Goal: Information Seeking & Learning: Learn about a topic

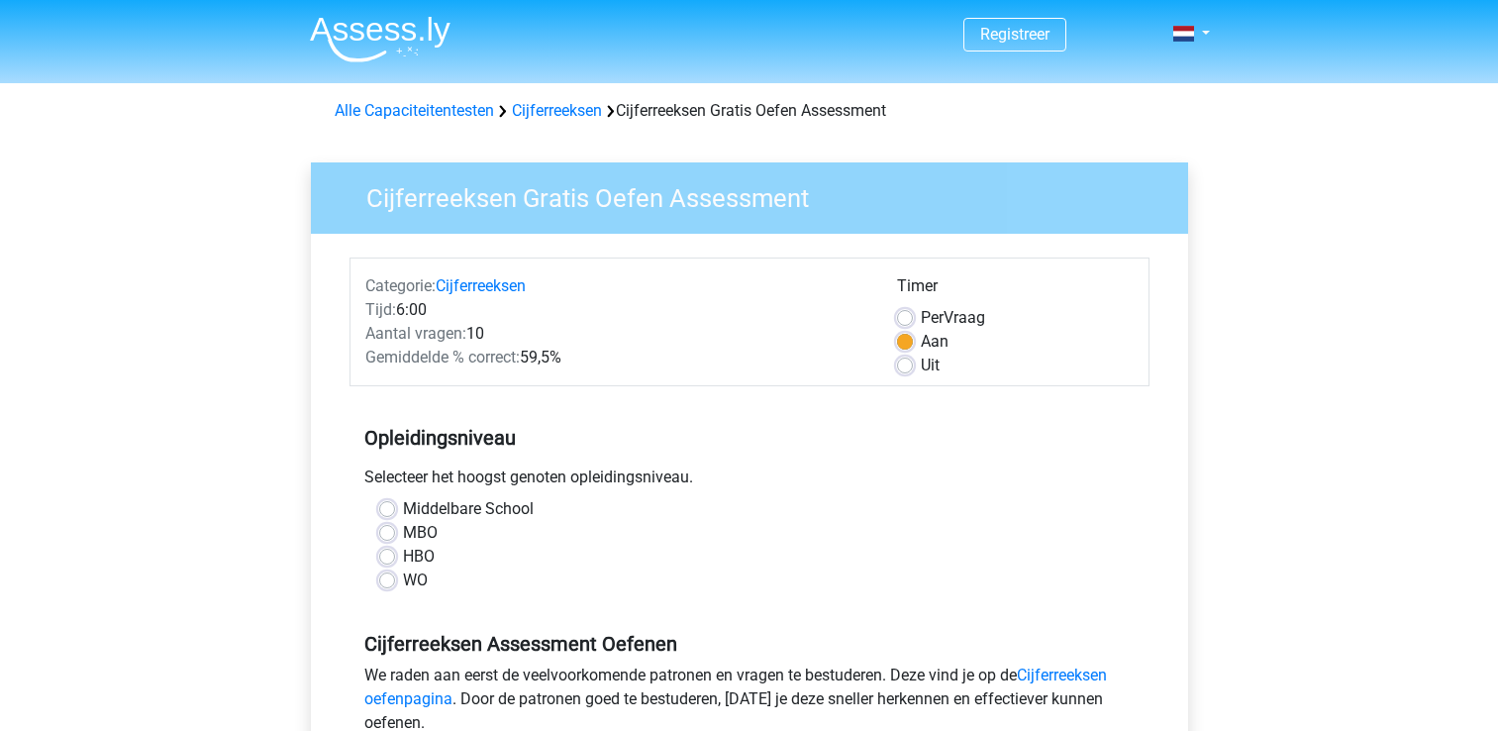
scroll to position [297, 0]
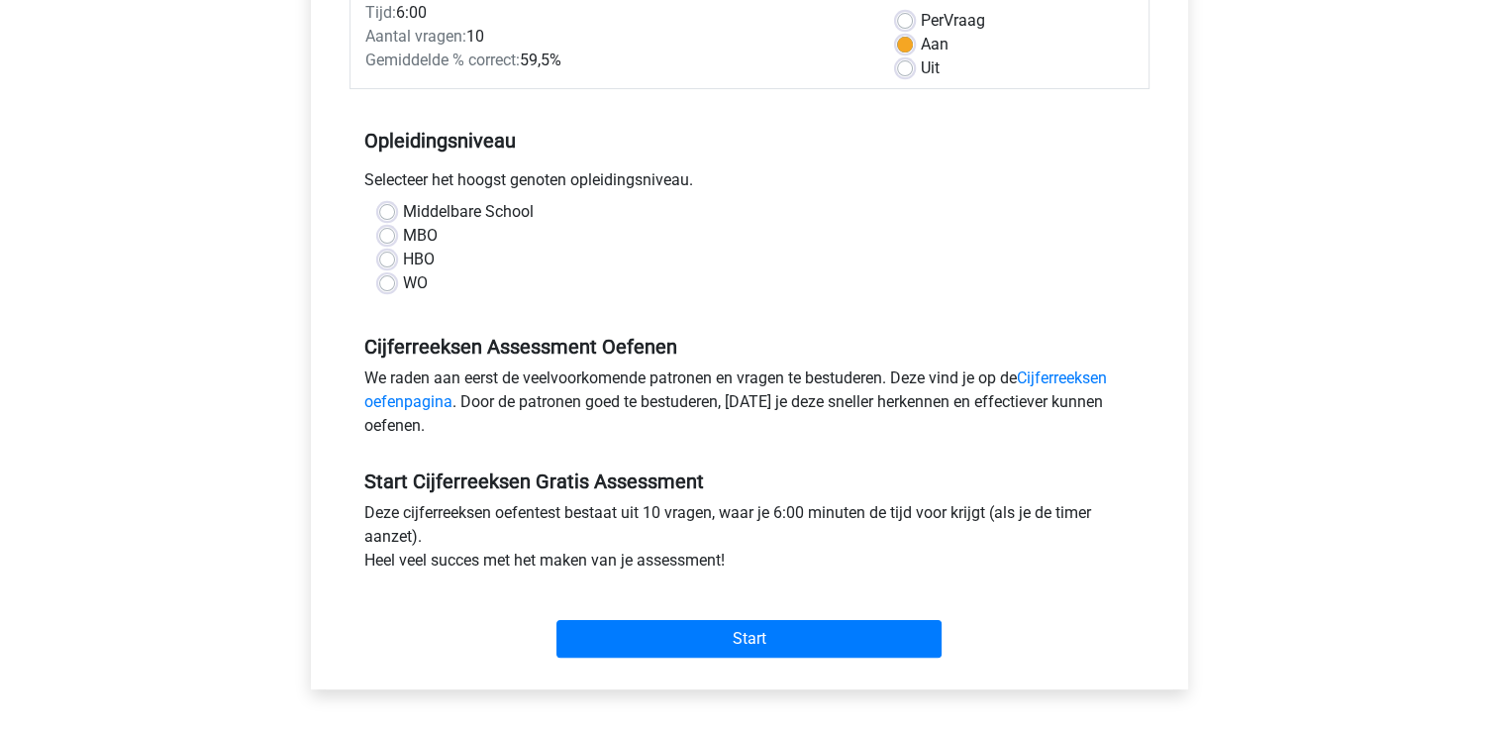
click at [403, 258] on label "HBO" at bounding box center [419, 259] width 32 height 24
click at [389, 258] on input "HBO" at bounding box center [387, 257] width 16 height 20
radio input "true"
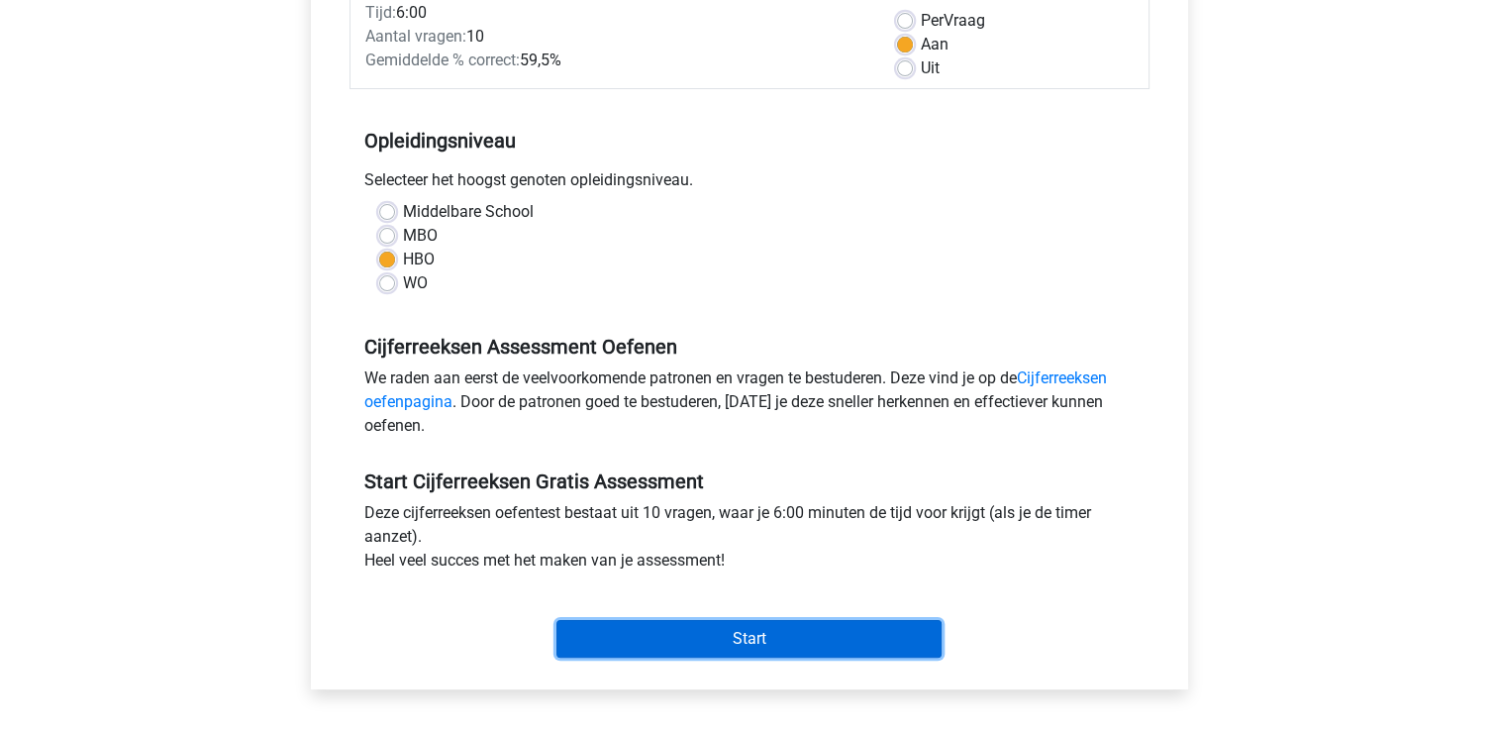
click at [774, 639] on input "Start" at bounding box center [748, 639] width 385 height 38
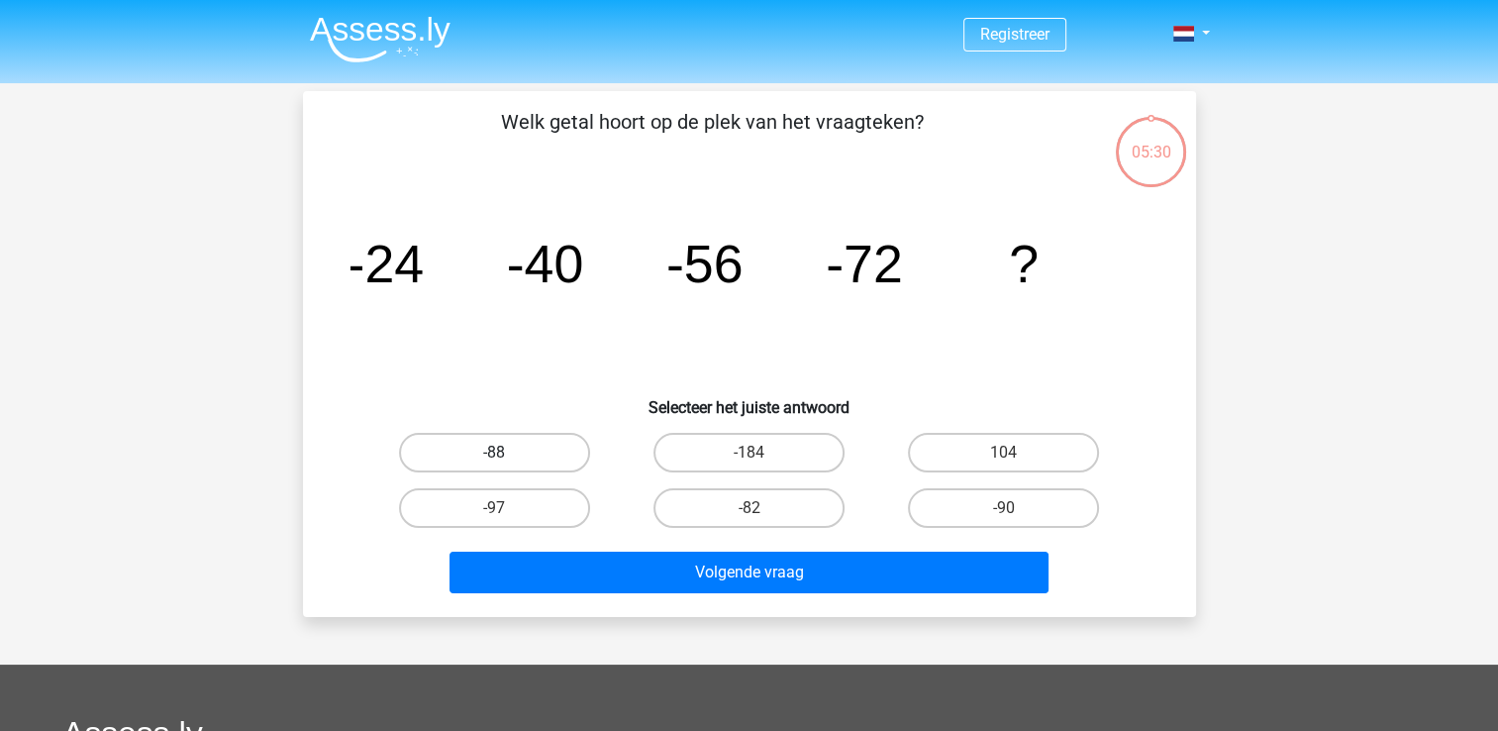
click at [537, 455] on label "-88" at bounding box center [494, 453] width 191 height 40
click at [507, 455] on input "-88" at bounding box center [500, 458] width 13 height 13
radio input "true"
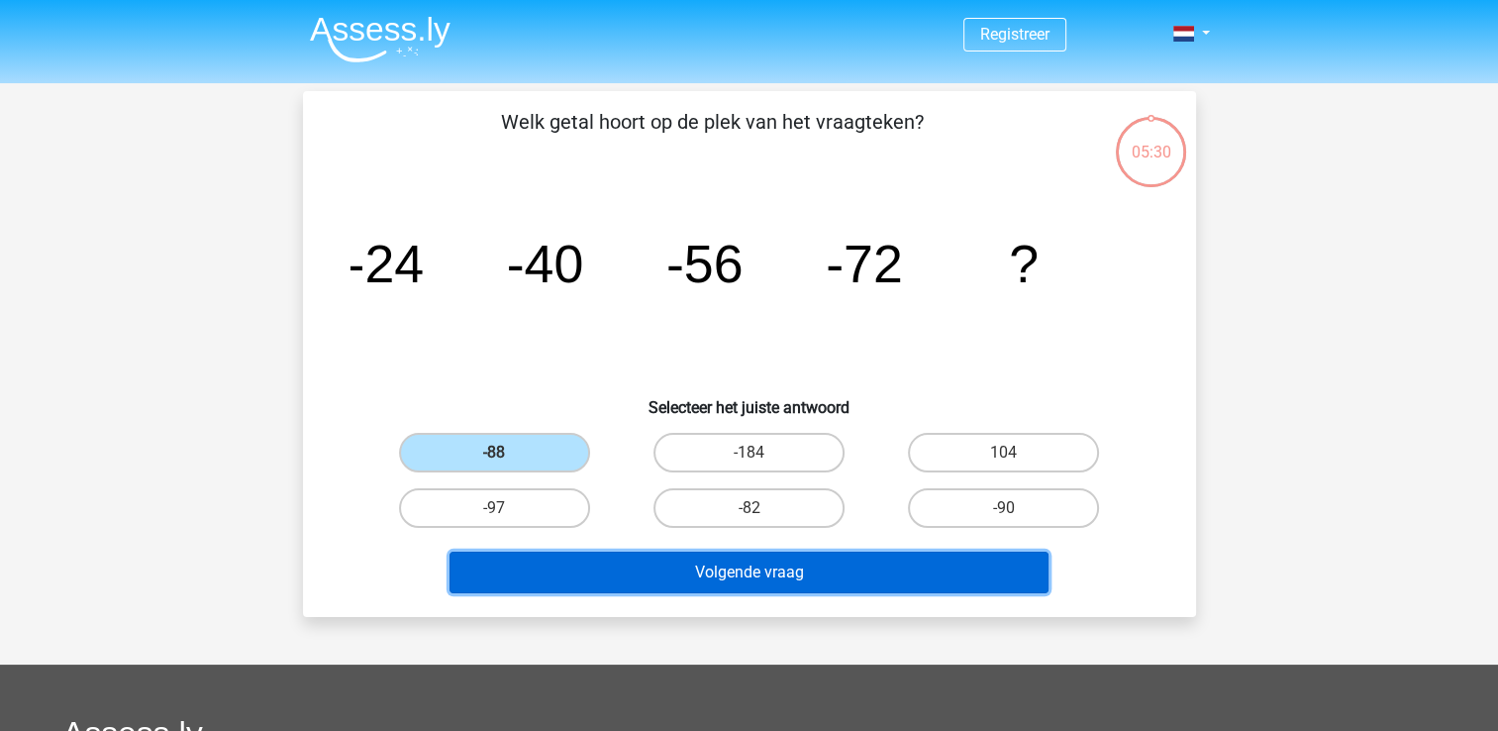
click at [738, 566] on button "Volgende vraag" at bounding box center [748, 572] width 599 height 42
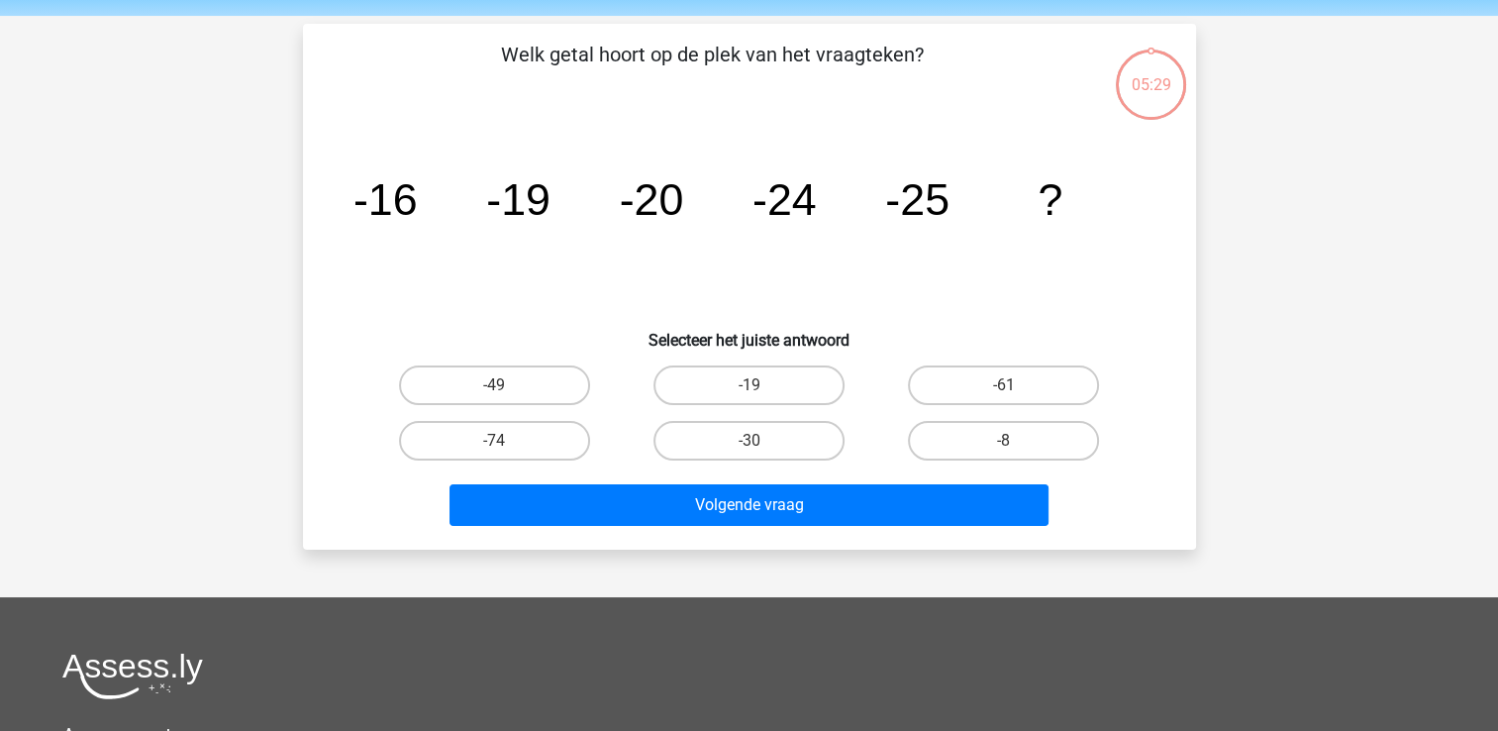
scroll to position [91, 0]
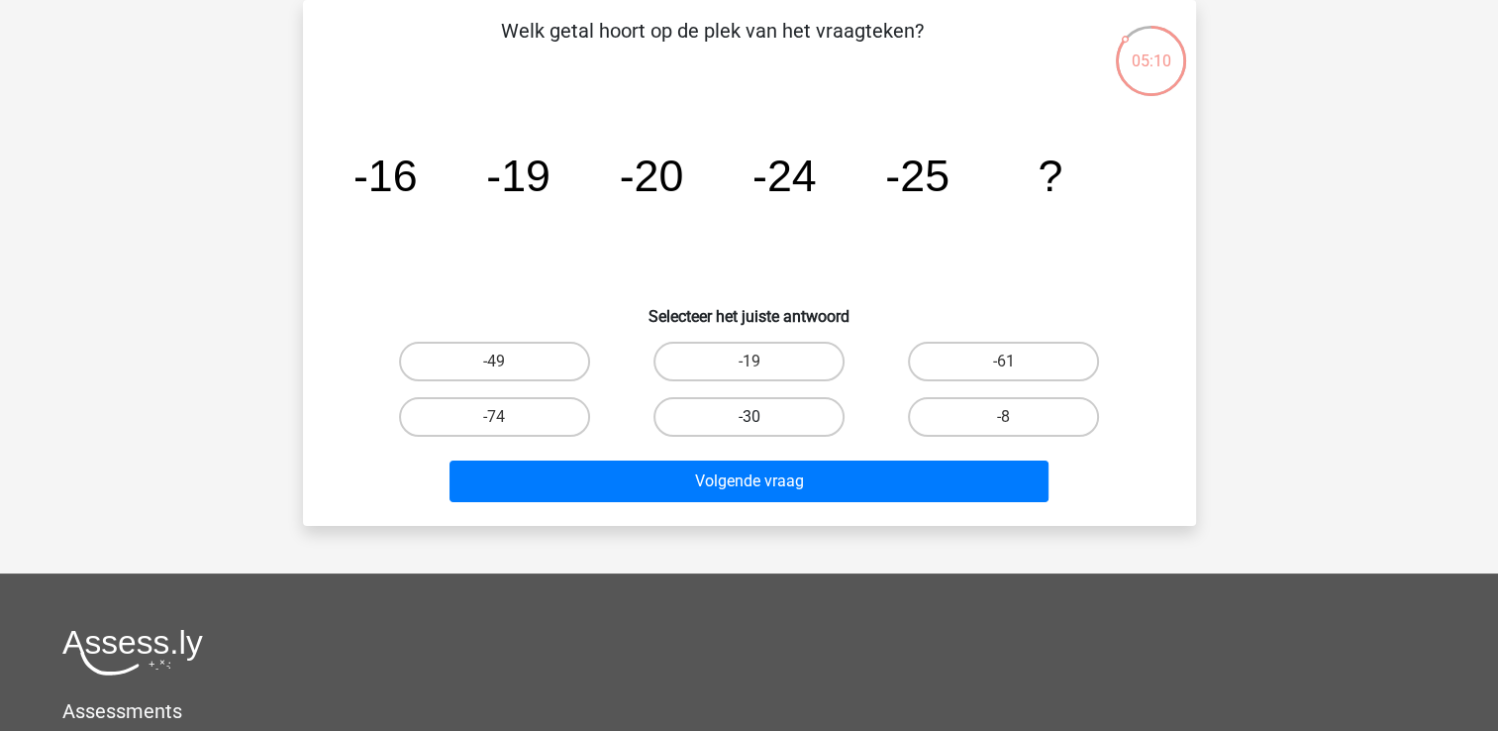
click at [730, 417] on label "-30" at bounding box center [748, 417] width 191 height 40
click at [748, 417] on input "-30" at bounding box center [754, 423] width 13 height 13
radio input "true"
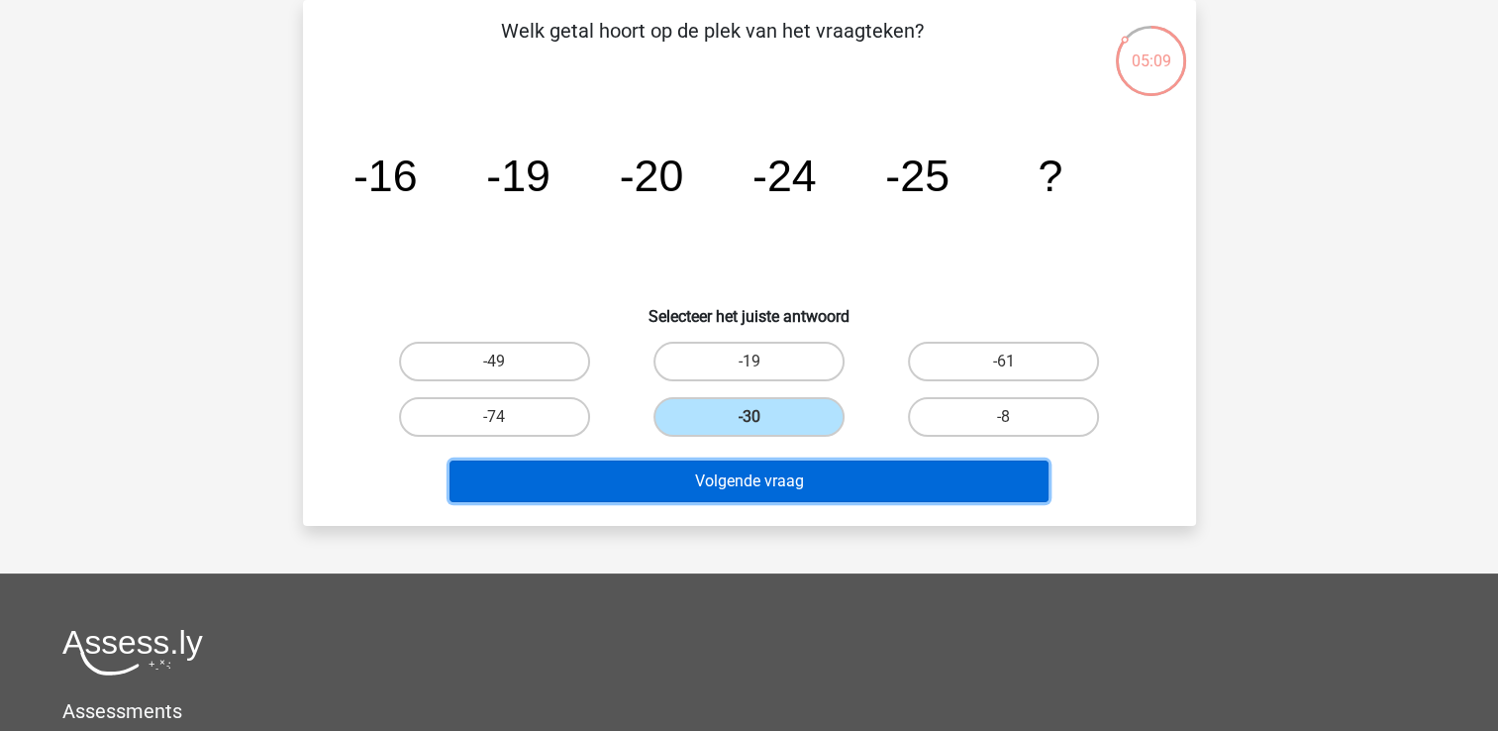
click at [841, 476] on button "Volgende vraag" at bounding box center [748, 481] width 599 height 42
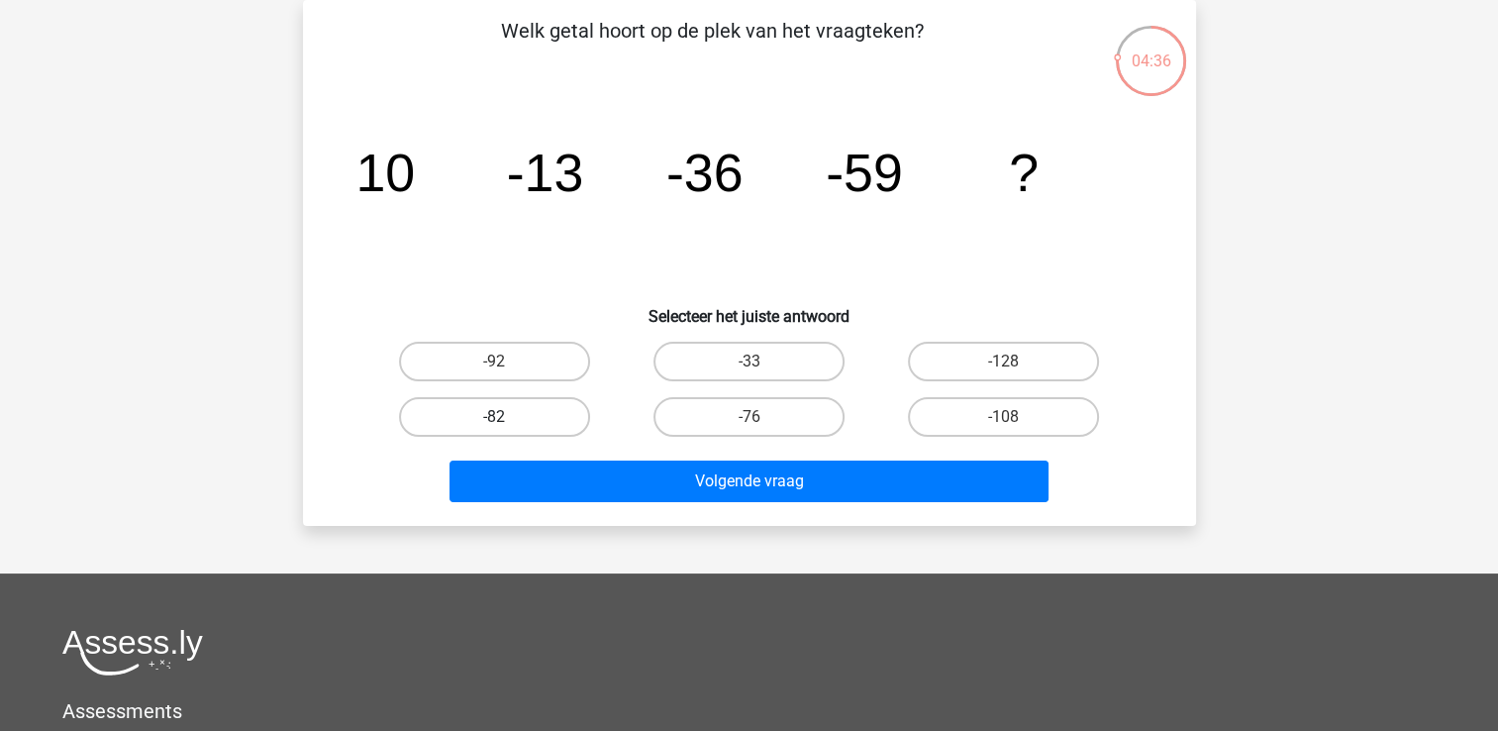
click at [557, 416] on label "-82" at bounding box center [494, 417] width 191 height 40
click at [507, 417] on input "-82" at bounding box center [500, 423] width 13 height 13
radio input "true"
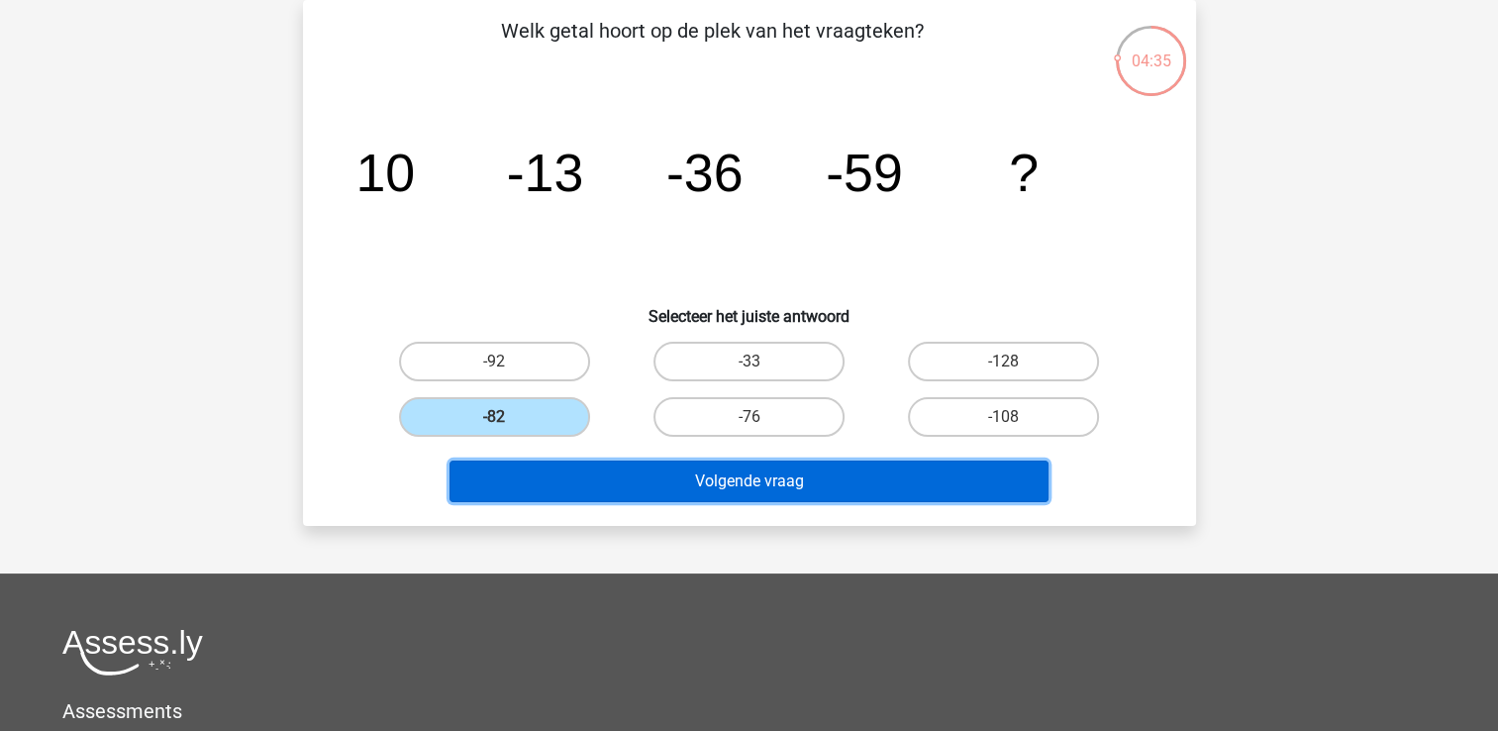
click at [744, 488] on button "Volgende vraag" at bounding box center [748, 481] width 599 height 42
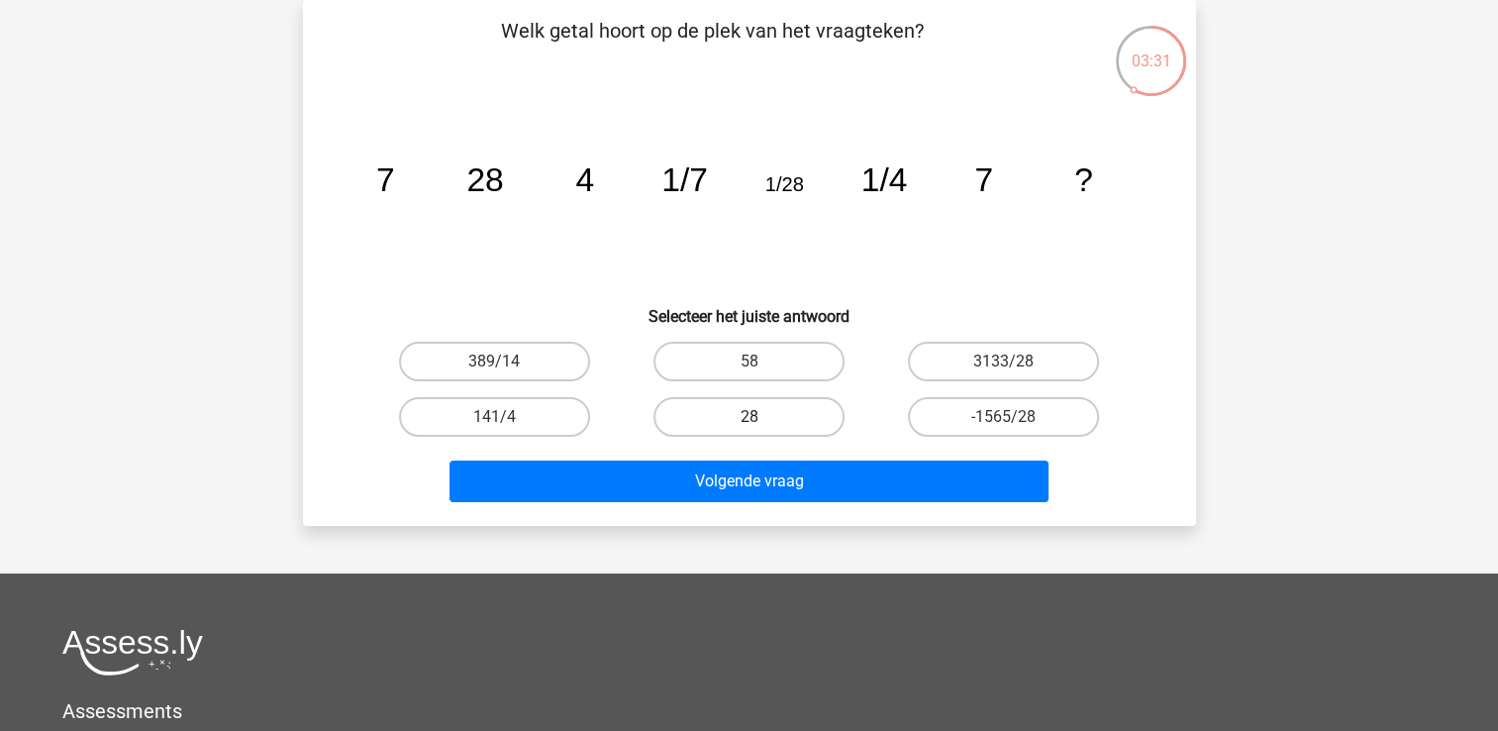
click at [762, 405] on label "28" at bounding box center [748, 417] width 191 height 40
click at [761, 417] on input "28" at bounding box center [754, 423] width 13 height 13
radio input "true"
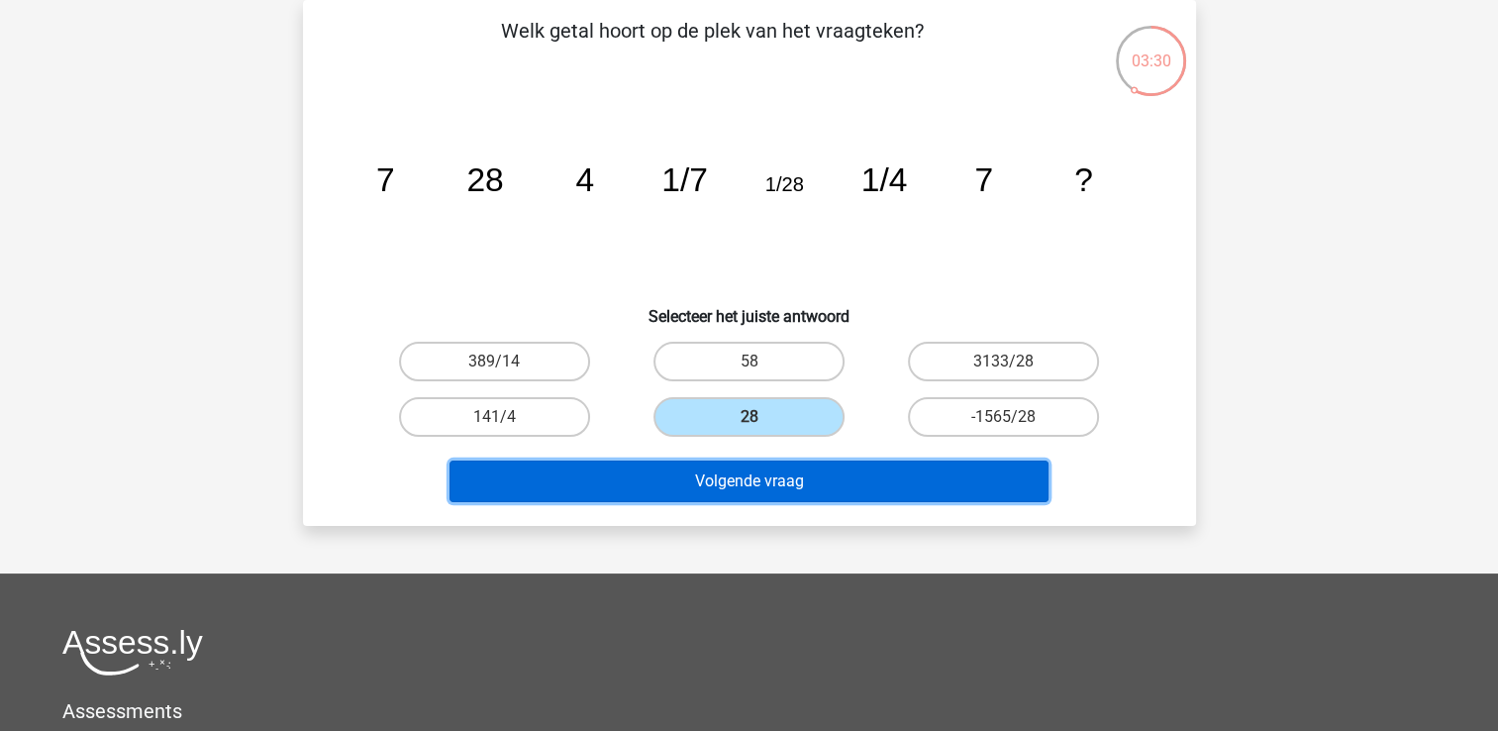
click at [798, 476] on button "Volgende vraag" at bounding box center [748, 481] width 599 height 42
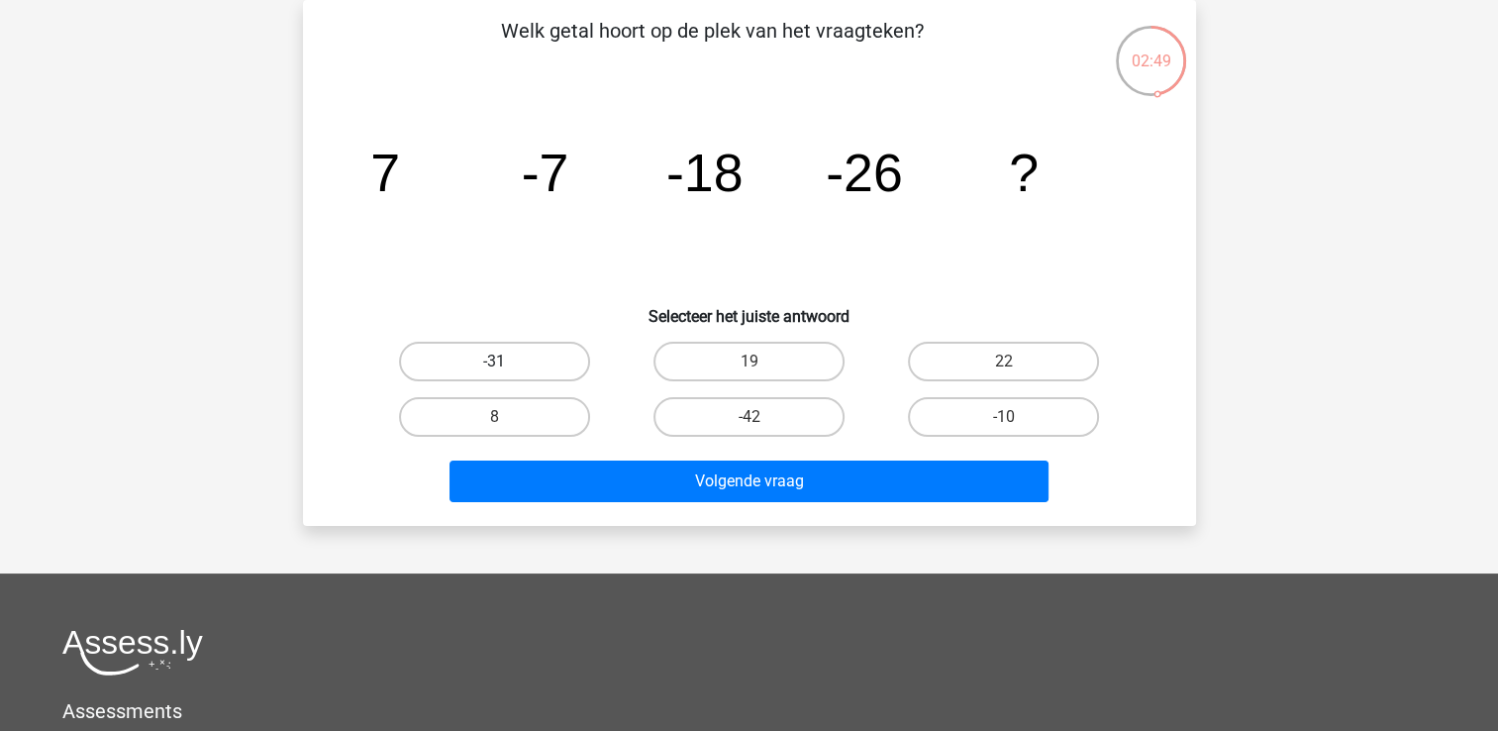
click at [550, 363] on label "-31" at bounding box center [494, 362] width 191 height 40
click at [507, 363] on input "-31" at bounding box center [500, 367] width 13 height 13
radio input "true"
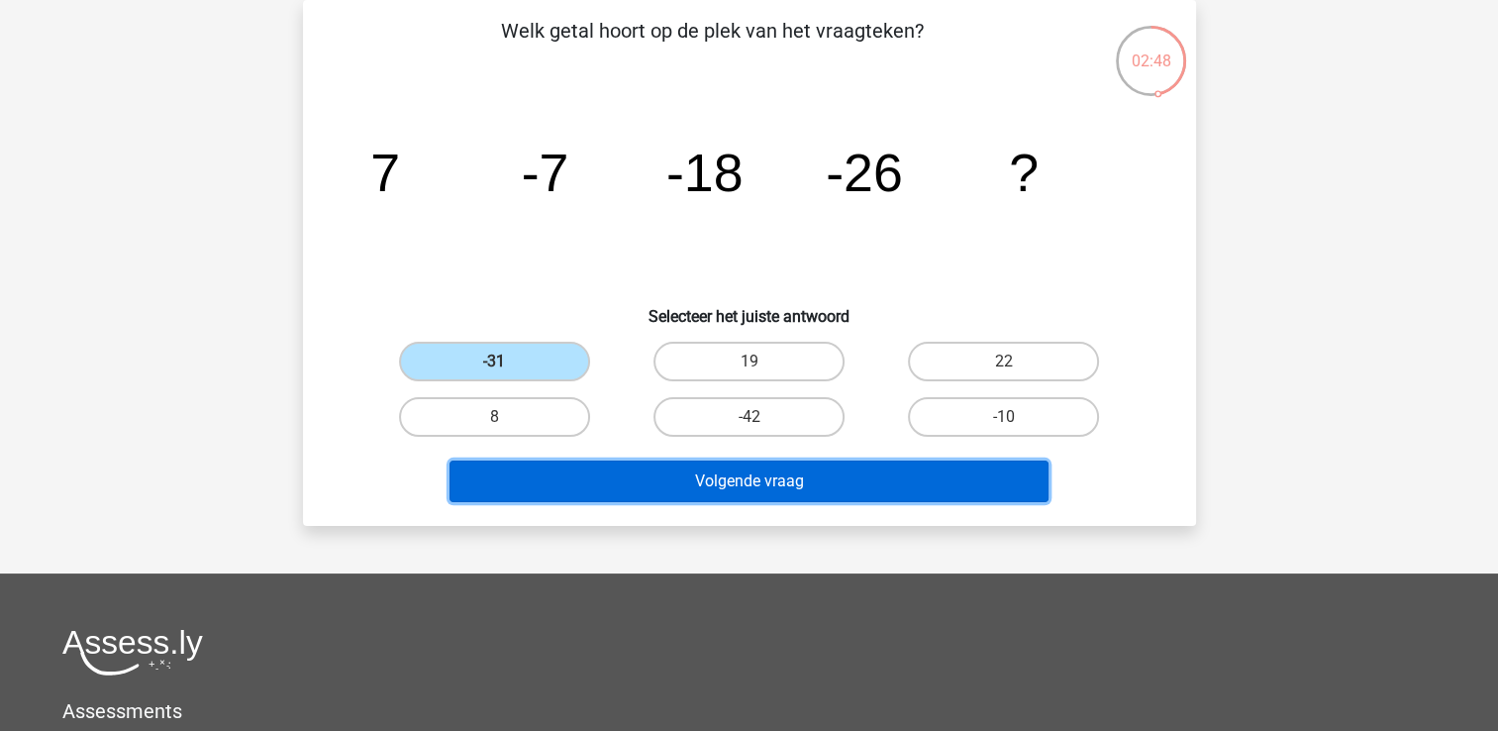
click at [749, 481] on button "Volgende vraag" at bounding box center [748, 481] width 599 height 42
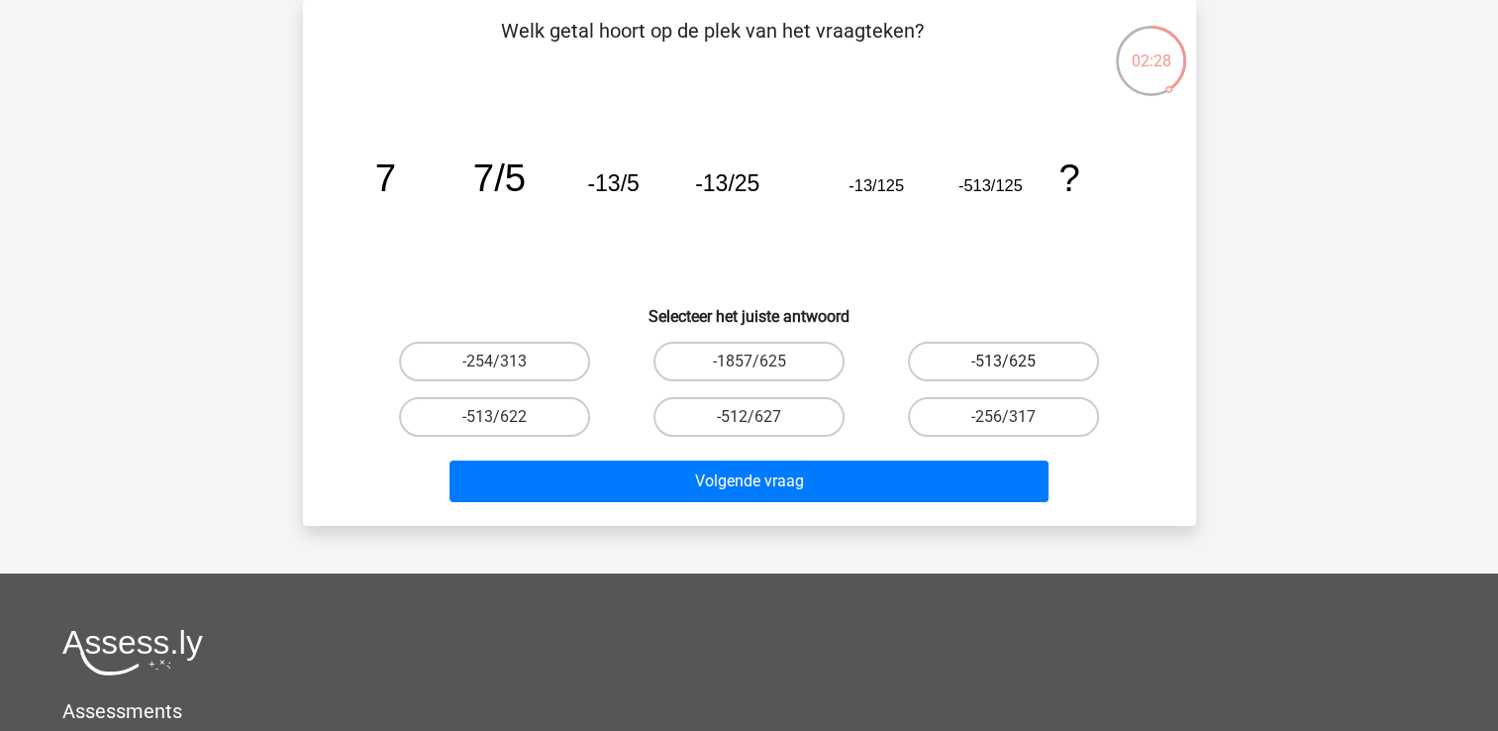
click at [967, 358] on label "-513/625" at bounding box center [1003, 362] width 191 height 40
click at [1004, 361] on input "-513/625" at bounding box center [1010, 367] width 13 height 13
radio input "true"
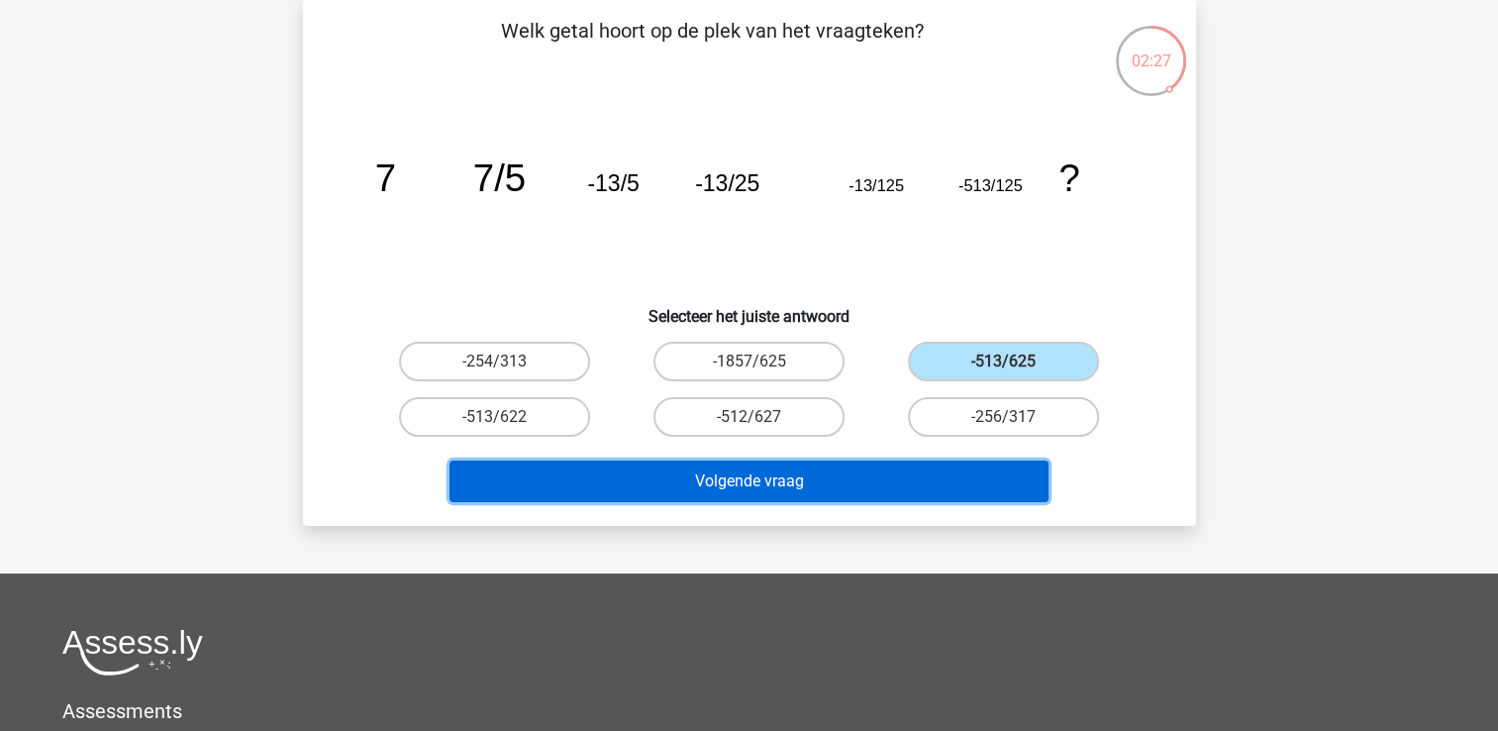
click at [857, 471] on button "Volgende vraag" at bounding box center [748, 481] width 599 height 42
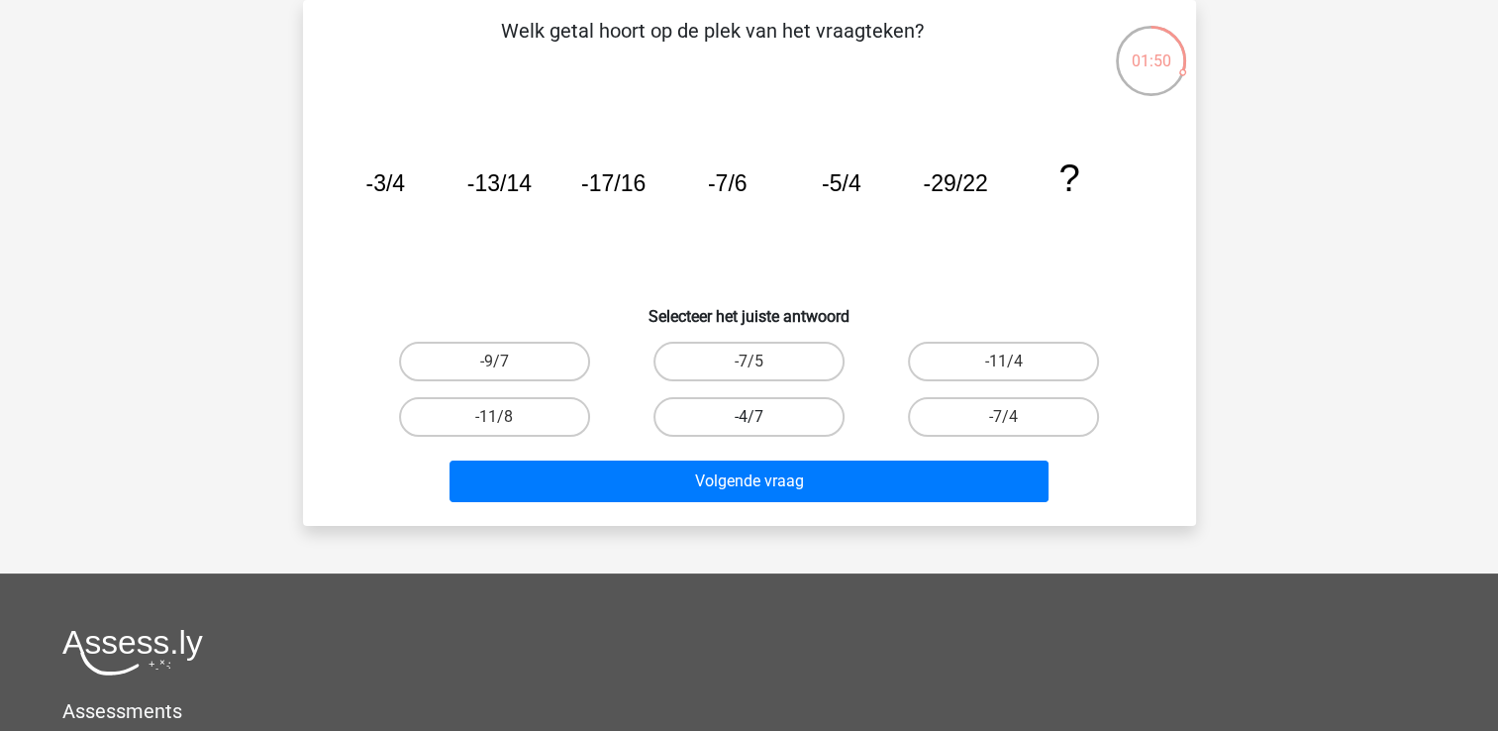
click at [677, 414] on label "-4/7" at bounding box center [748, 417] width 191 height 40
click at [748, 417] on input "-4/7" at bounding box center [754, 423] width 13 height 13
radio input "true"
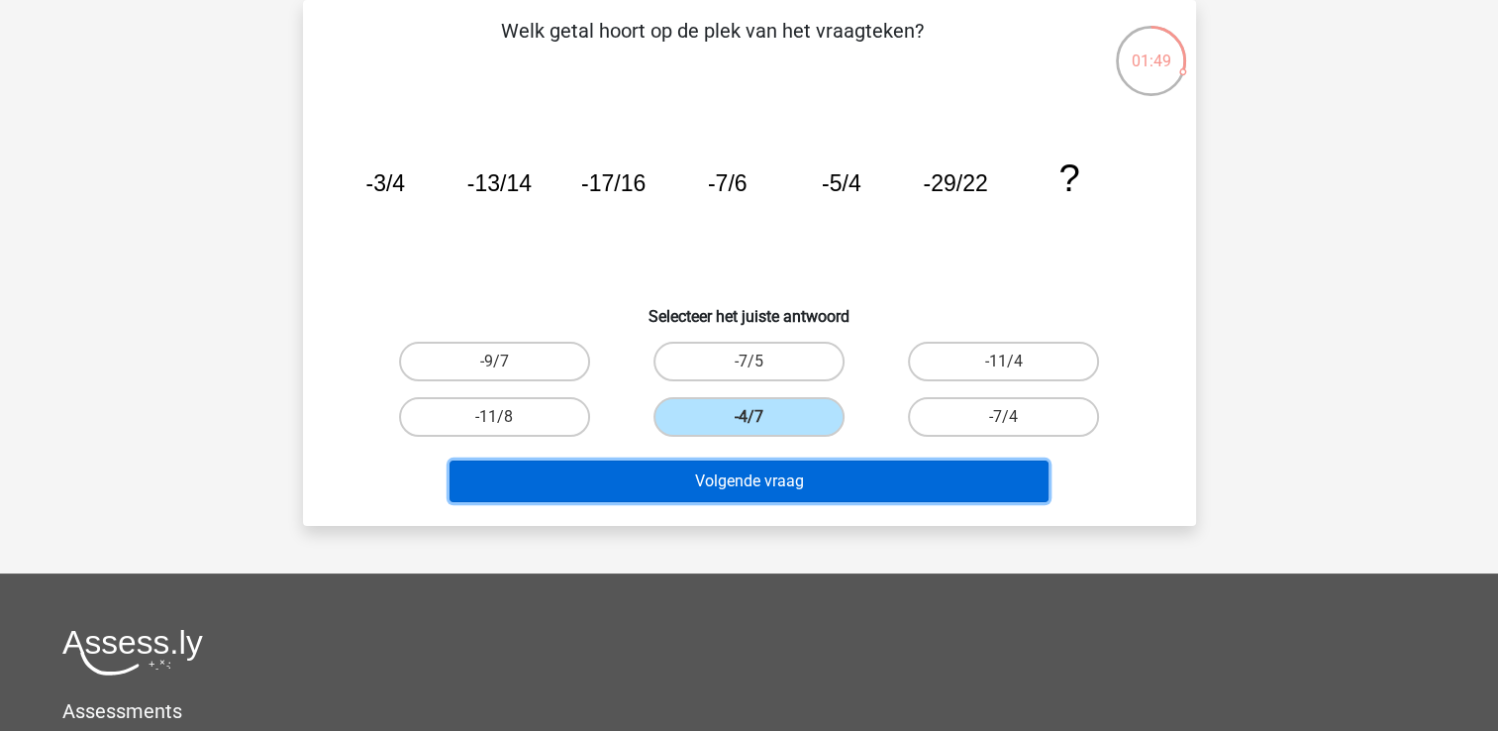
click at [731, 479] on button "Volgende vraag" at bounding box center [748, 481] width 599 height 42
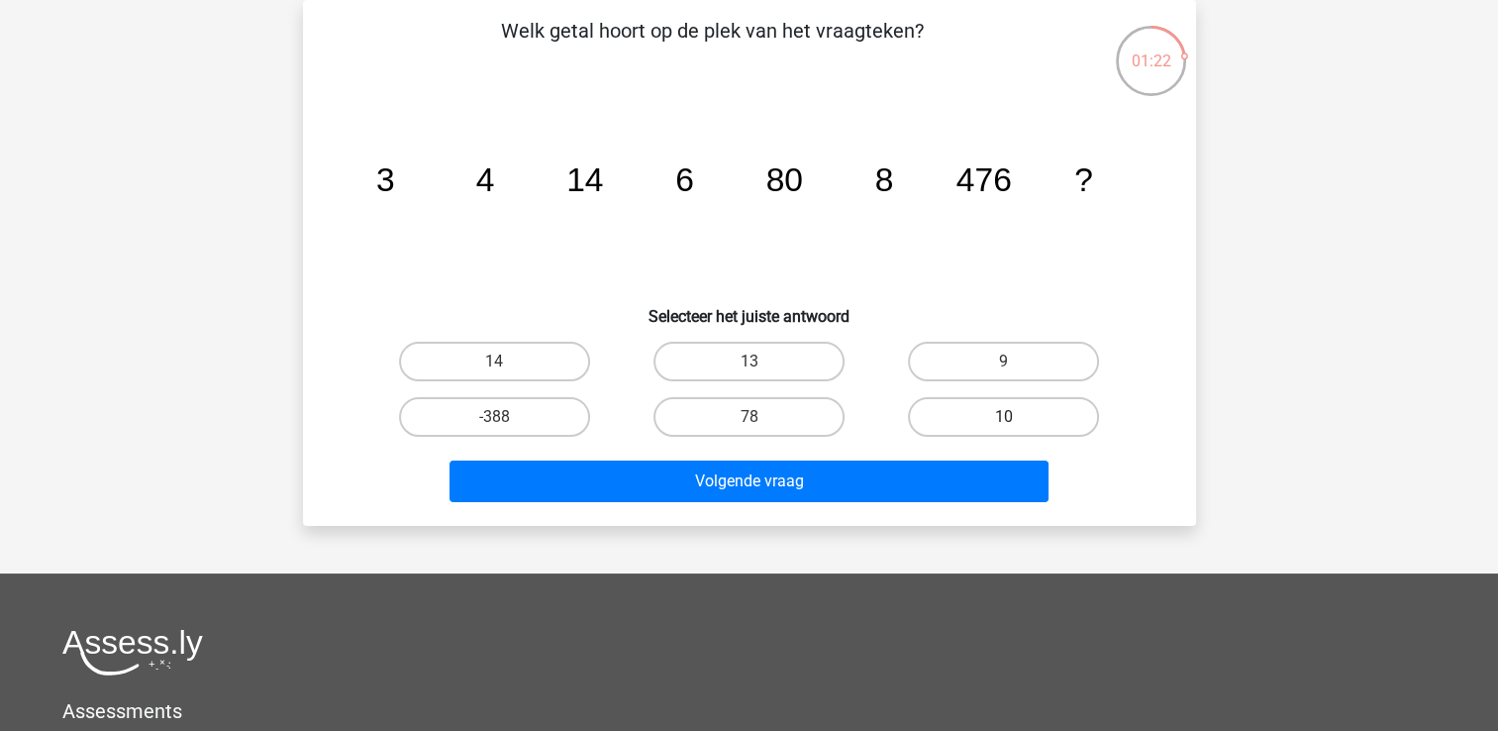
click at [1033, 417] on label "10" at bounding box center [1003, 417] width 191 height 40
click at [1017, 417] on input "10" at bounding box center [1010, 423] width 13 height 13
radio input "true"
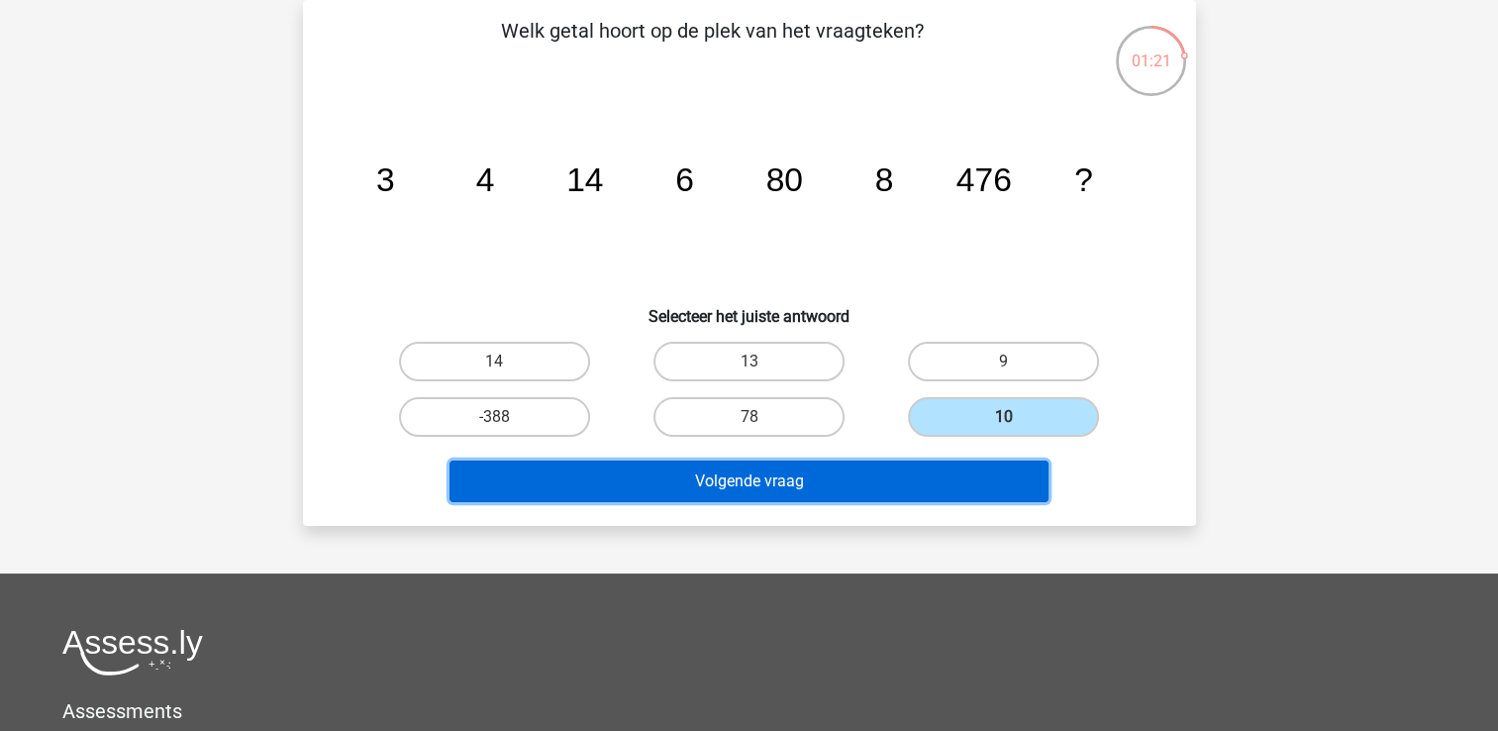
click at [879, 475] on button "Volgende vraag" at bounding box center [748, 481] width 599 height 42
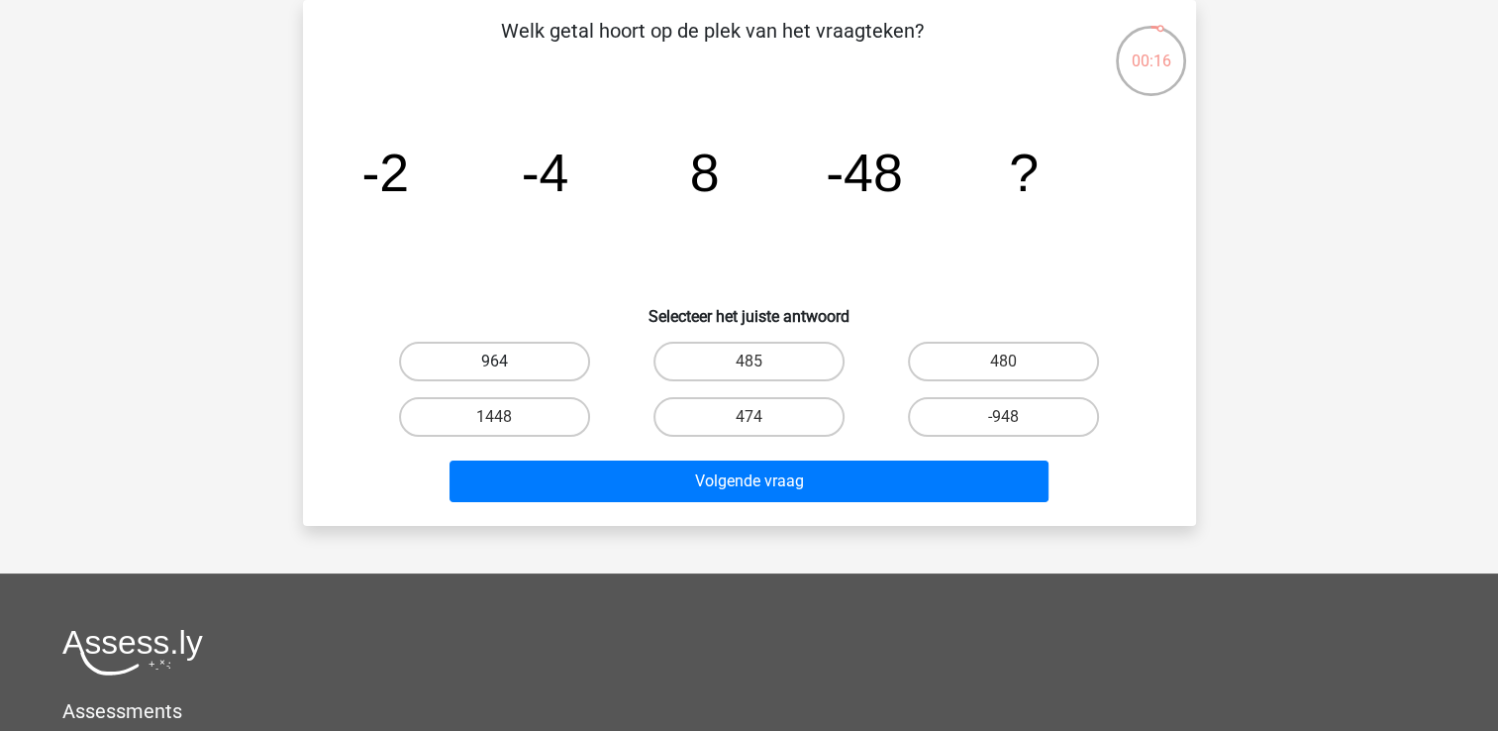
click at [508, 354] on label "964" at bounding box center [494, 362] width 191 height 40
click at [507, 361] on input "964" at bounding box center [500, 367] width 13 height 13
radio input "true"
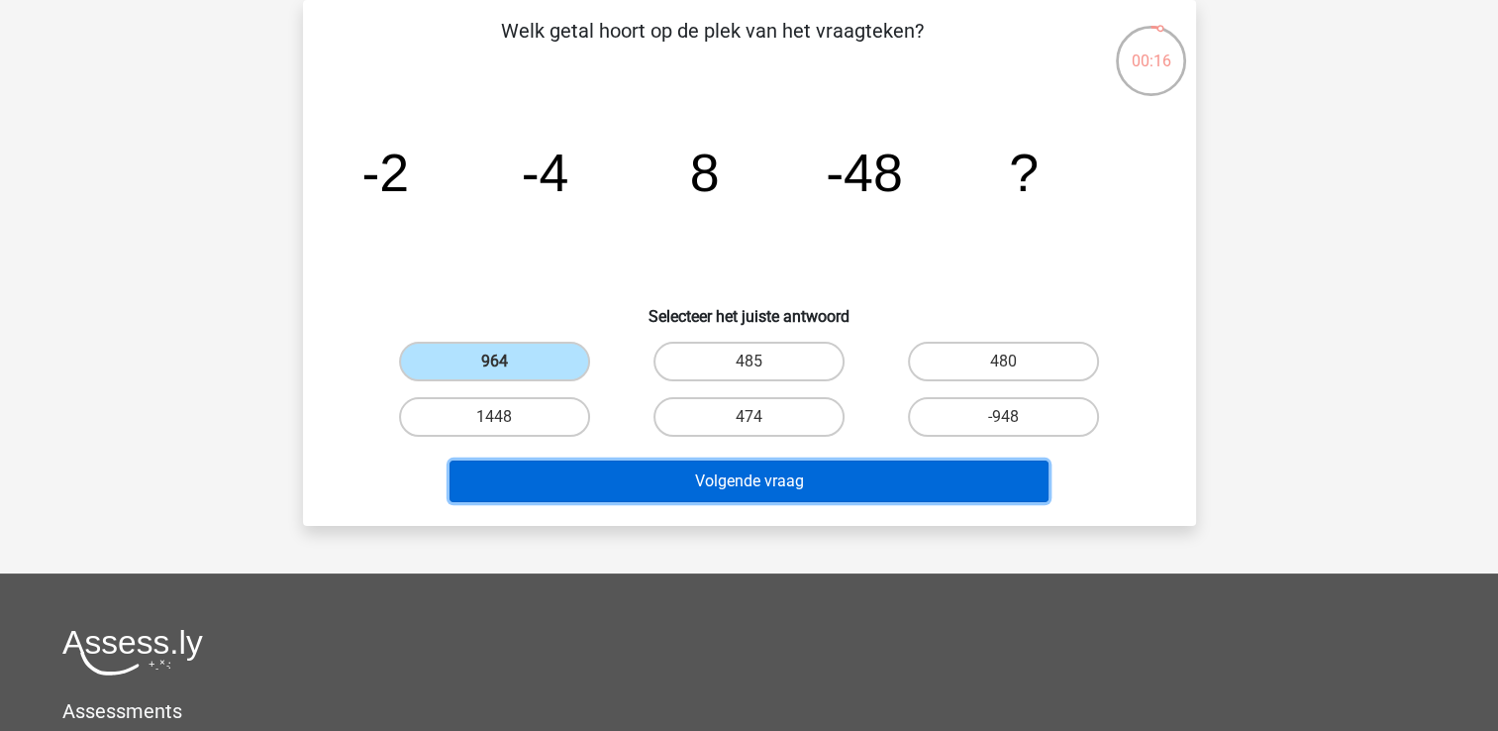
click at [748, 465] on button "Volgende vraag" at bounding box center [748, 481] width 599 height 42
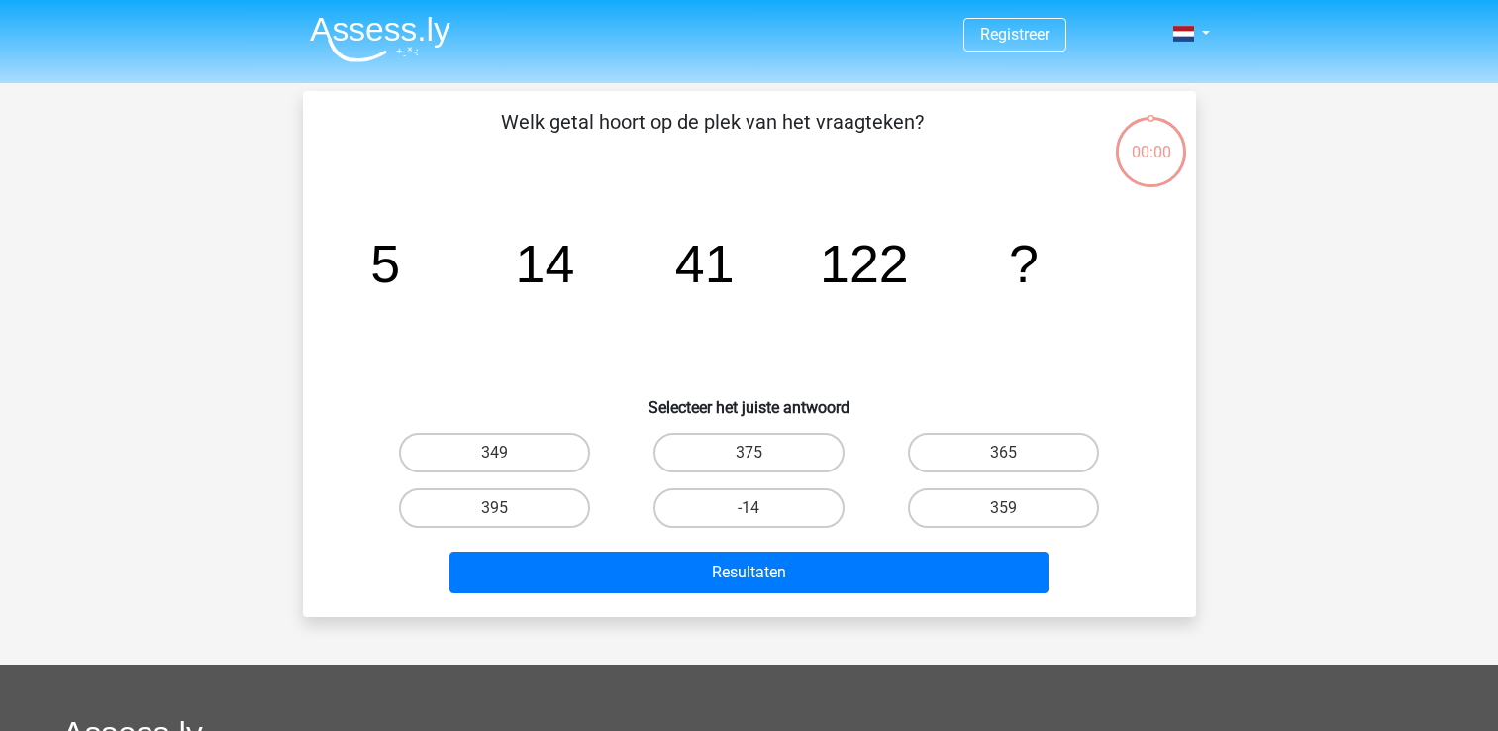
scroll to position [91, 0]
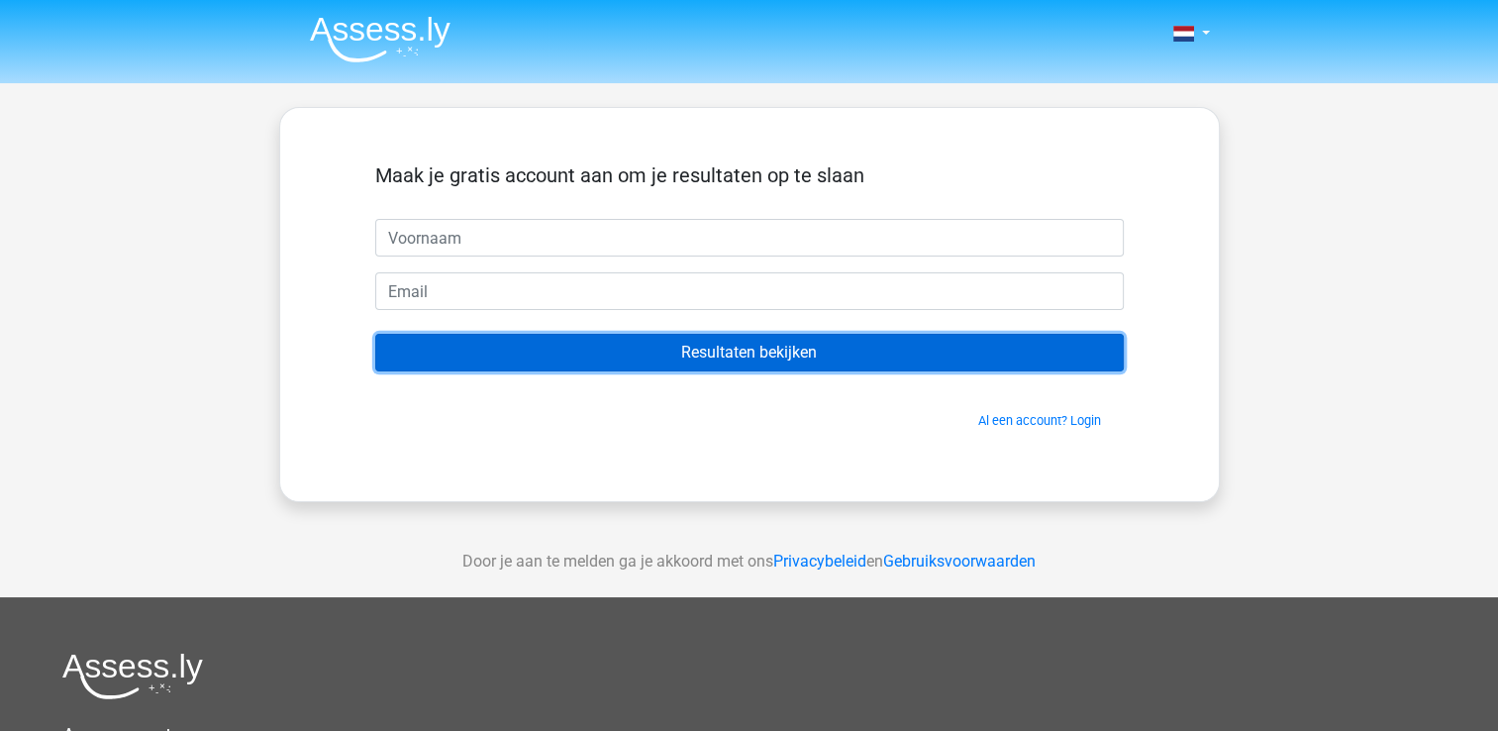
click at [706, 353] on input "Resultaten bekijken" at bounding box center [749, 353] width 748 height 38
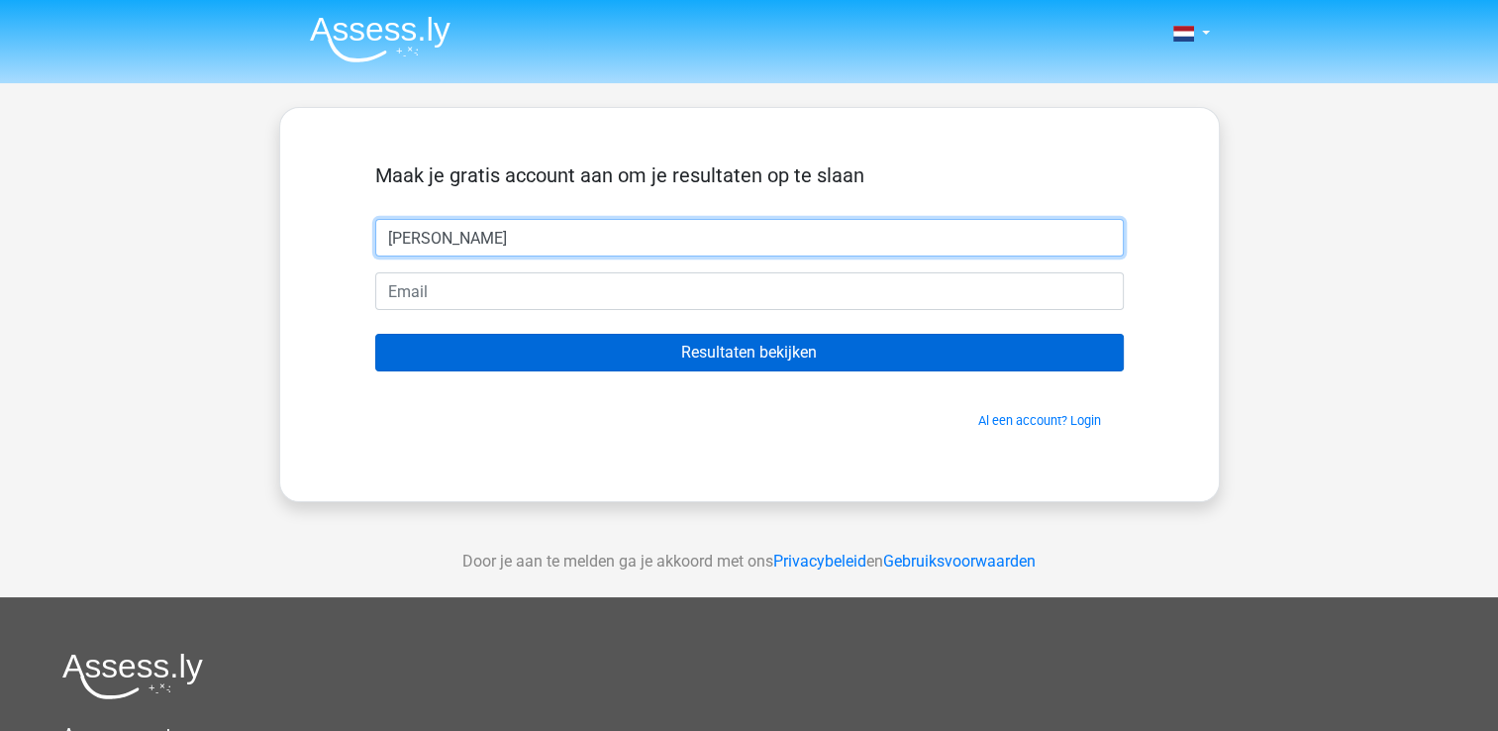
type input "[PERSON_NAME]"
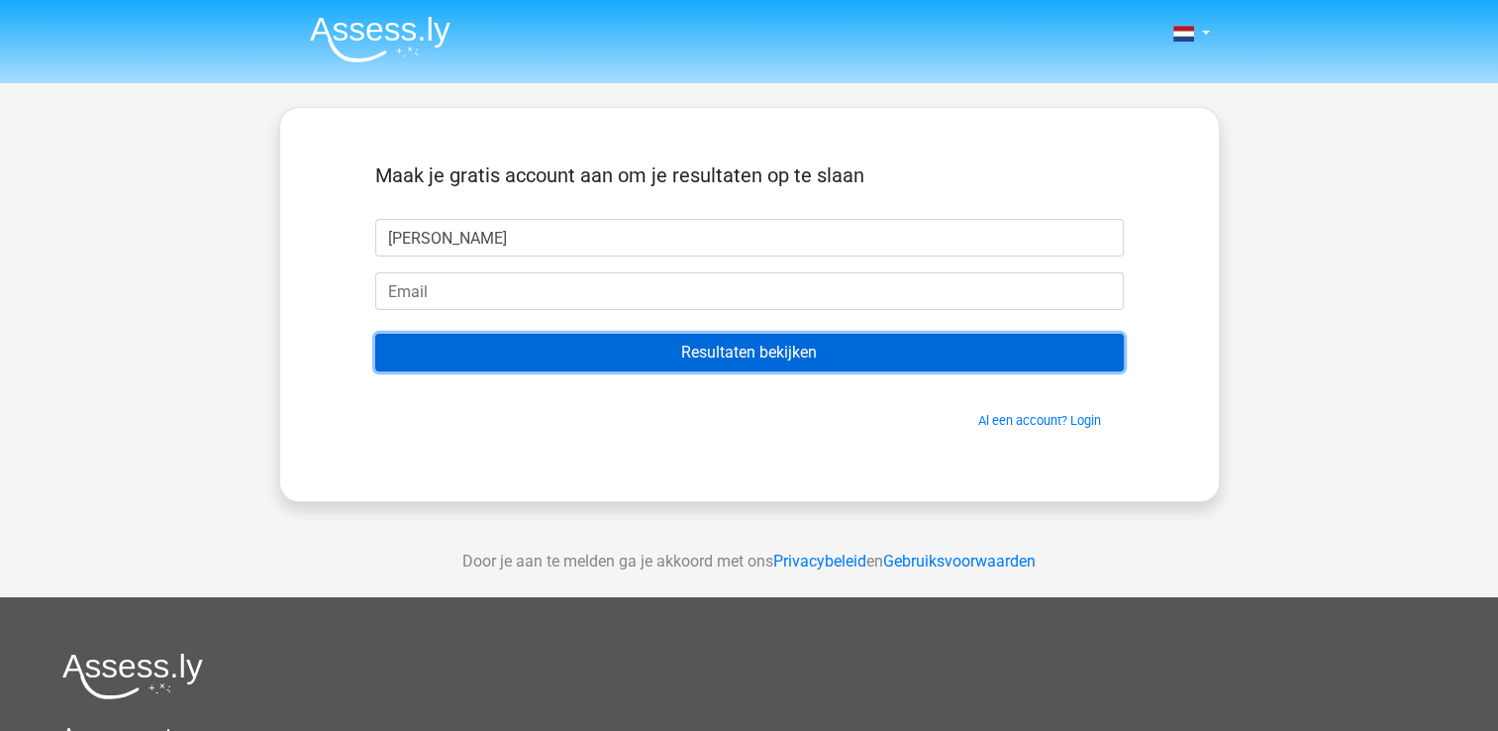
click at [741, 357] on input "Resultaten bekijken" at bounding box center [749, 353] width 748 height 38
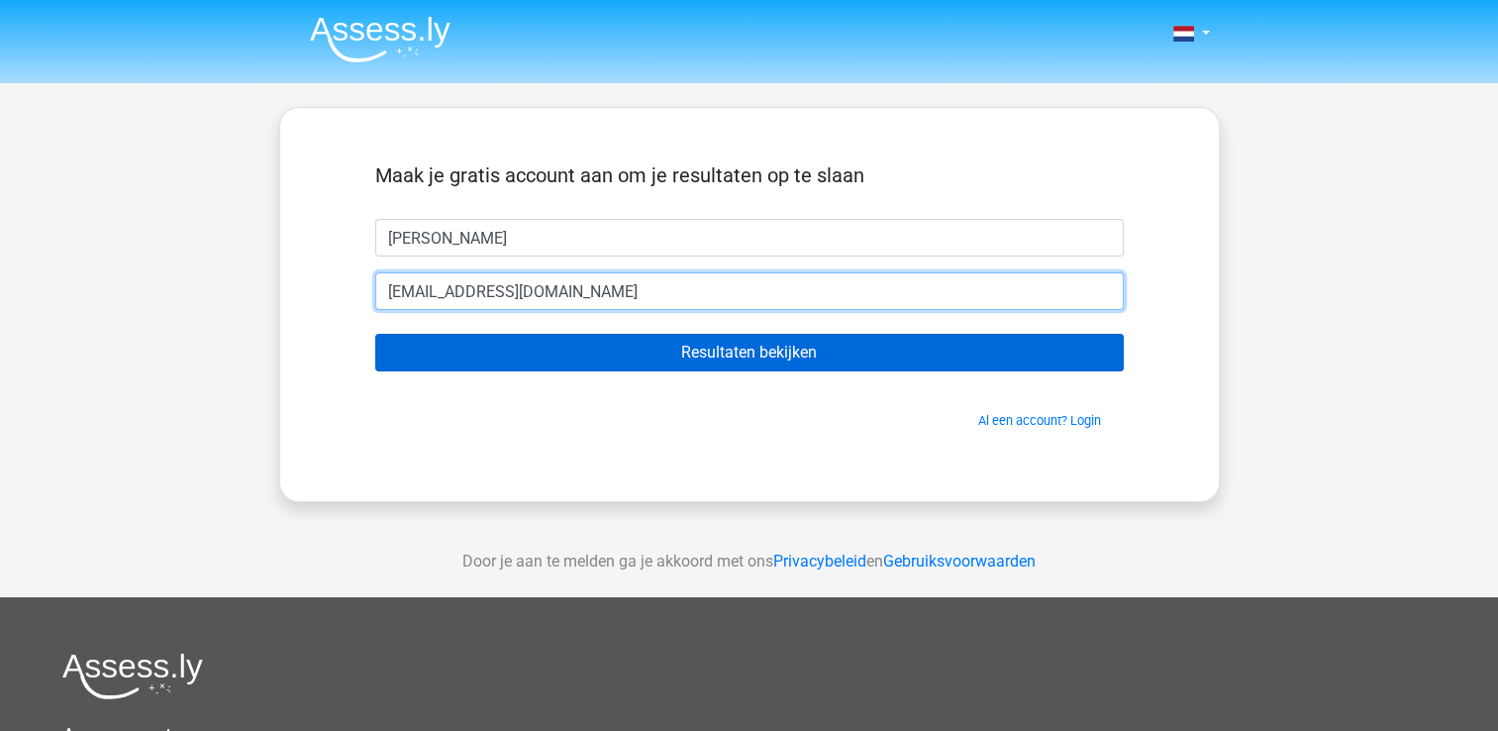
type input "[EMAIL_ADDRESS][DOMAIN_NAME]"
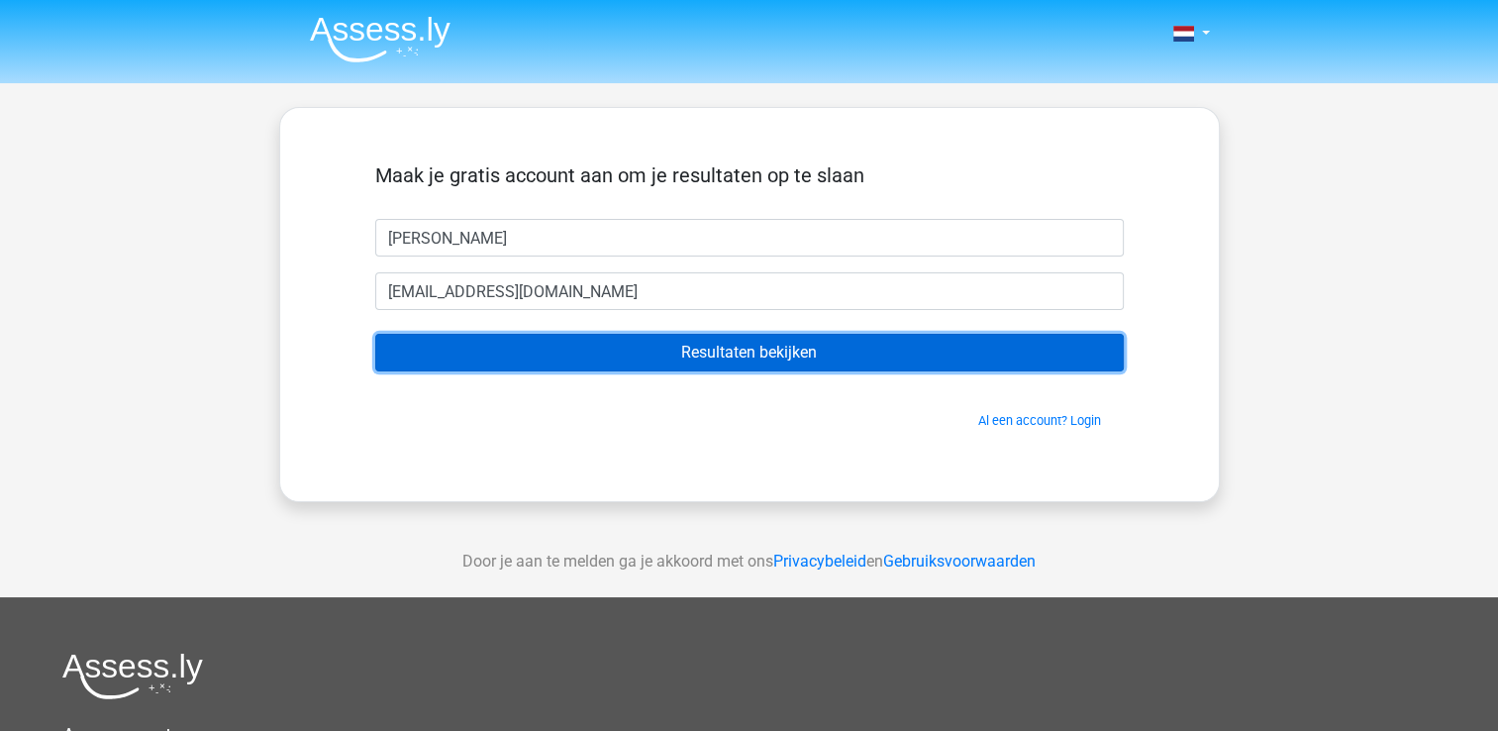
click at [740, 364] on input "Resultaten bekijken" at bounding box center [749, 353] width 748 height 38
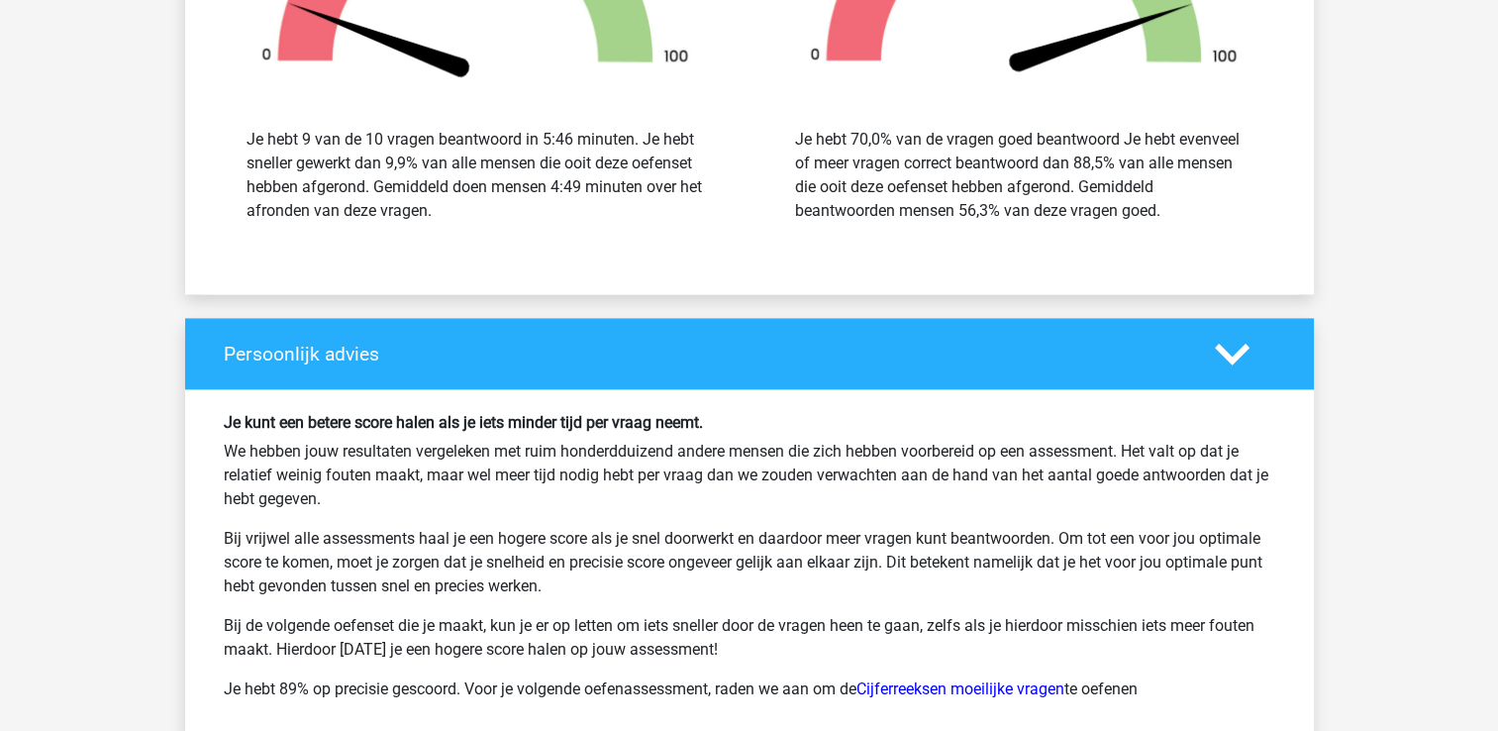
scroll to position [2673, 0]
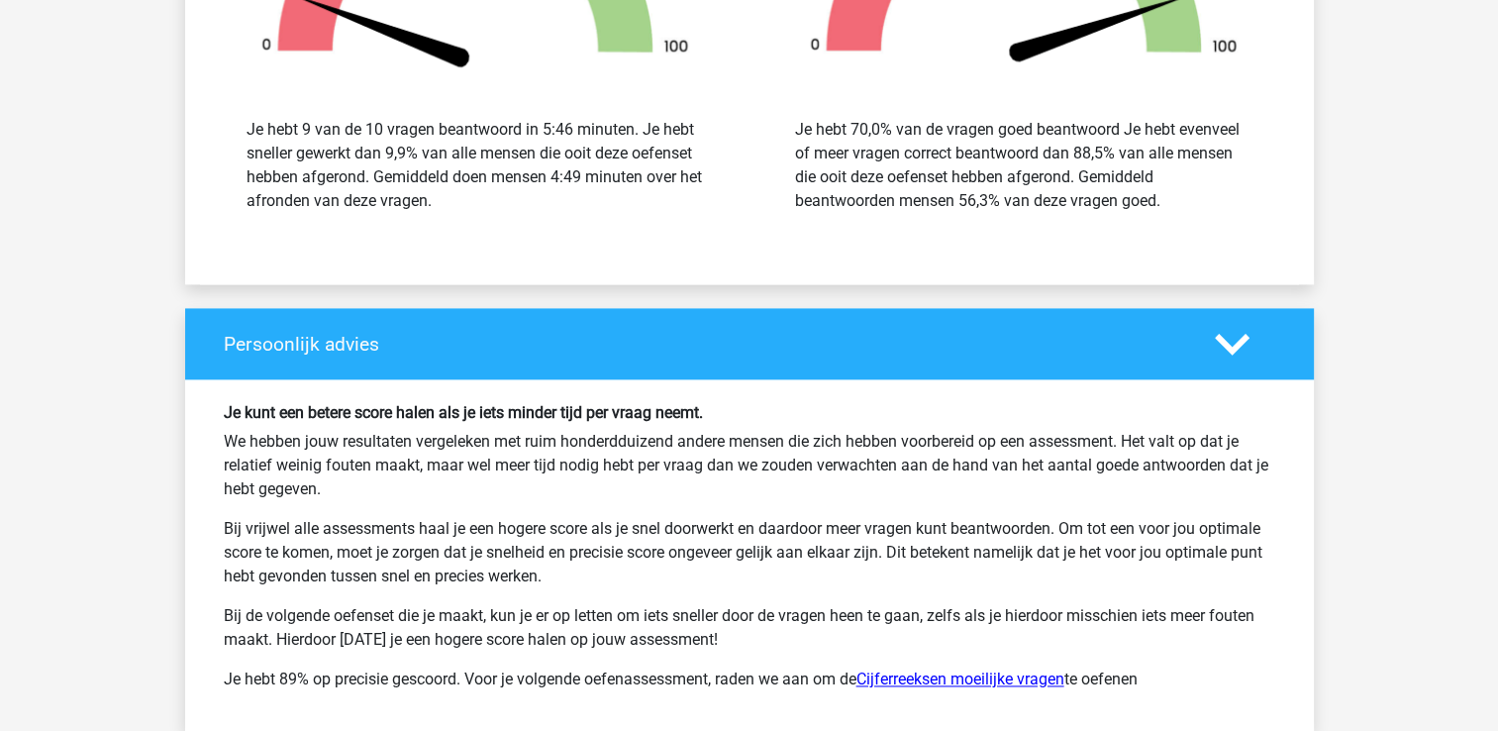
click at [1061, 671] on link "Cijferreeksen moeilijke vragen" at bounding box center [960, 678] width 208 height 19
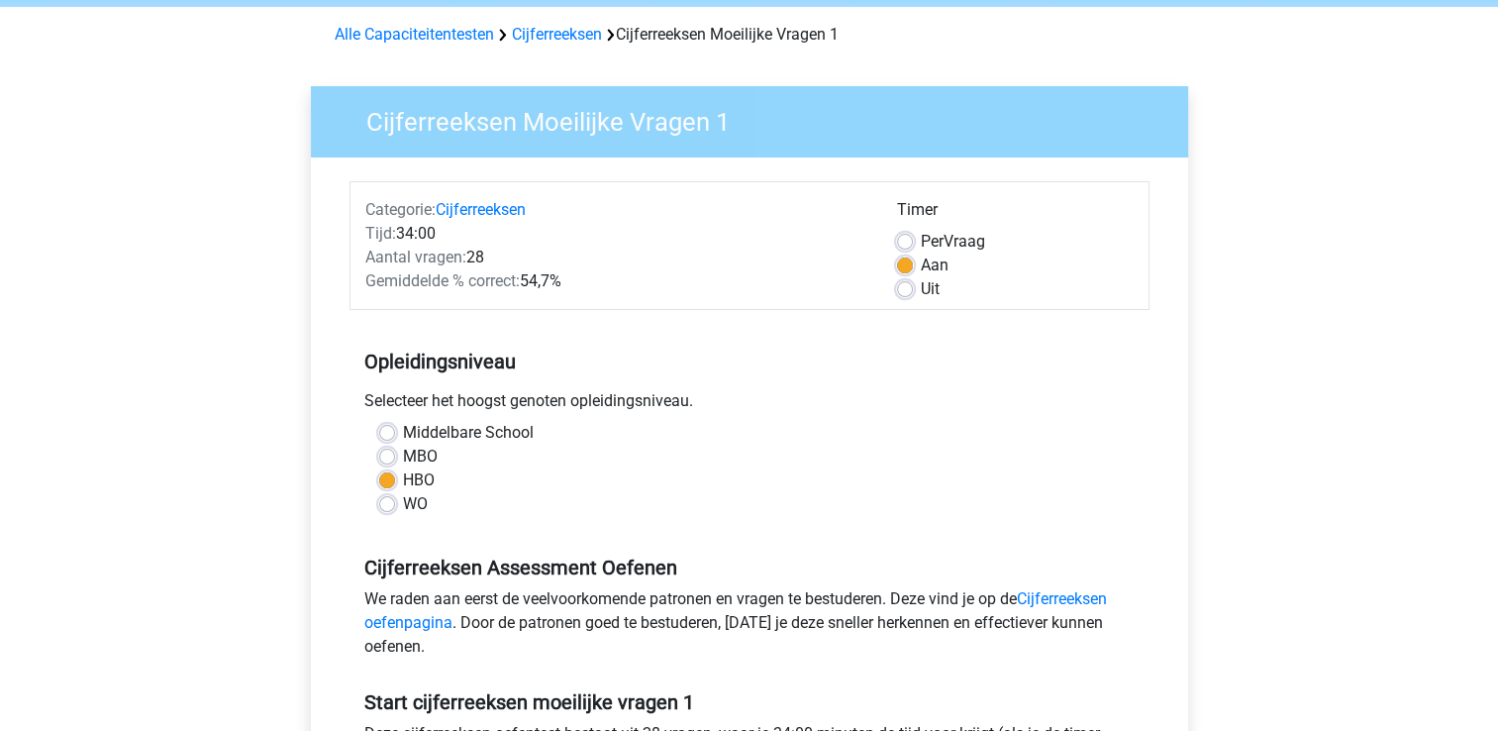
scroll to position [396, 0]
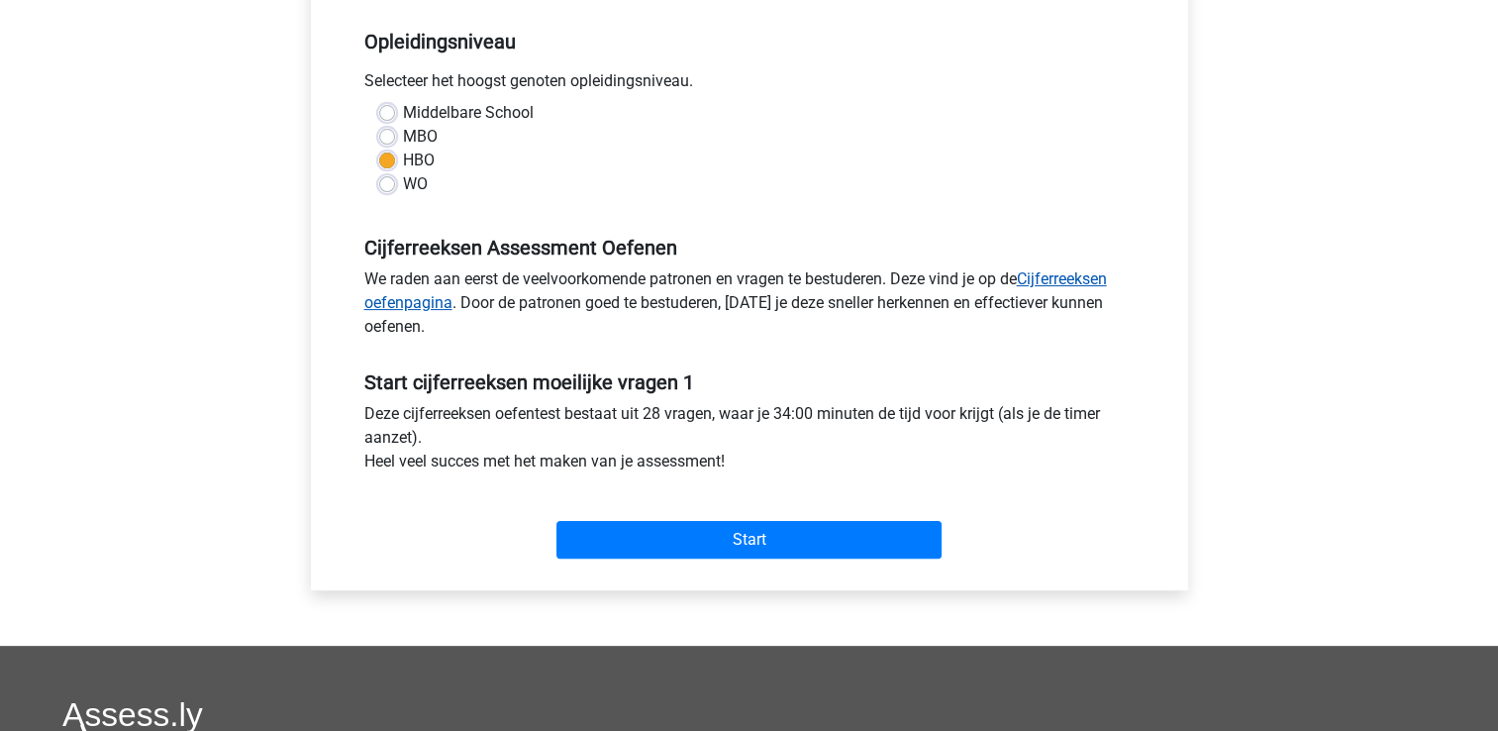
click at [1087, 281] on link "Cijferreeksen oefenpagina" at bounding box center [735, 290] width 742 height 43
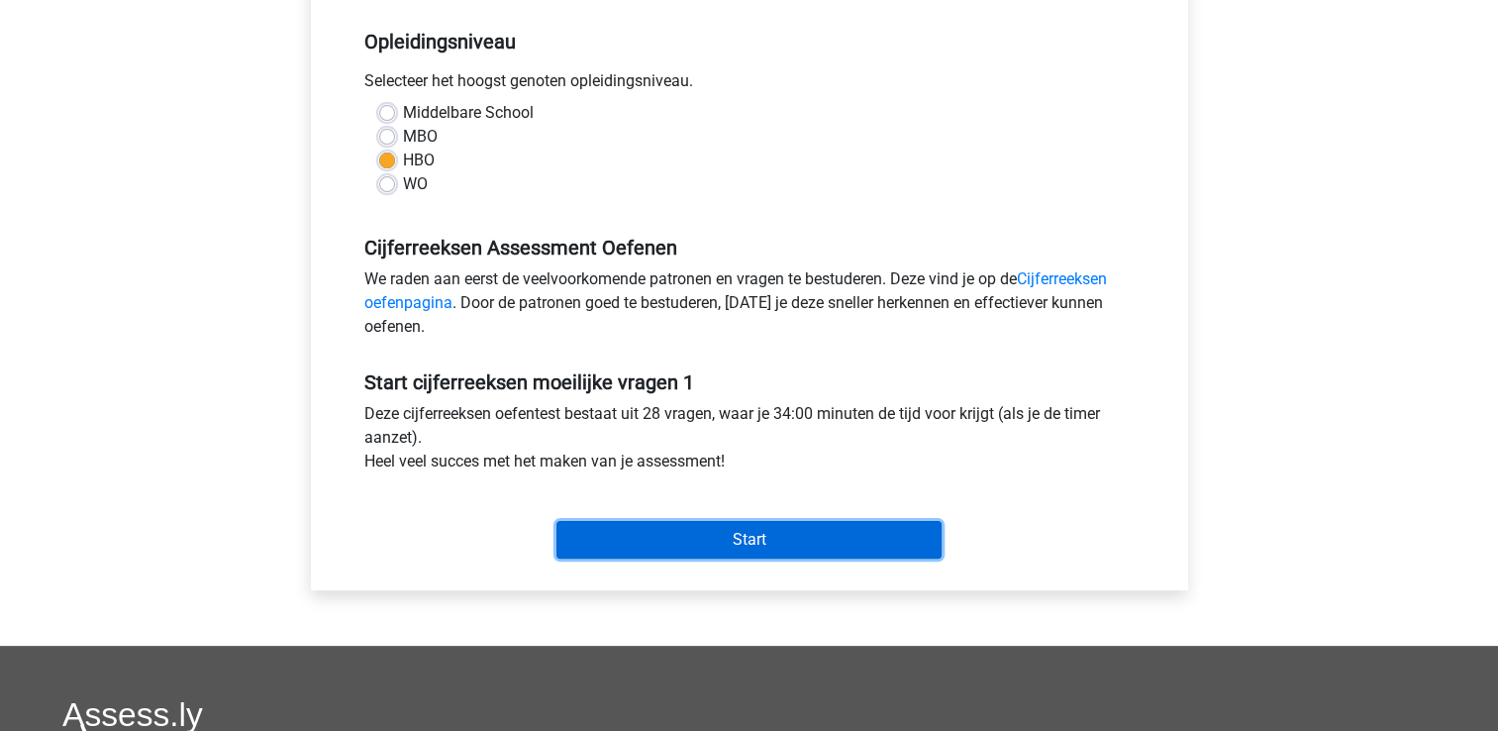
click at [744, 536] on input "Start" at bounding box center [748, 540] width 385 height 38
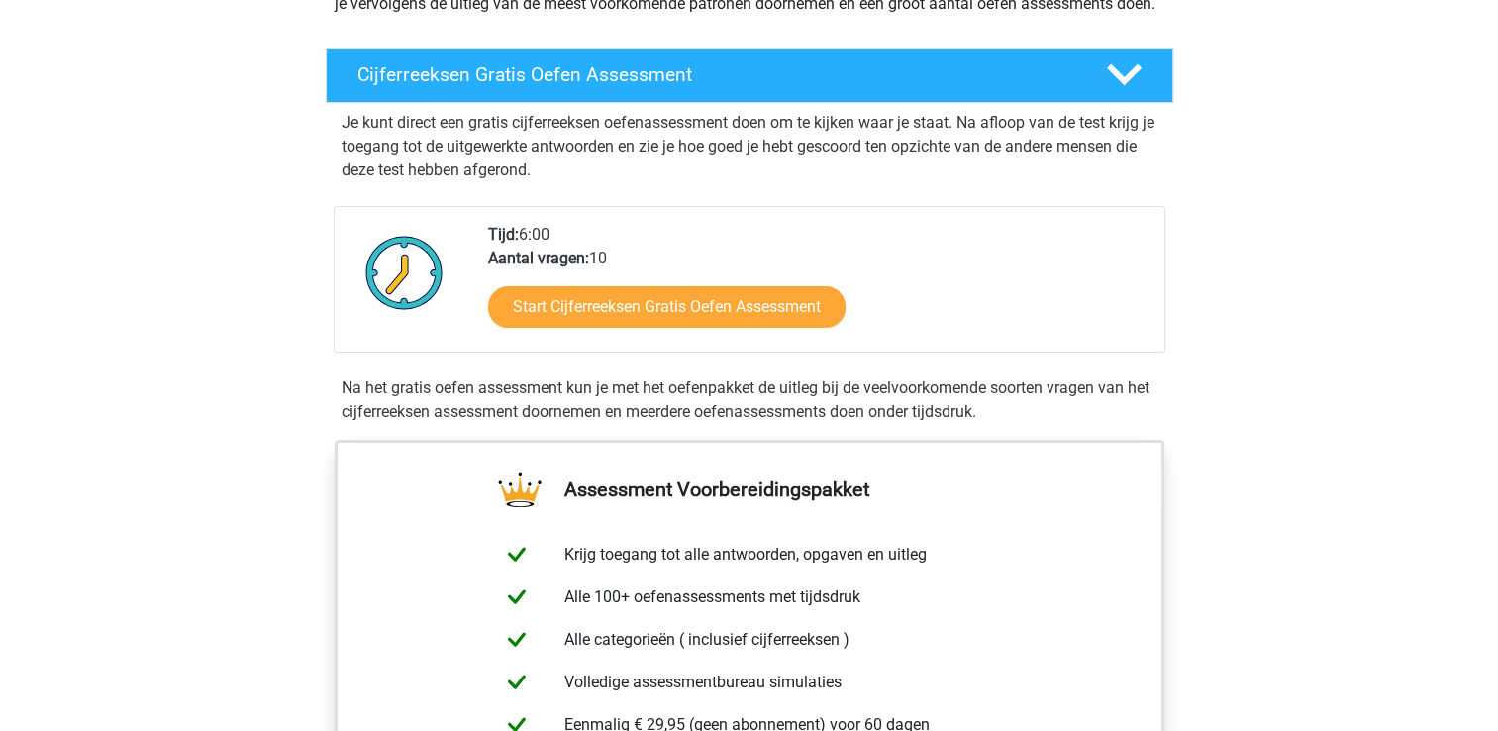
scroll to position [297, 0]
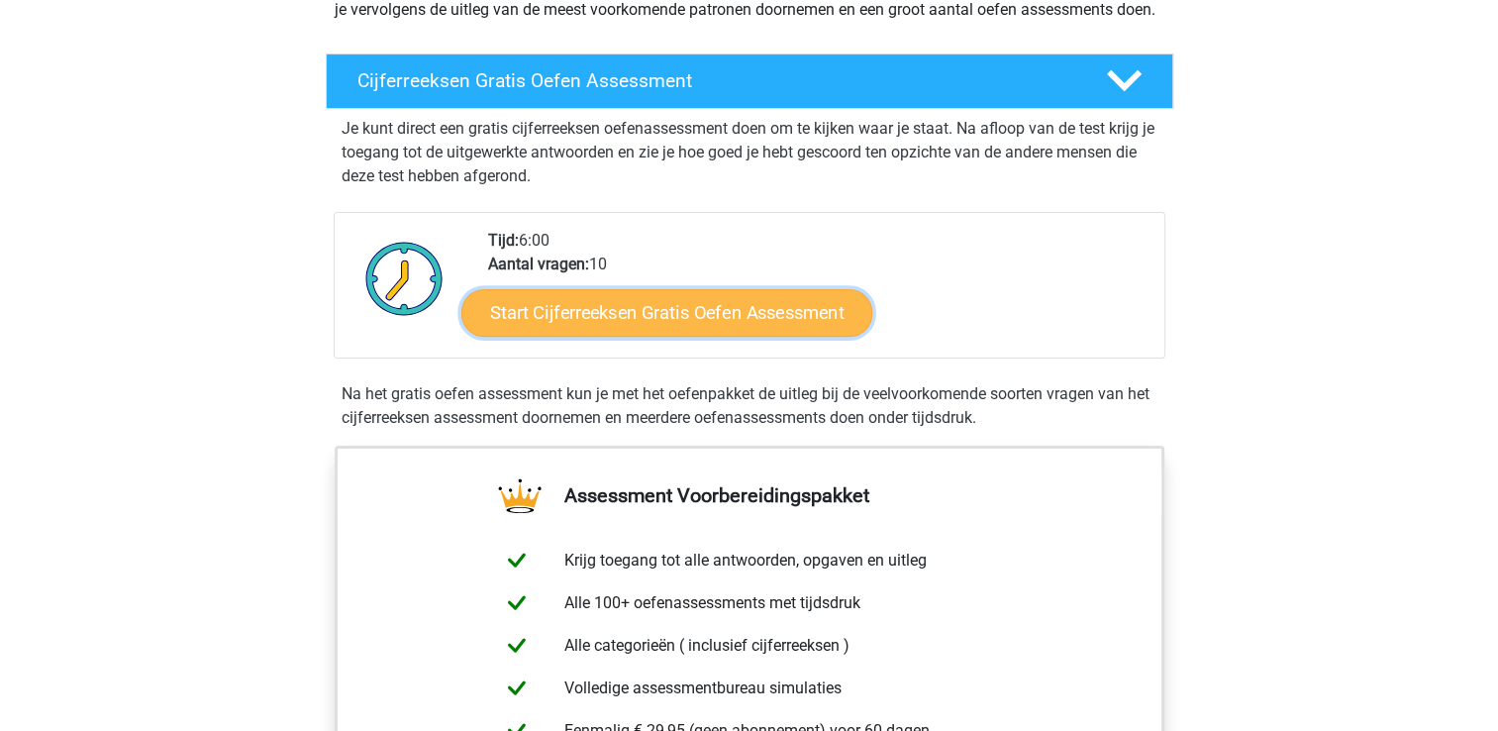
click at [815, 336] on link "Start Cijferreeksen Gratis Oefen Assessment" at bounding box center [666, 312] width 411 height 48
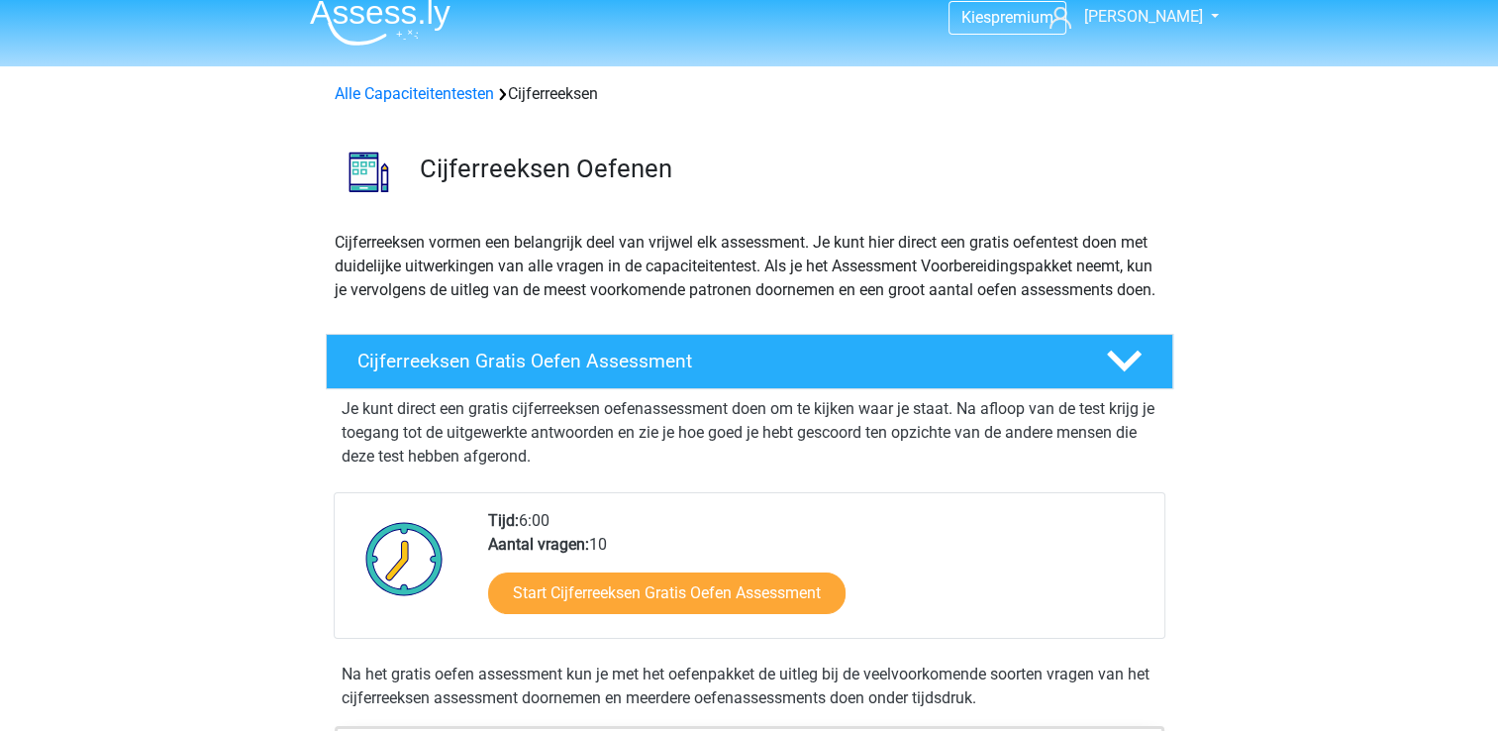
scroll to position [0, 0]
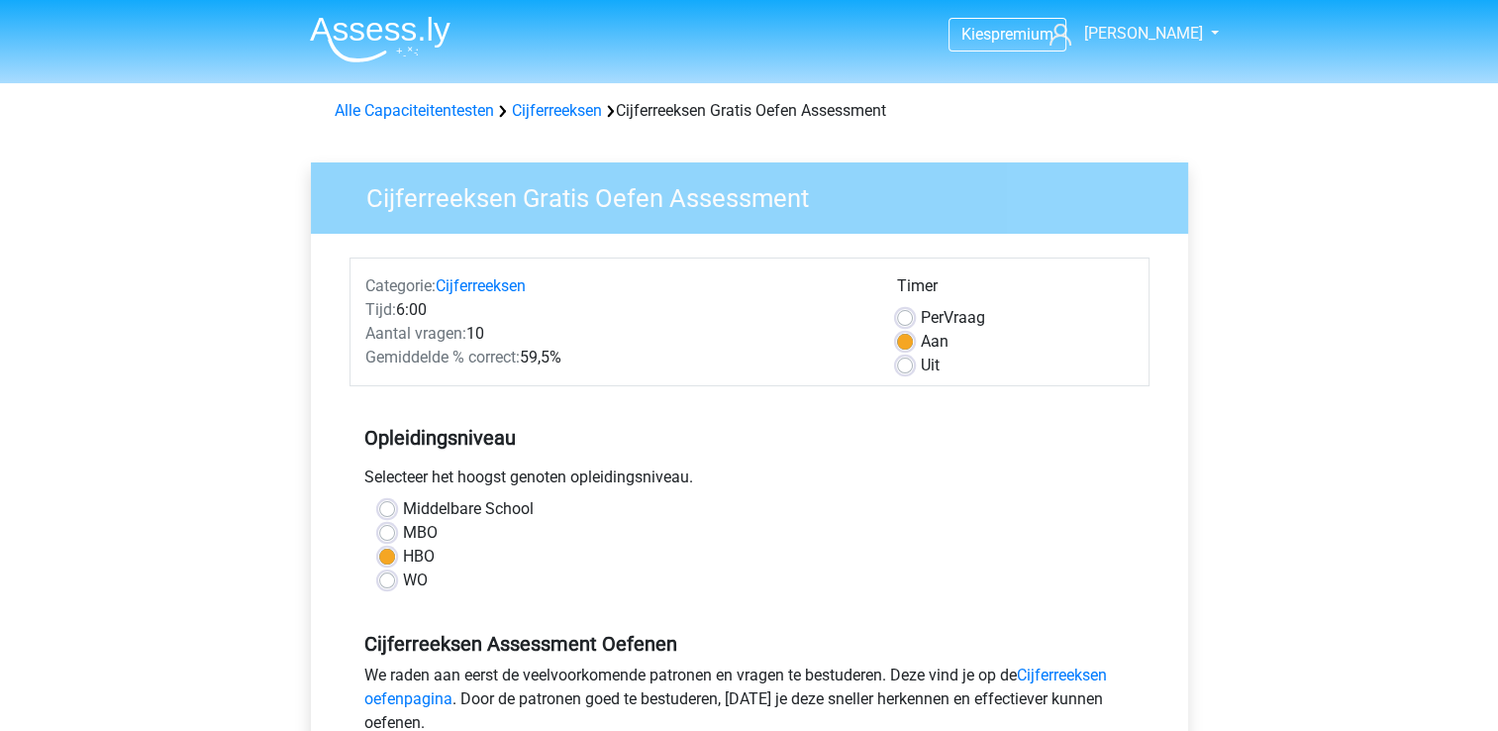
scroll to position [297, 0]
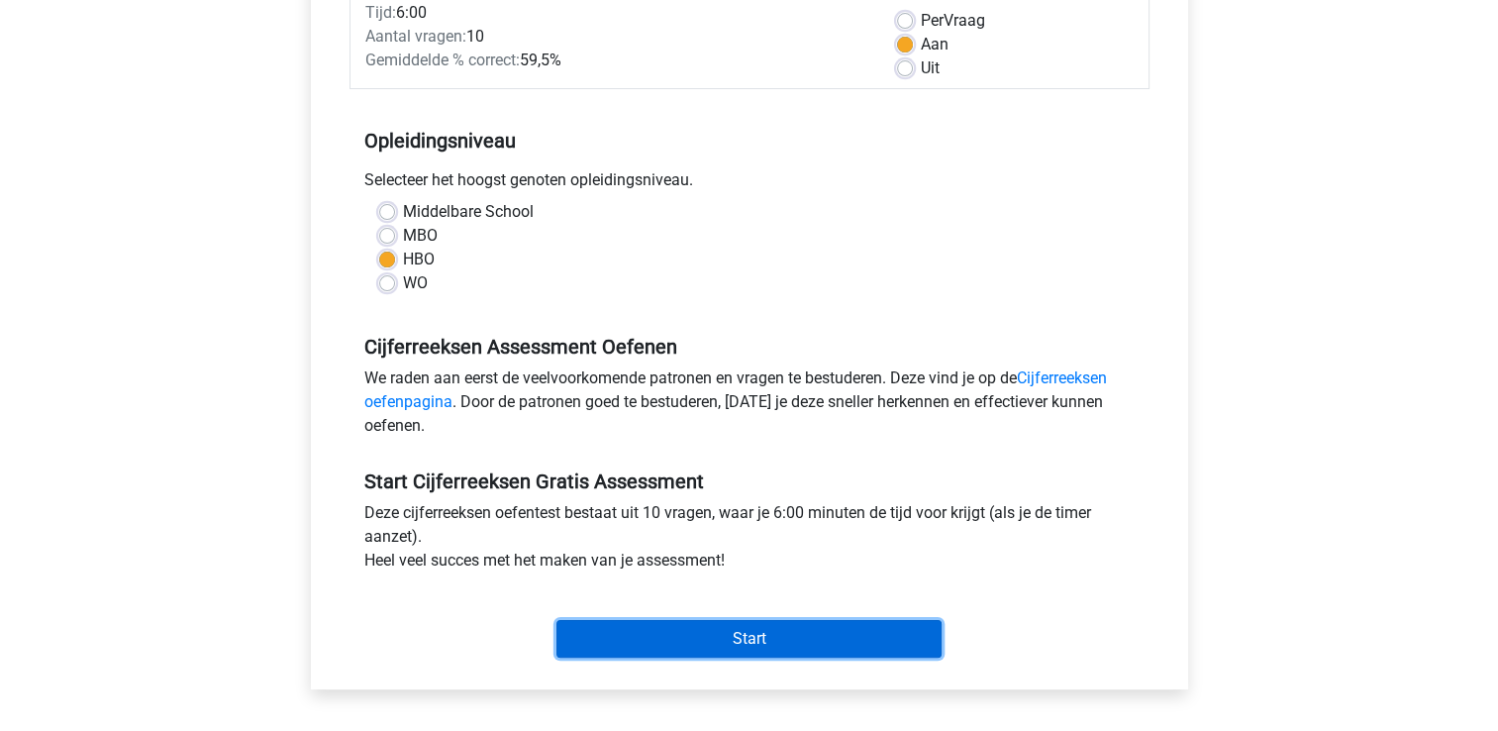
click at [791, 639] on input "Start" at bounding box center [748, 639] width 385 height 38
click at [748, 634] on input "Start" at bounding box center [748, 639] width 385 height 38
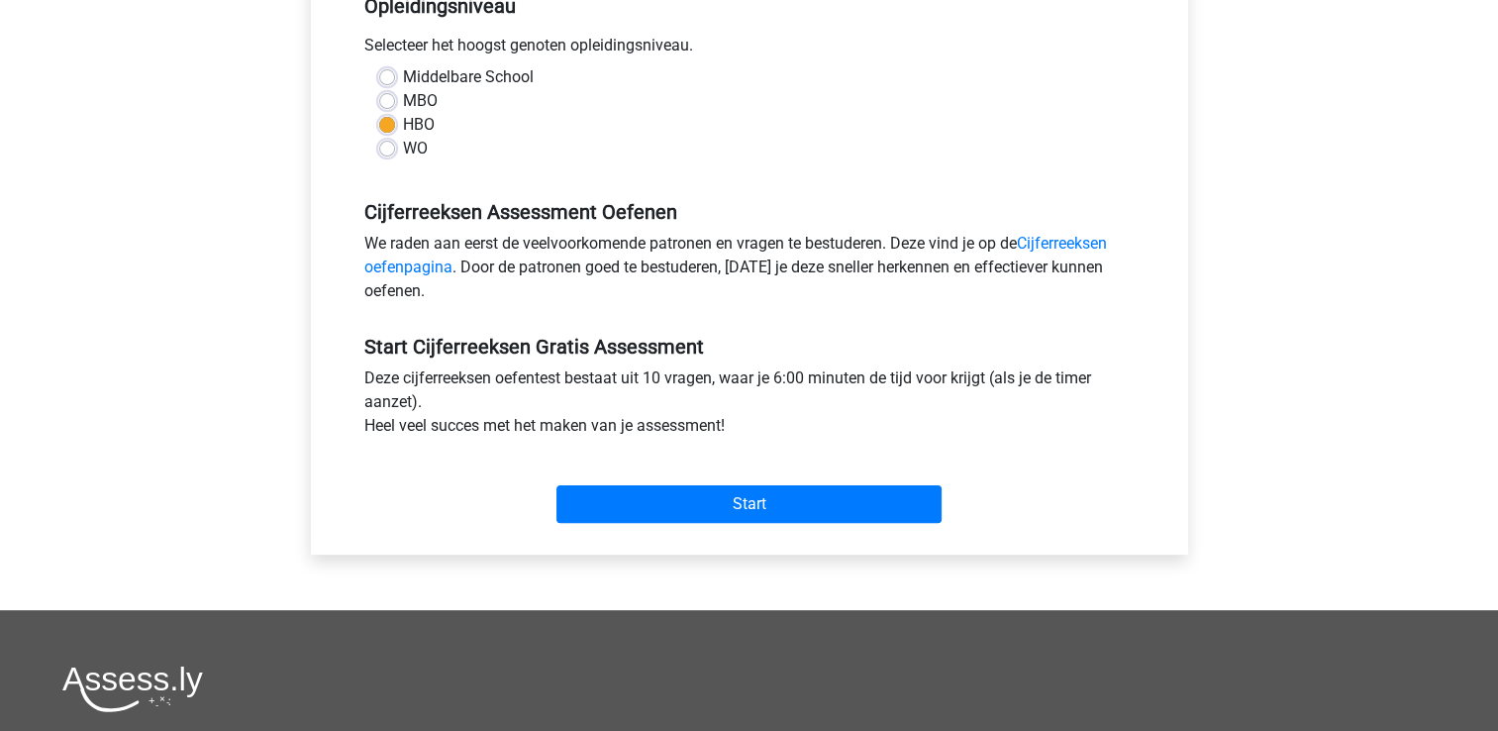
scroll to position [693, 0]
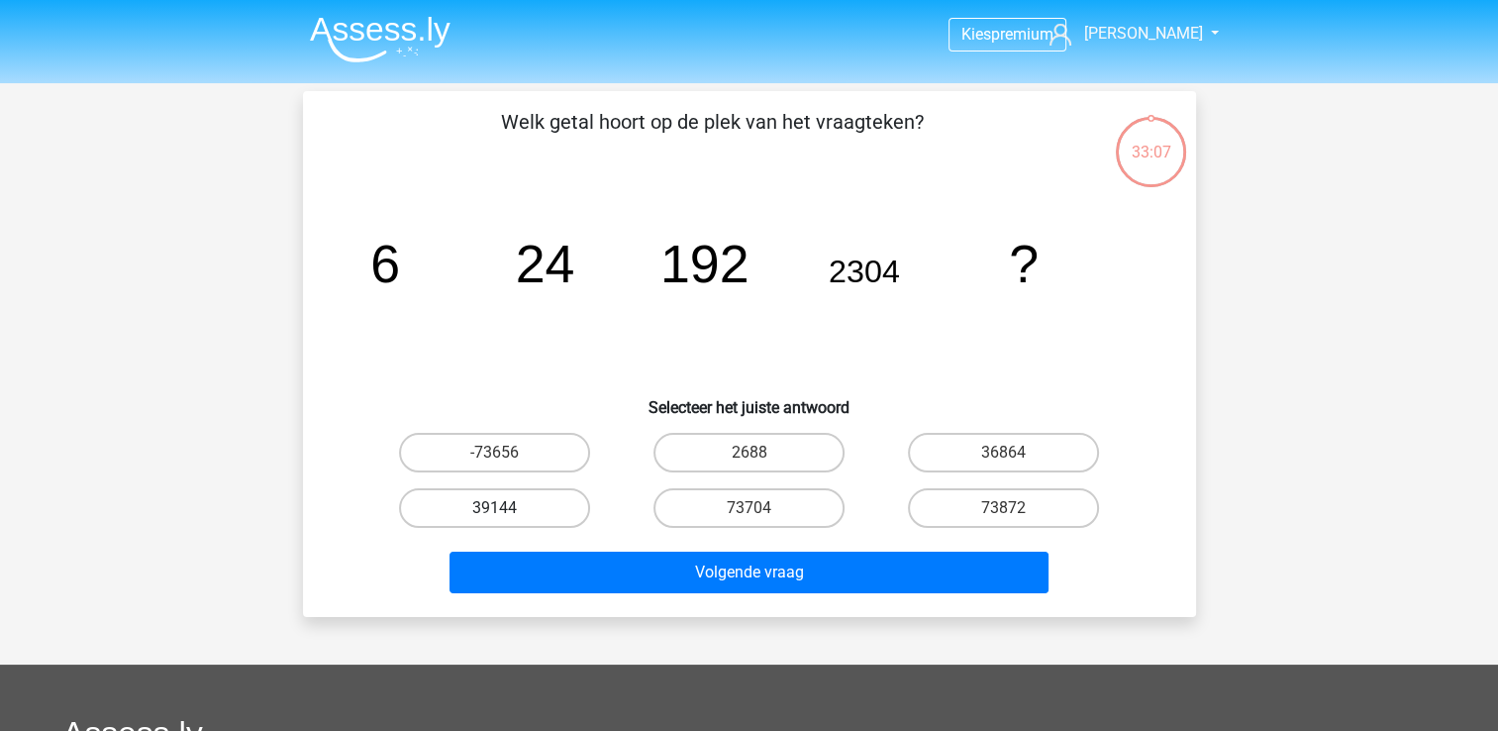
click at [524, 511] on label "39144" at bounding box center [494, 508] width 191 height 40
click at [507, 511] on input "39144" at bounding box center [500, 514] width 13 height 13
radio input "true"
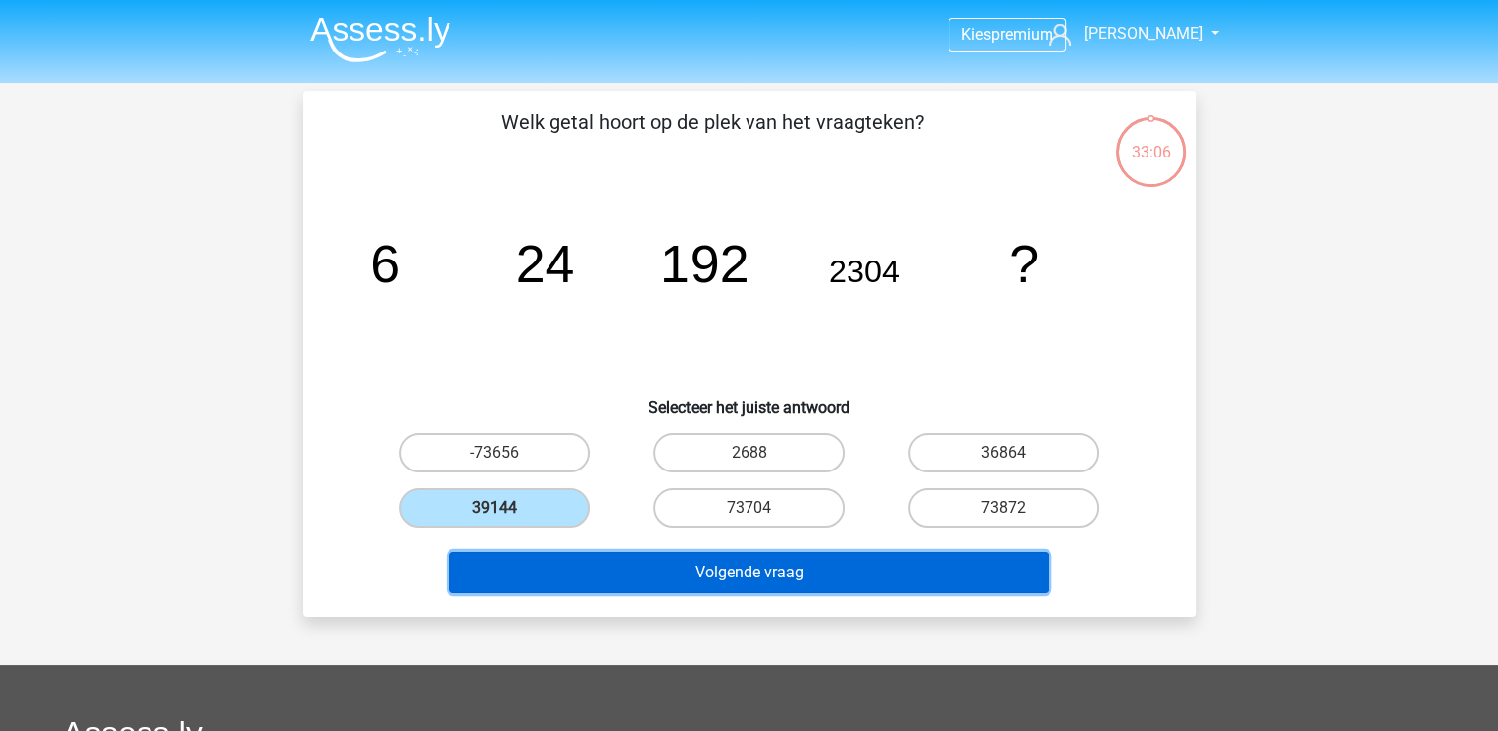
click at [704, 572] on button "Volgende vraag" at bounding box center [748, 572] width 599 height 42
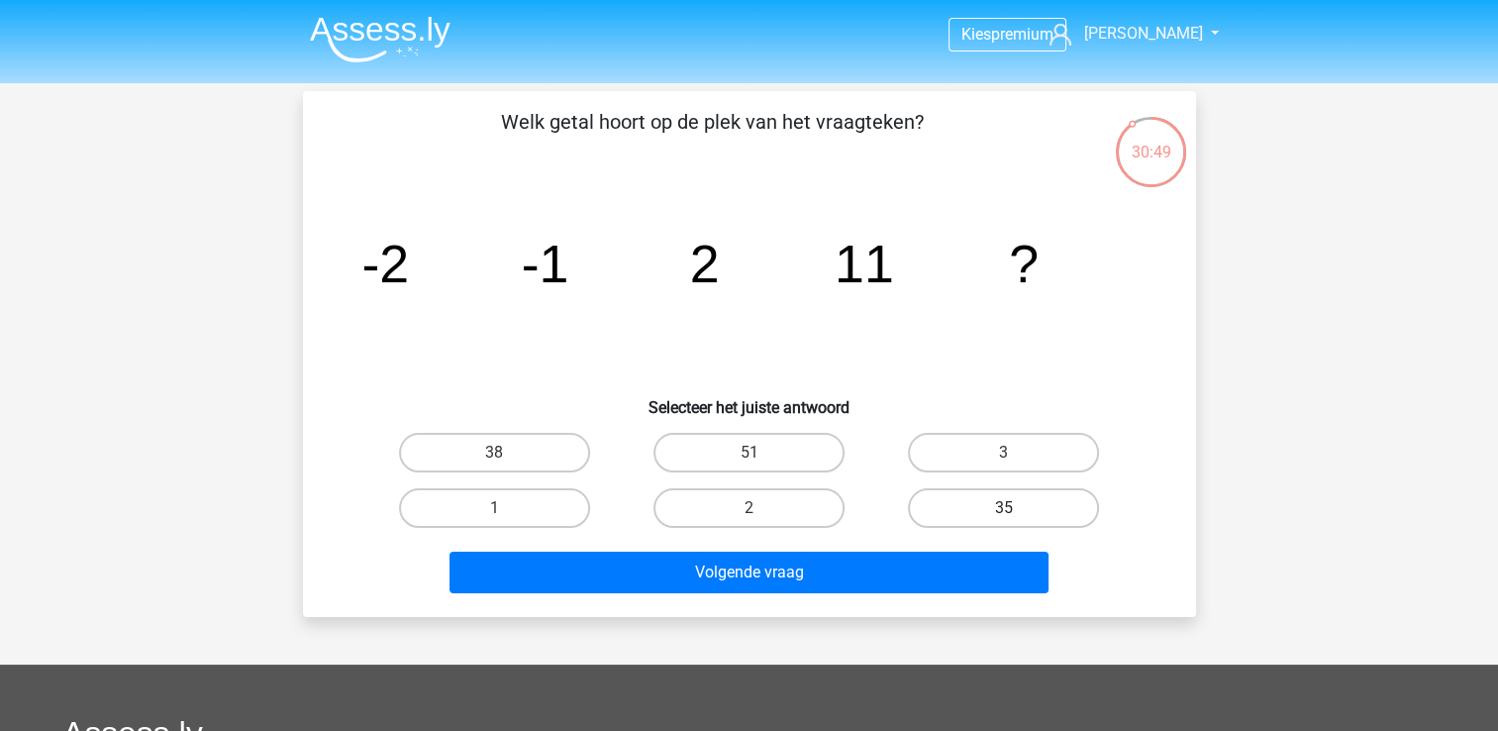
click at [1019, 505] on label "35" at bounding box center [1003, 508] width 191 height 40
click at [1017, 508] on input "35" at bounding box center [1010, 514] width 13 height 13
radio input "true"
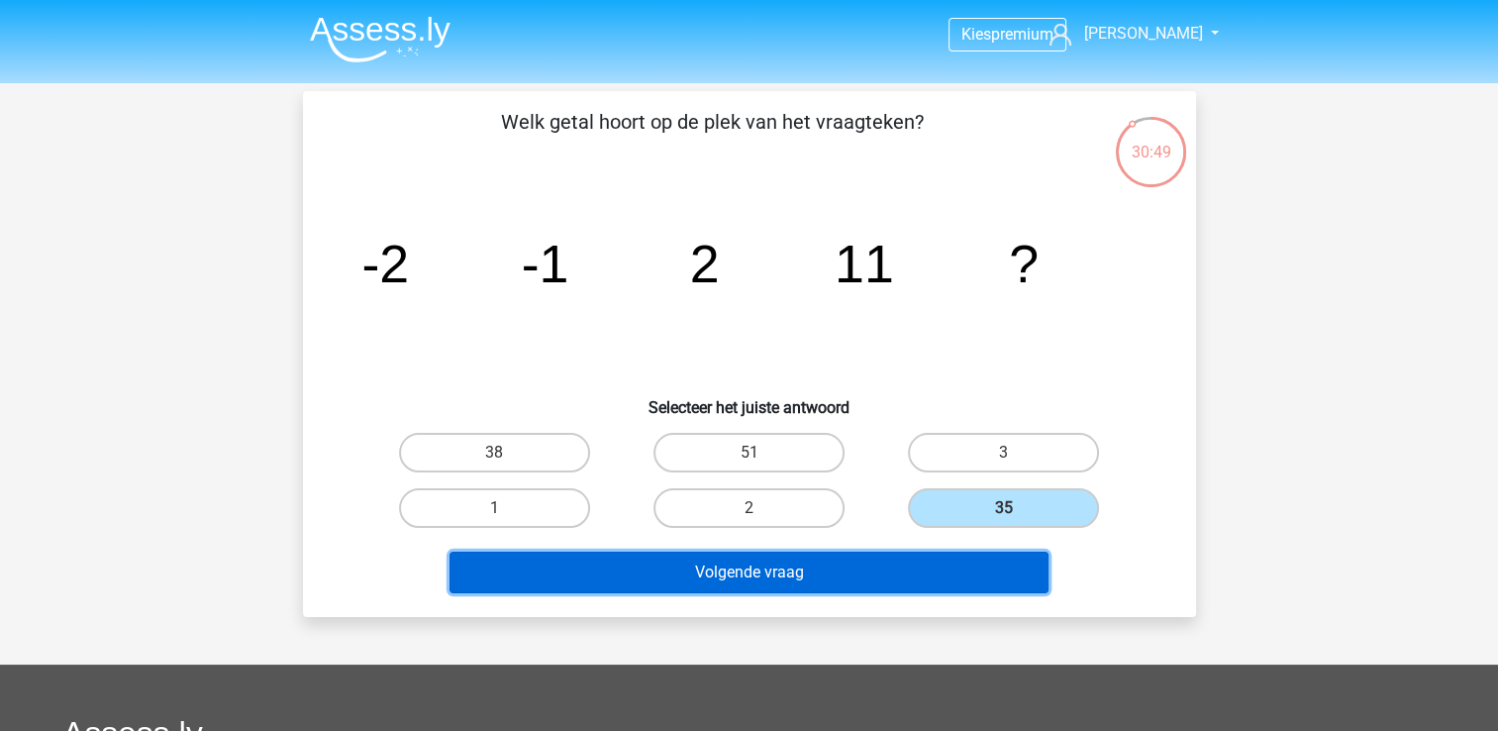
click at [894, 558] on button "Volgende vraag" at bounding box center [748, 572] width 599 height 42
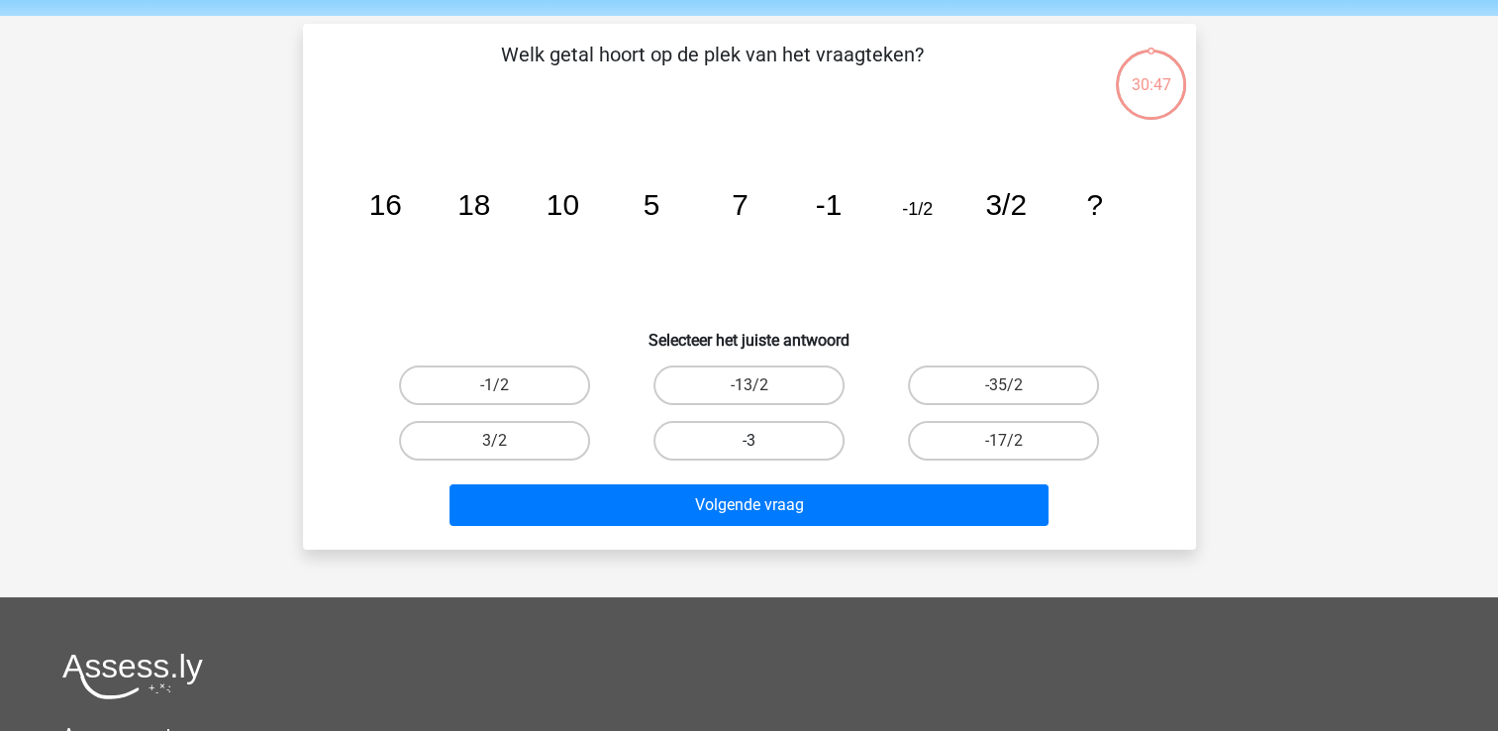
scroll to position [91, 0]
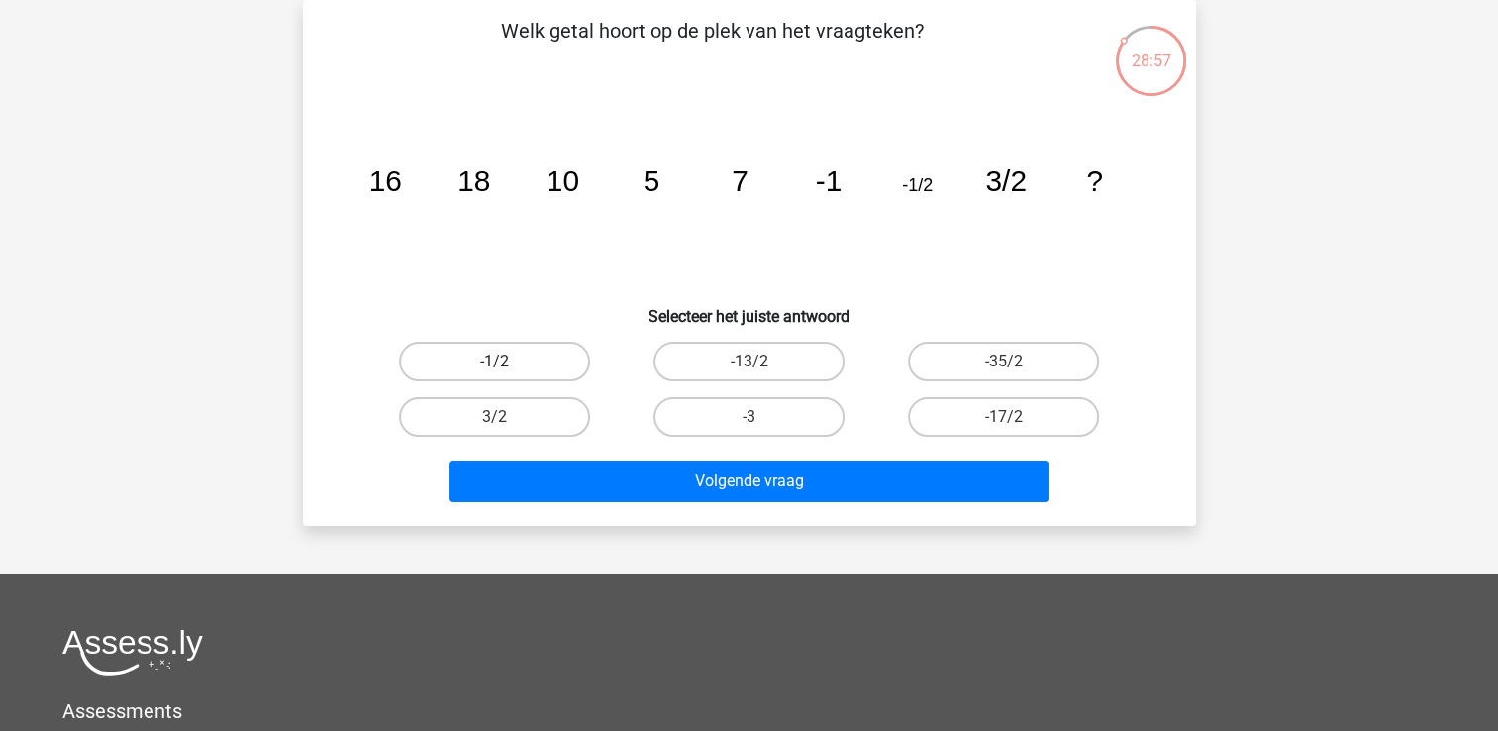
click at [502, 359] on label "-1/2" at bounding box center [494, 362] width 191 height 40
click at [502, 361] on input "-1/2" at bounding box center [500, 367] width 13 height 13
radio input "true"
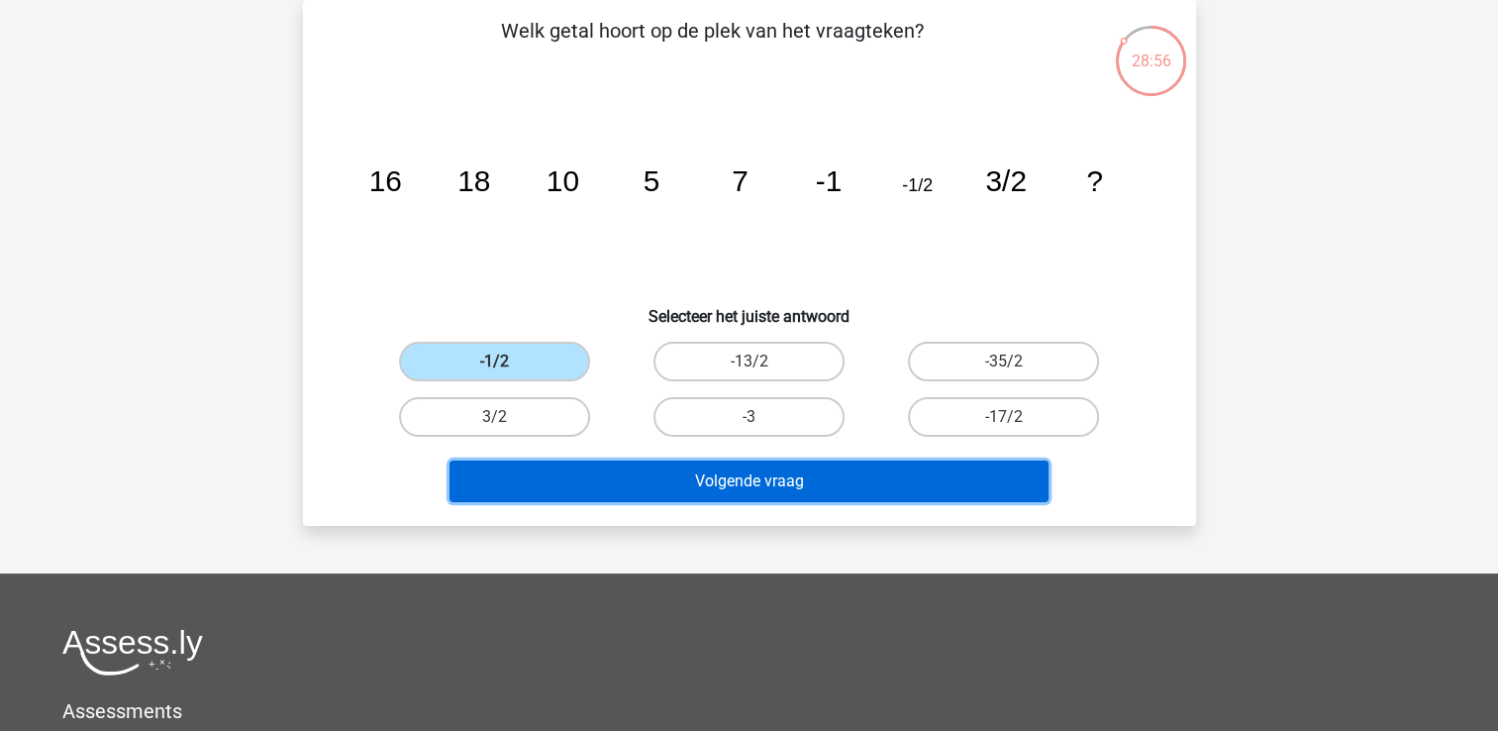
click at [764, 481] on button "Volgende vraag" at bounding box center [748, 481] width 599 height 42
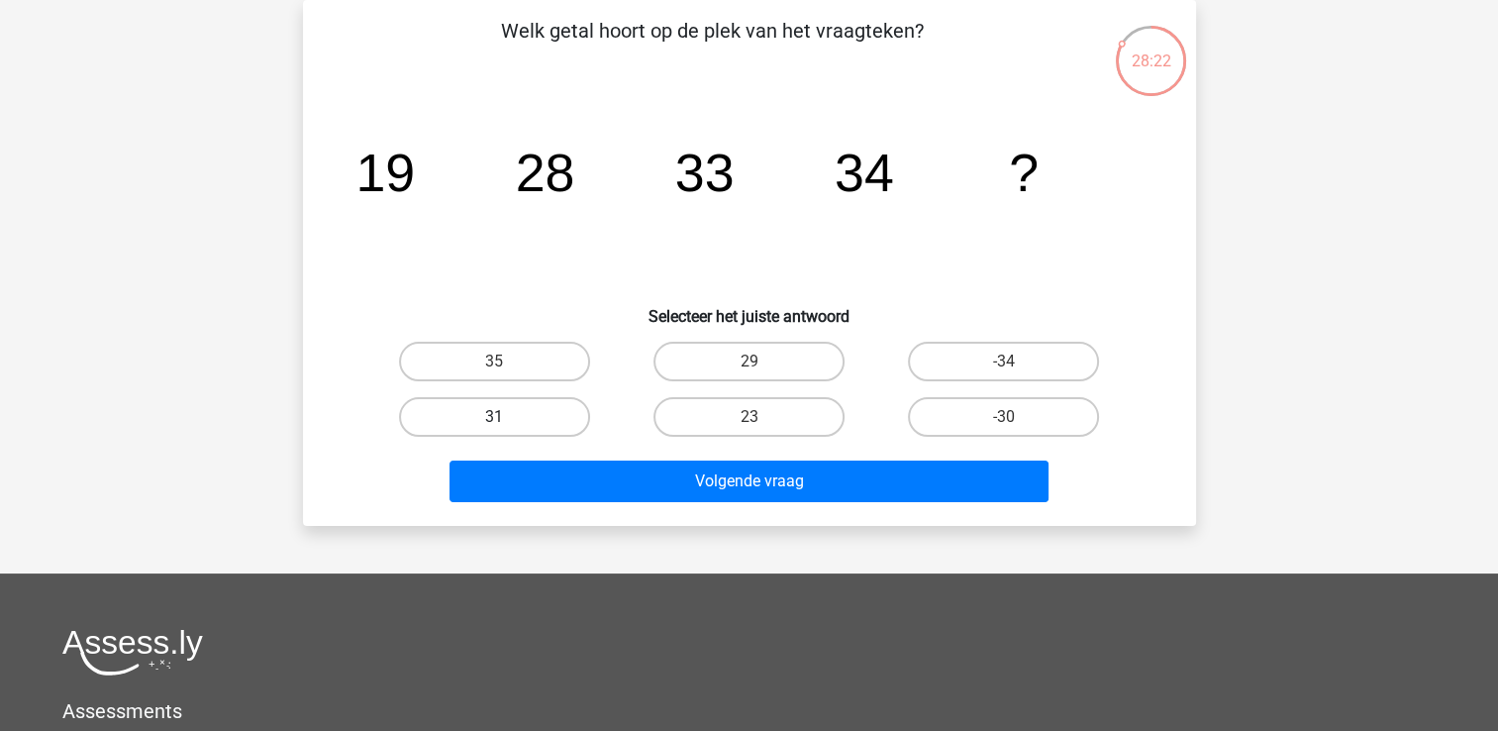
click at [463, 418] on label "31" at bounding box center [494, 417] width 191 height 40
click at [494, 418] on input "31" at bounding box center [500, 423] width 13 height 13
radio input "true"
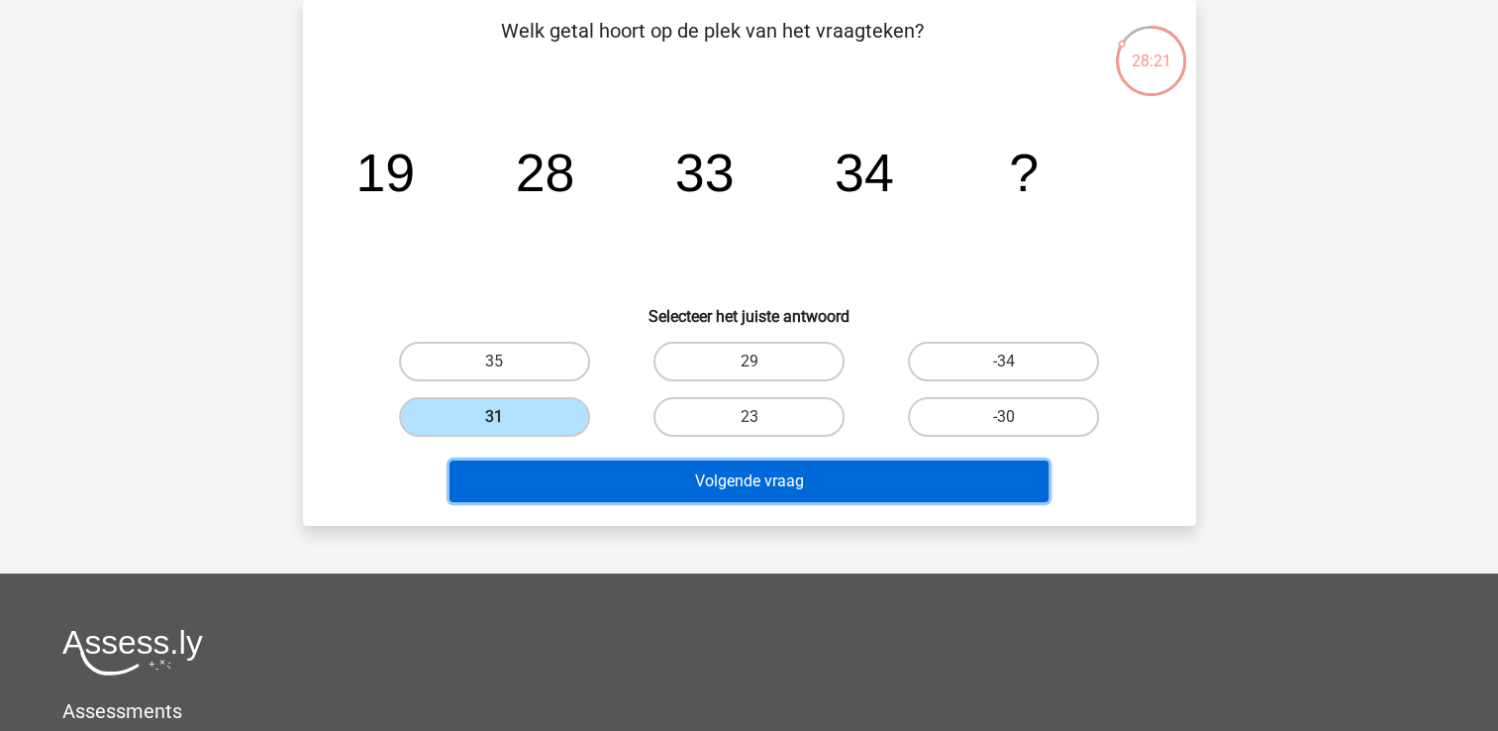
click at [733, 490] on button "Volgende vraag" at bounding box center [748, 481] width 599 height 42
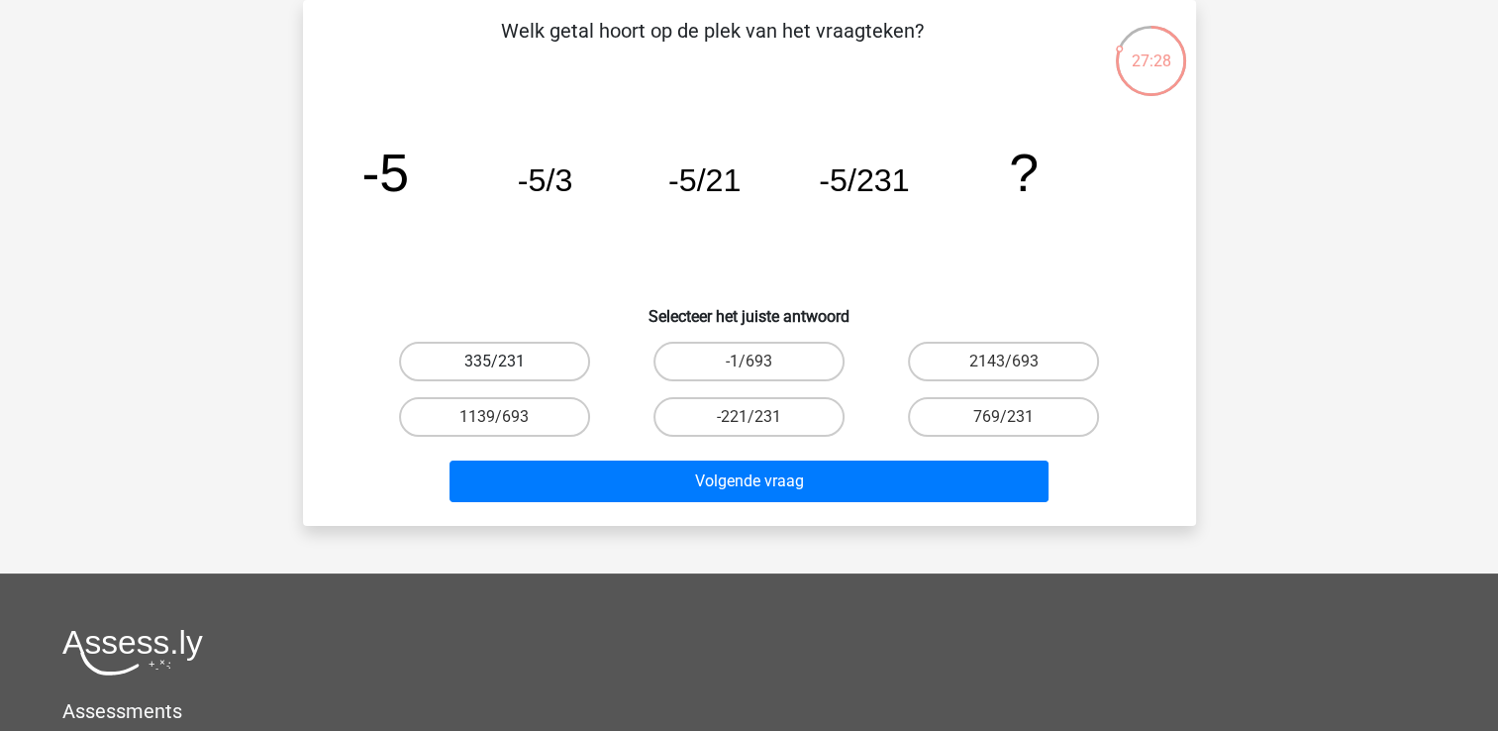
click at [544, 346] on label "335/231" at bounding box center [494, 362] width 191 height 40
click at [507, 361] on input "335/231" at bounding box center [500, 367] width 13 height 13
radio input "true"
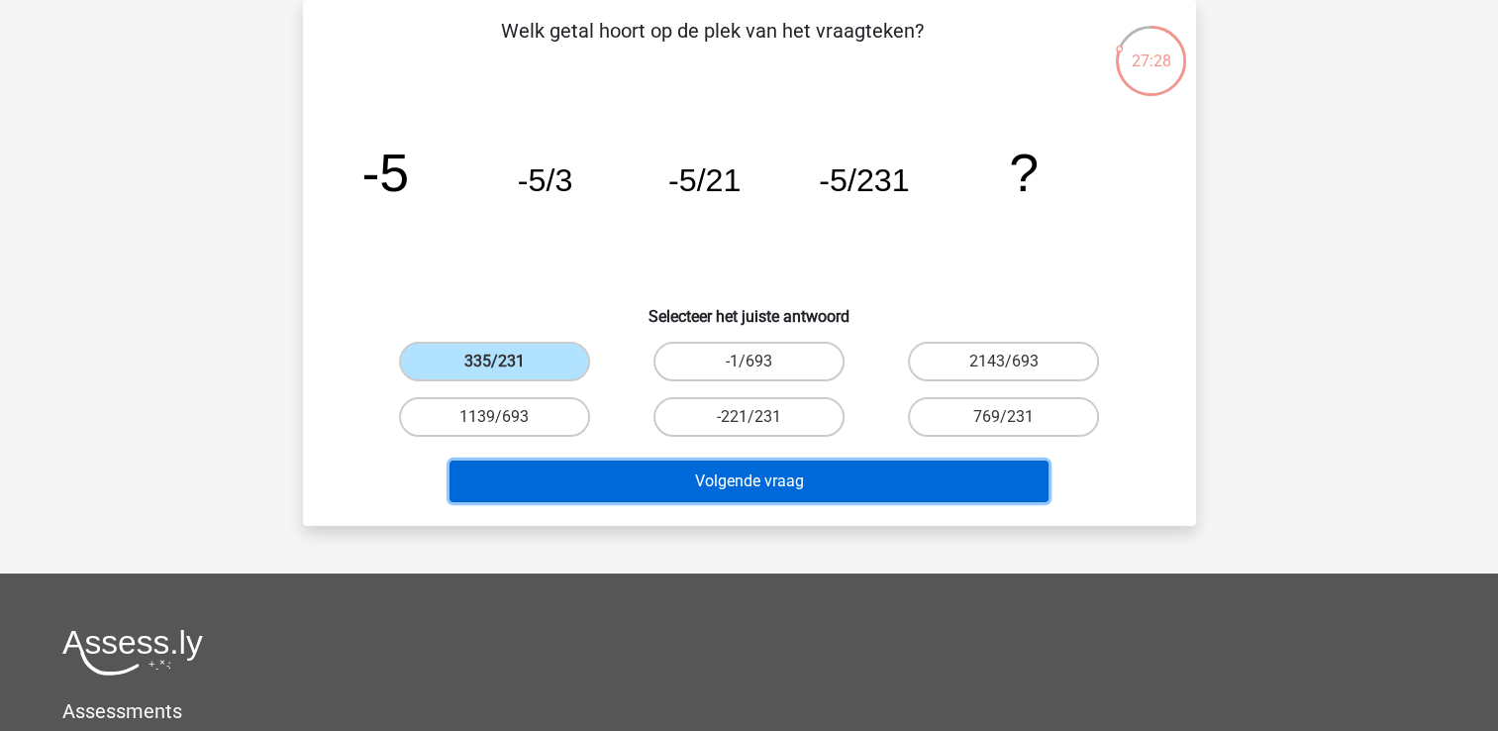
click at [783, 494] on button "Volgende vraag" at bounding box center [748, 481] width 599 height 42
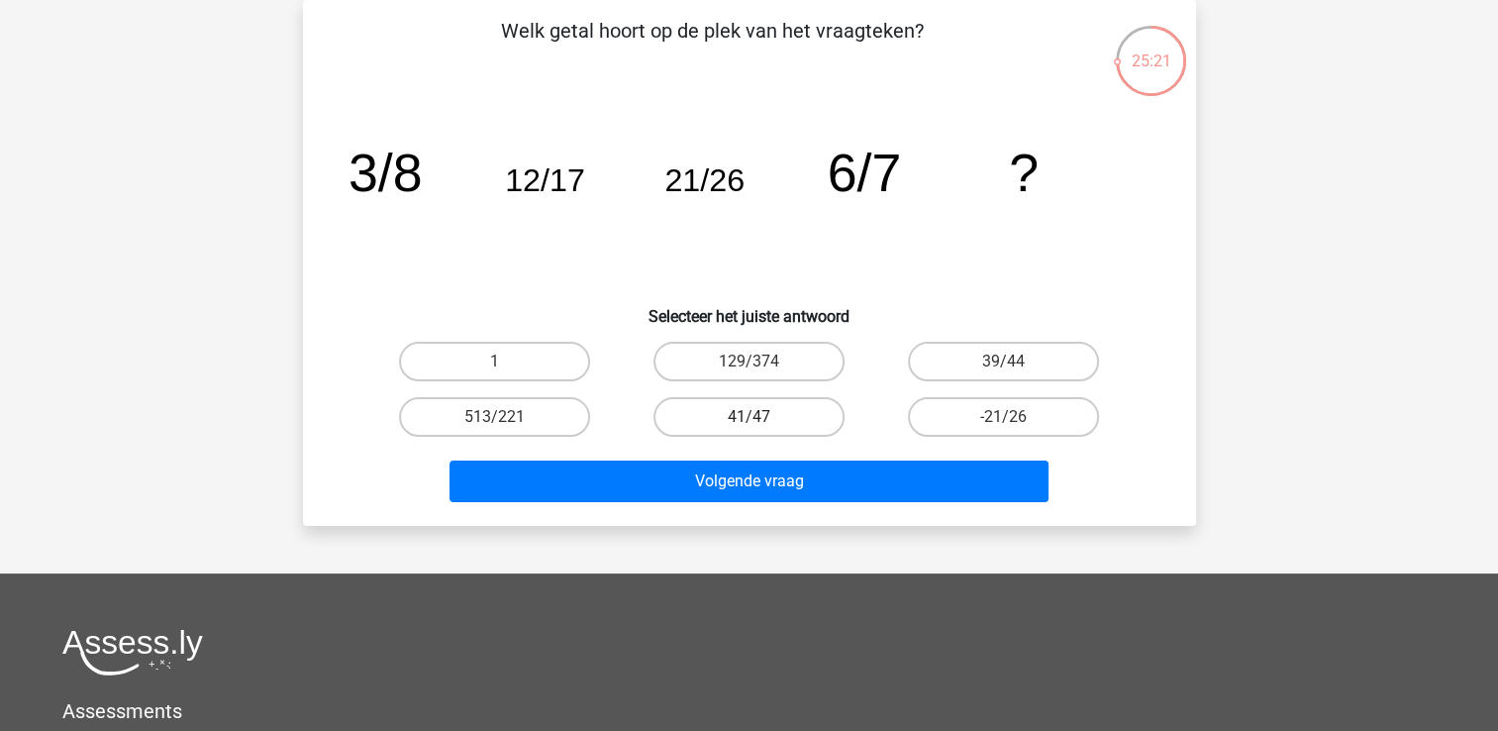
click at [778, 410] on label "41/47" at bounding box center [748, 417] width 191 height 40
click at [761, 417] on input "41/47" at bounding box center [754, 423] width 13 height 13
radio input "true"
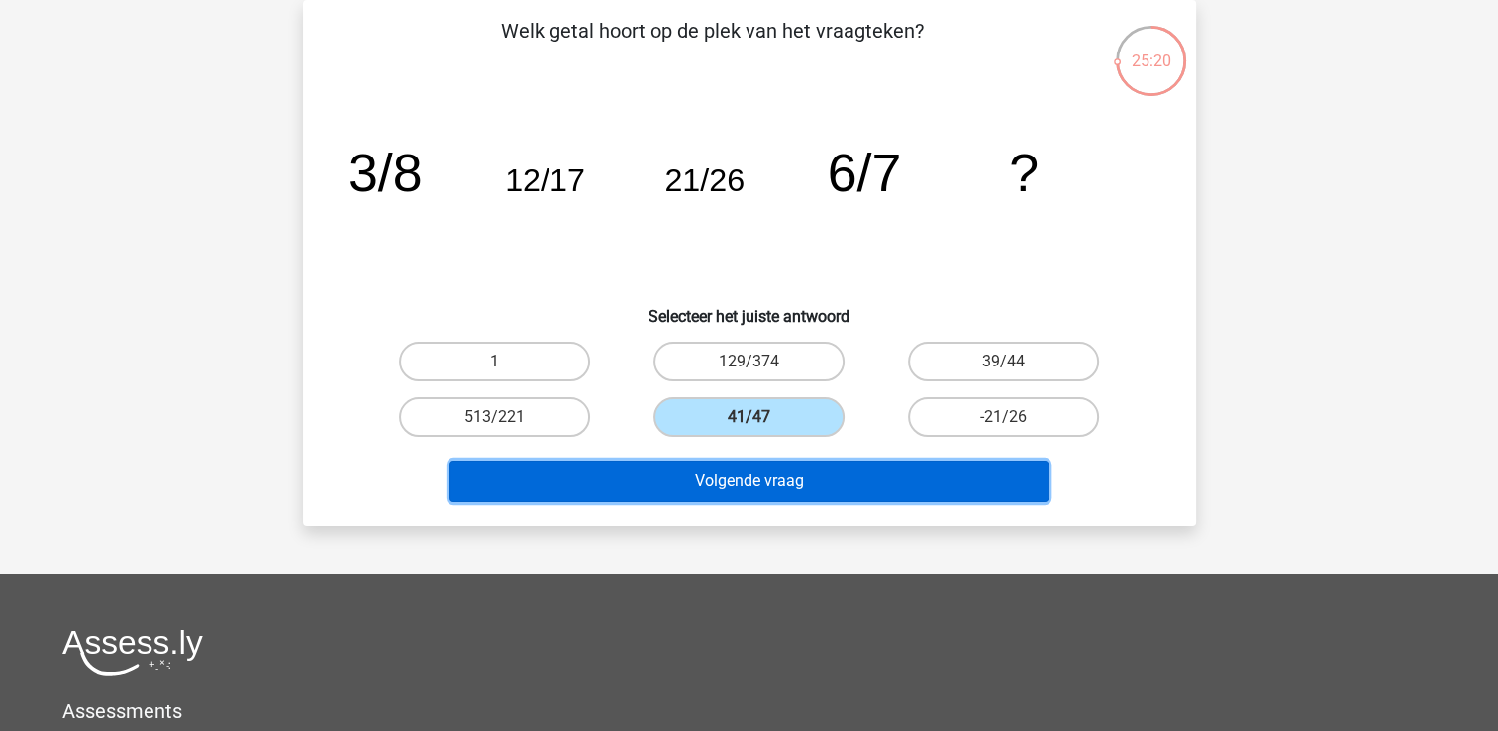
click at [789, 478] on button "Volgende vraag" at bounding box center [748, 481] width 599 height 42
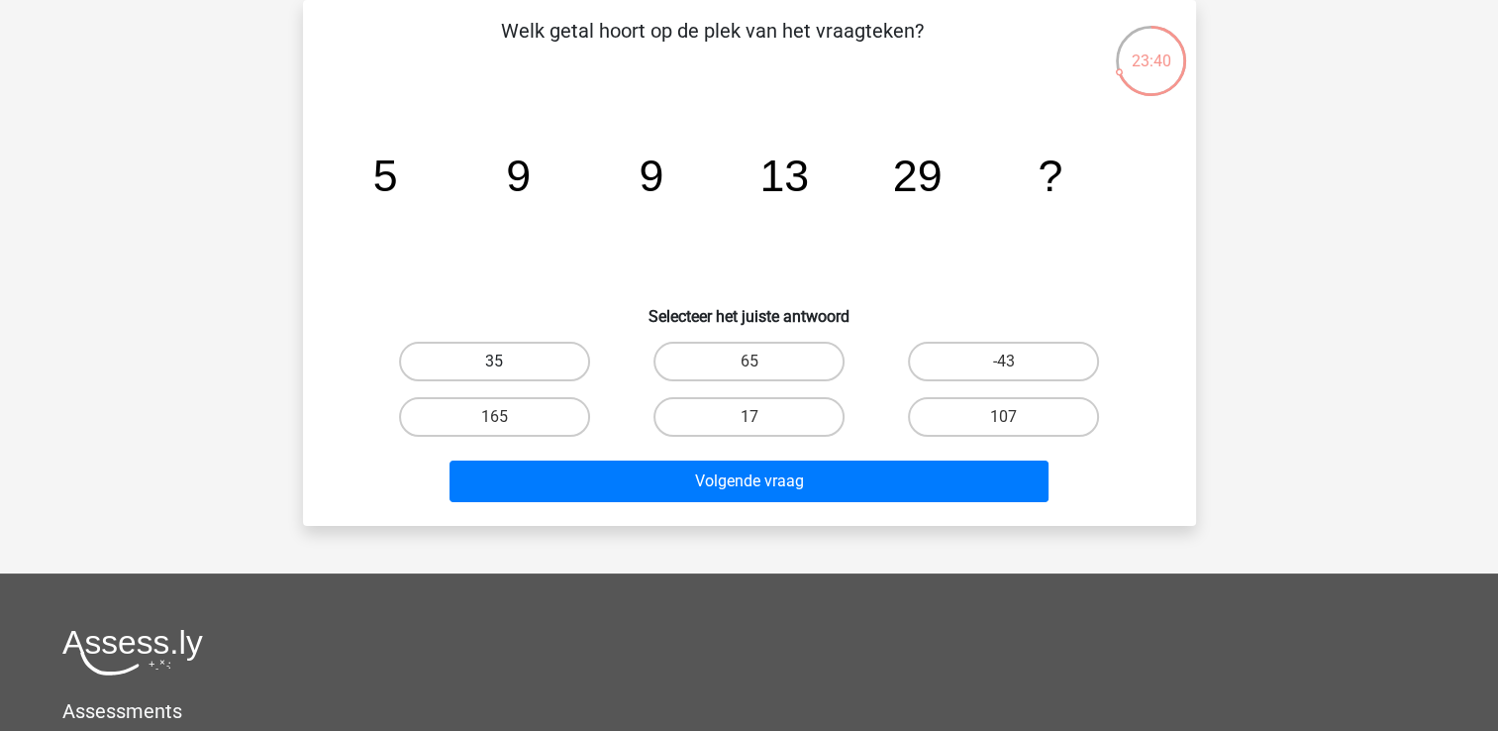
click at [551, 350] on label "35" at bounding box center [494, 362] width 191 height 40
click at [507, 361] on input "35" at bounding box center [500, 367] width 13 height 13
radio input "true"
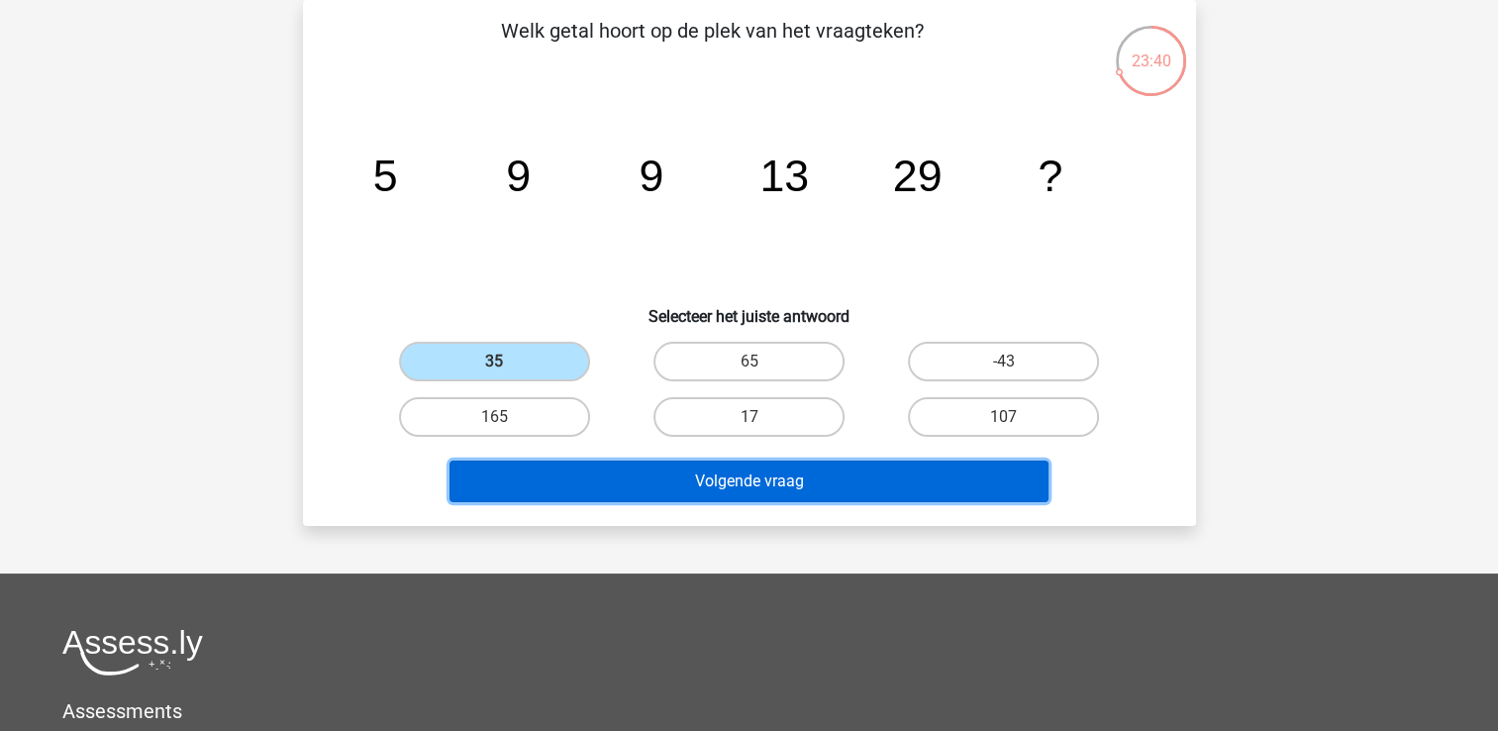
click at [788, 483] on button "Volgende vraag" at bounding box center [748, 481] width 599 height 42
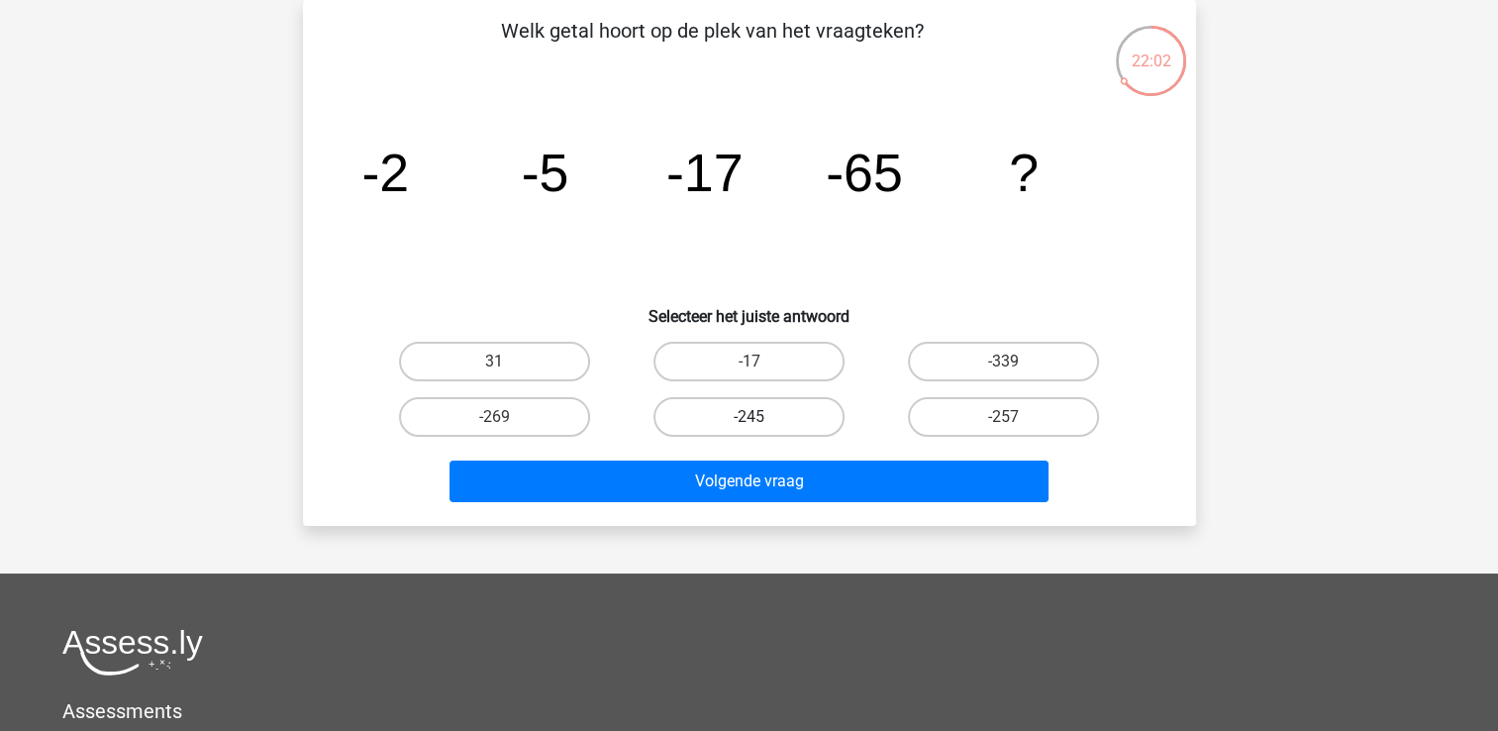
click at [795, 423] on label "-245" at bounding box center [748, 417] width 191 height 40
click at [761, 423] on input "-245" at bounding box center [754, 423] width 13 height 13
radio input "true"
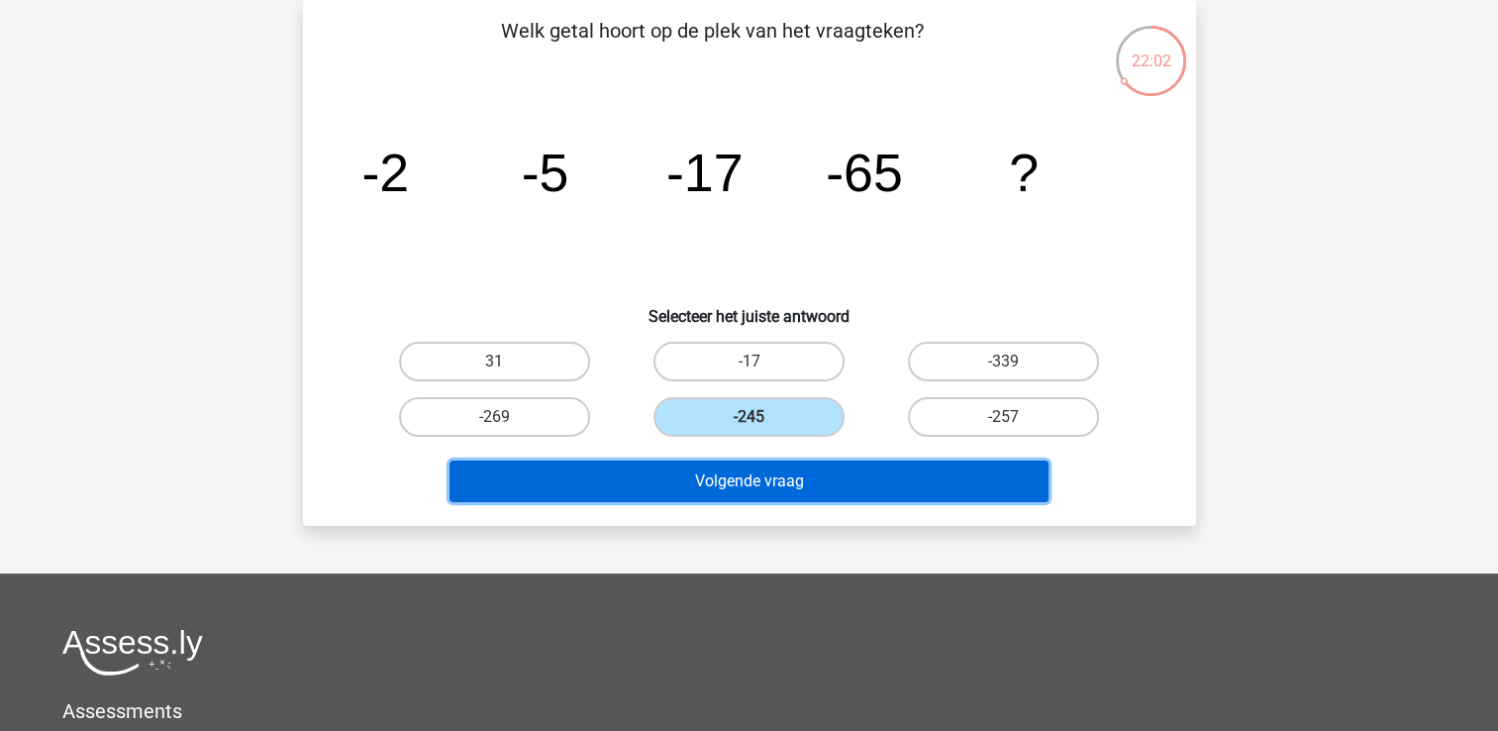
click at [777, 477] on button "Volgende vraag" at bounding box center [748, 481] width 599 height 42
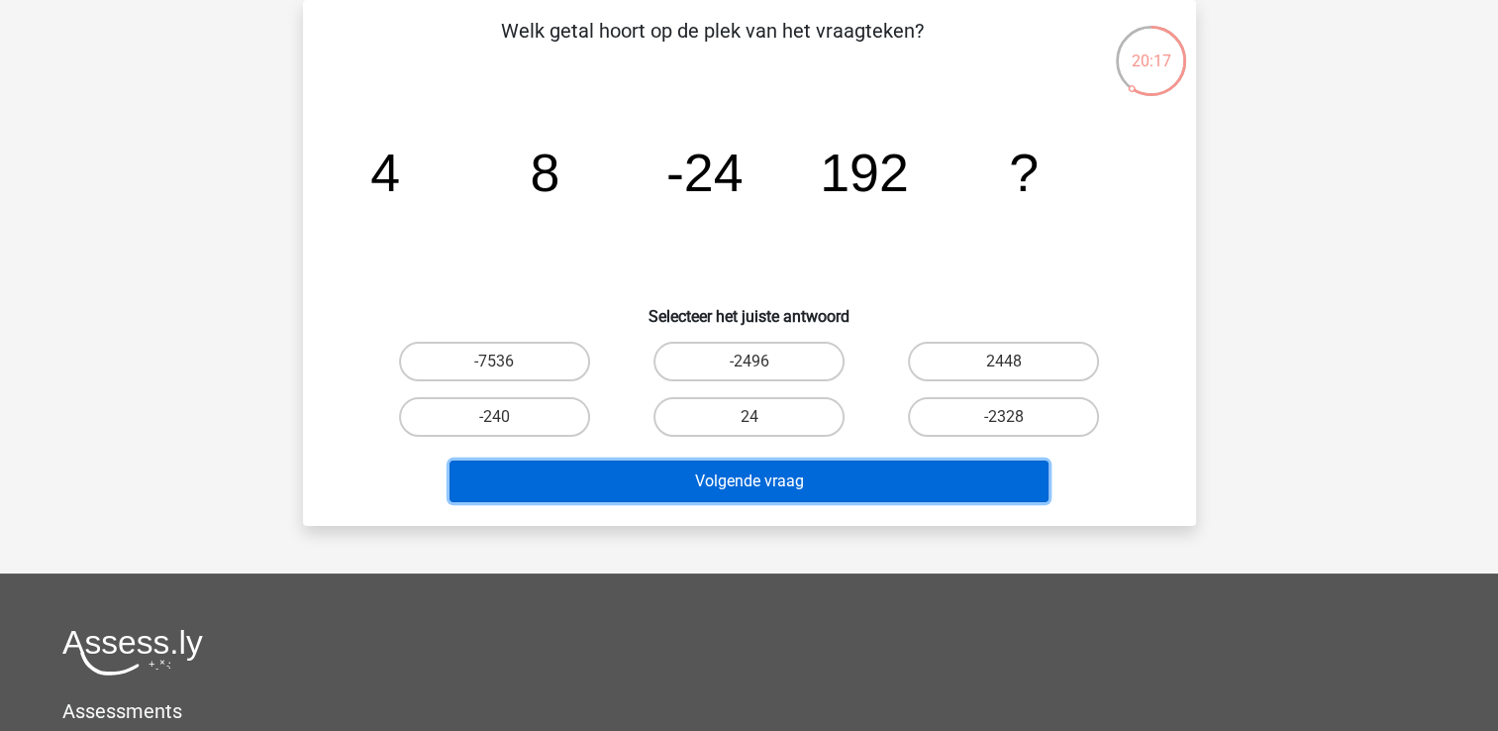
click at [752, 476] on button "Volgende vraag" at bounding box center [748, 481] width 599 height 42
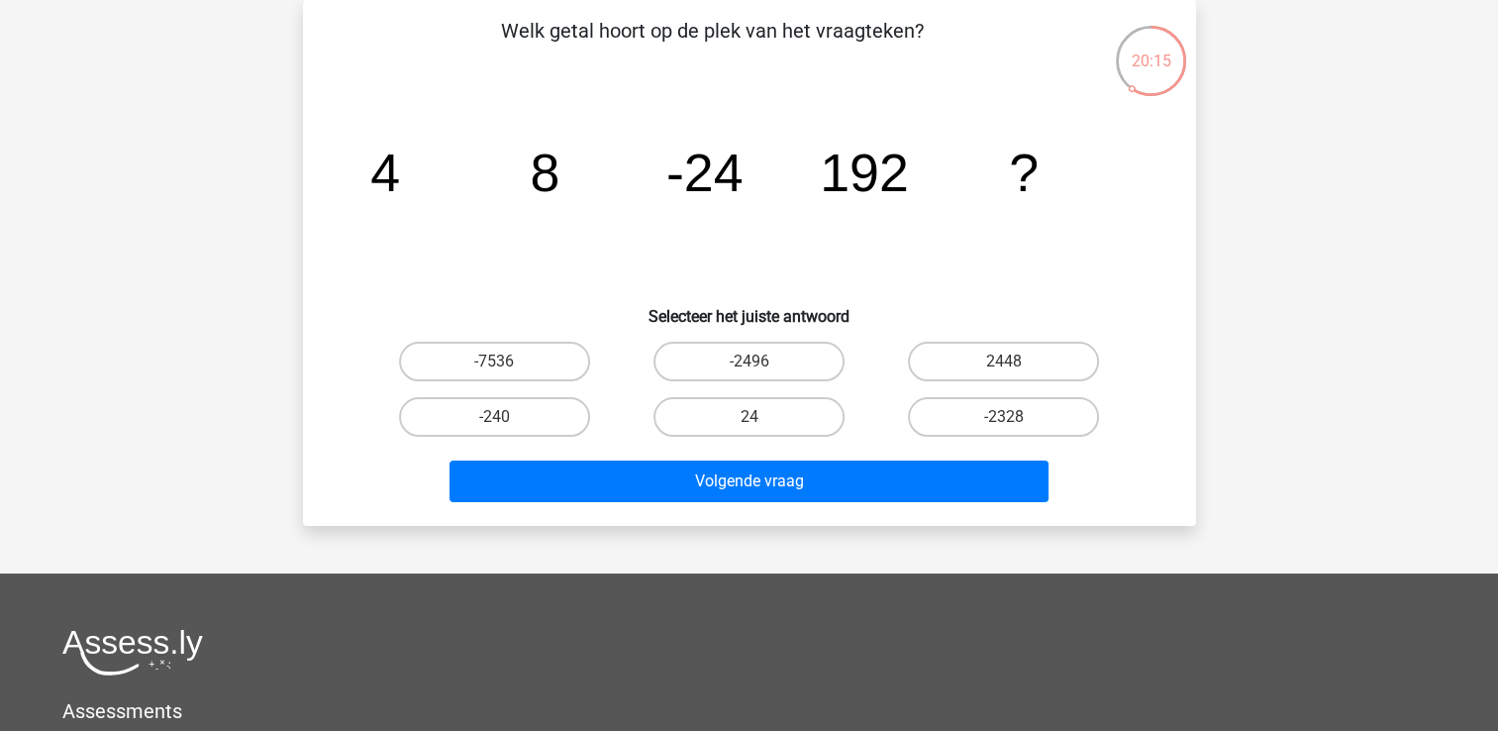
click at [614, 381] on div "24" at bounding box center [494, 362] width 239 height 40
click at [550, 411] on label "-240" at bounding box center [494, 417] width 191 height 40
click at [507, 417] on input "-240" at bounding box center [500, 423] width 13 height 13
radio input "true"
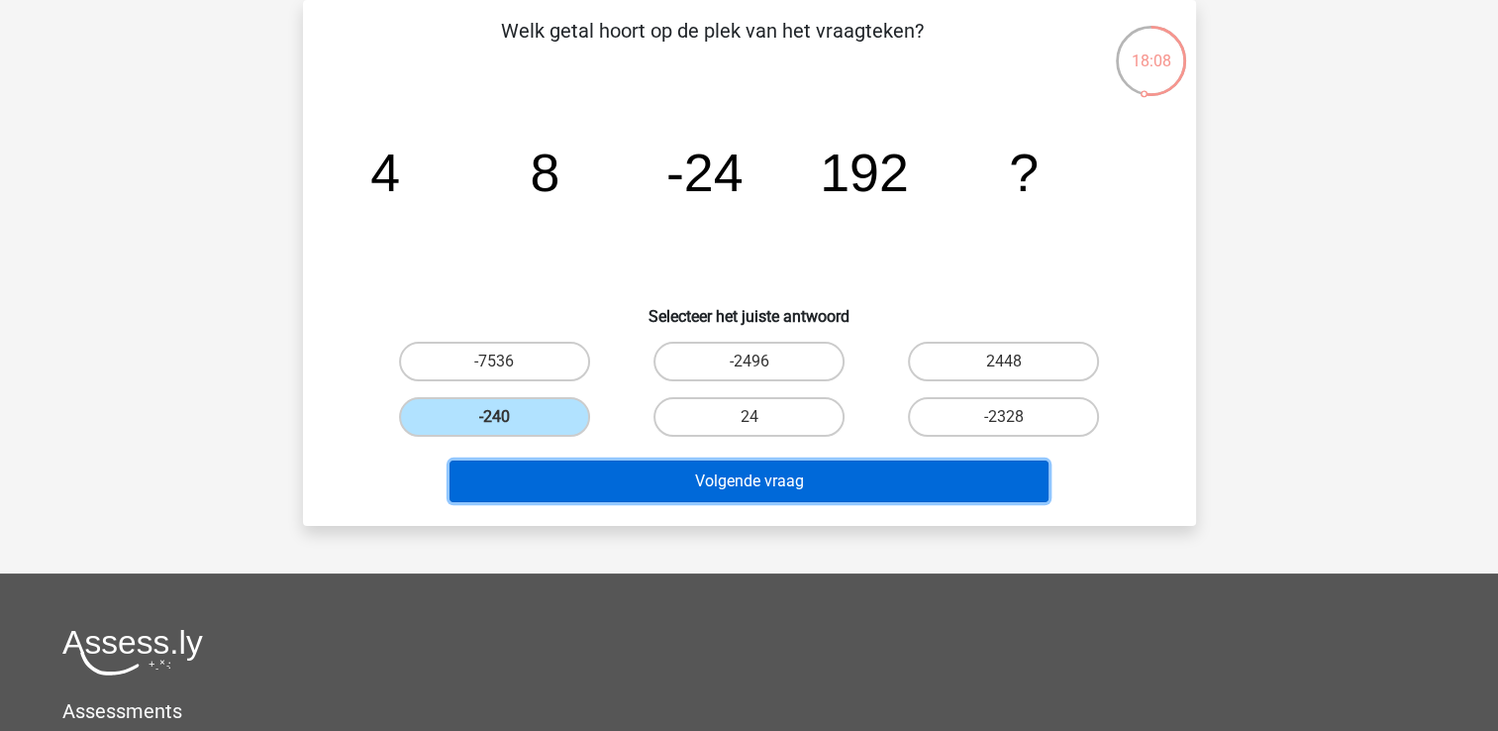
drag, startPoint x: 830, startPoint y: 479, endPoint x: 846, endPoint y: 475, distance: 17.3
click at [831, 479] on button "Volgende vraag" at bounding box center [748, 481] width 599 height 42
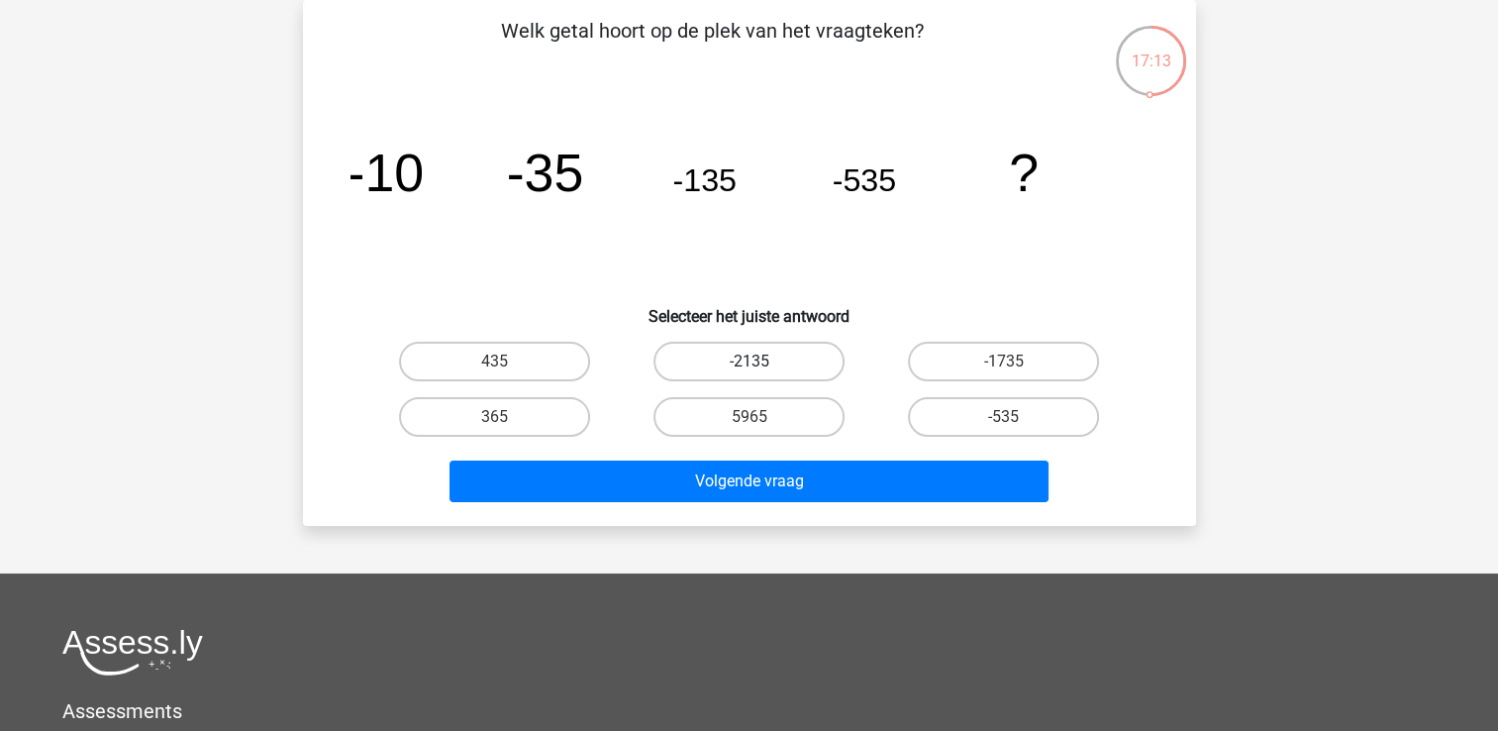
click at [789, 359] on label "-2135" at bounding box center [748, 362] width 191 height 40
click at [761, 361] on input "-2135" at bounding box center [754, 367] width 13 height 13
radio input "true"
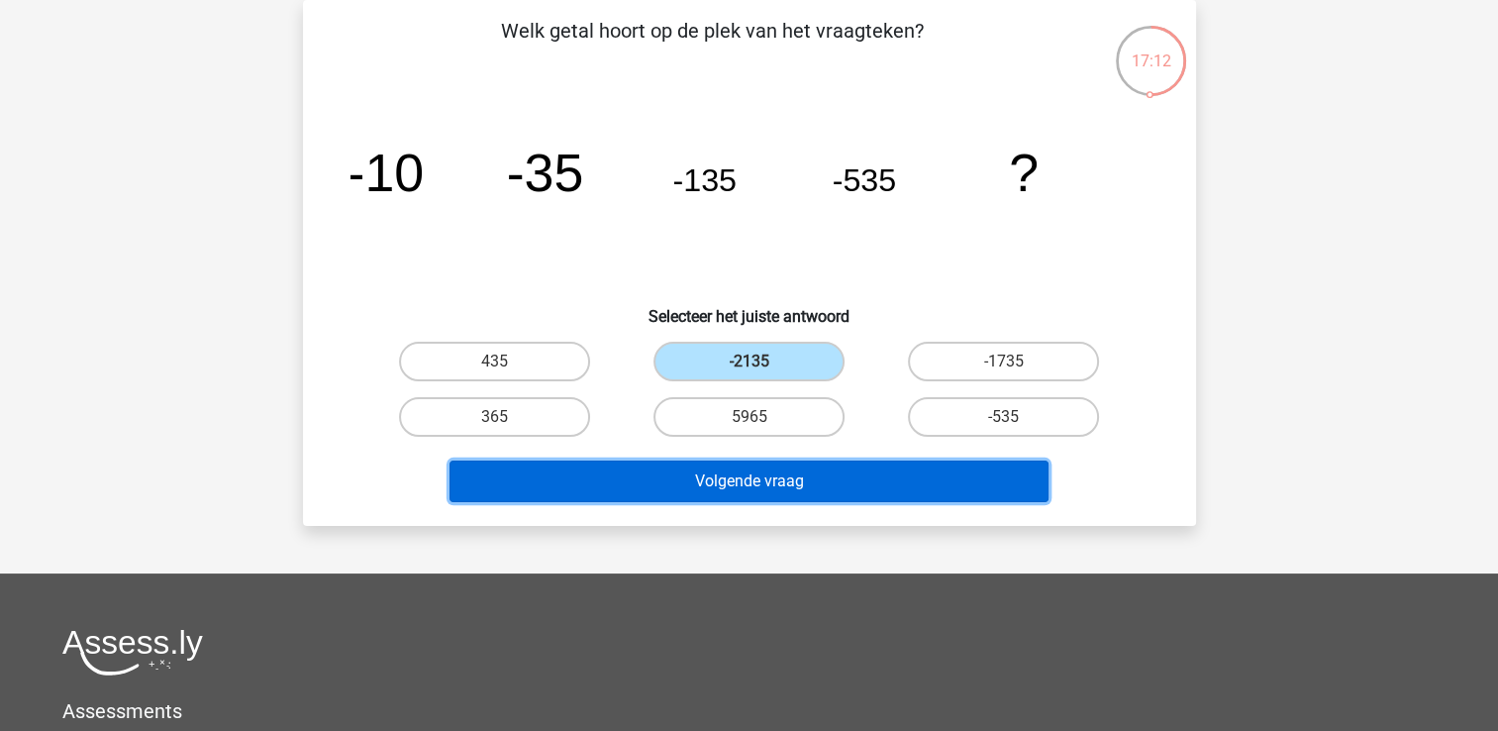
click at [773, 474] on button "Volgende vraag" at bounding box center [748, 481] width 599 height 42
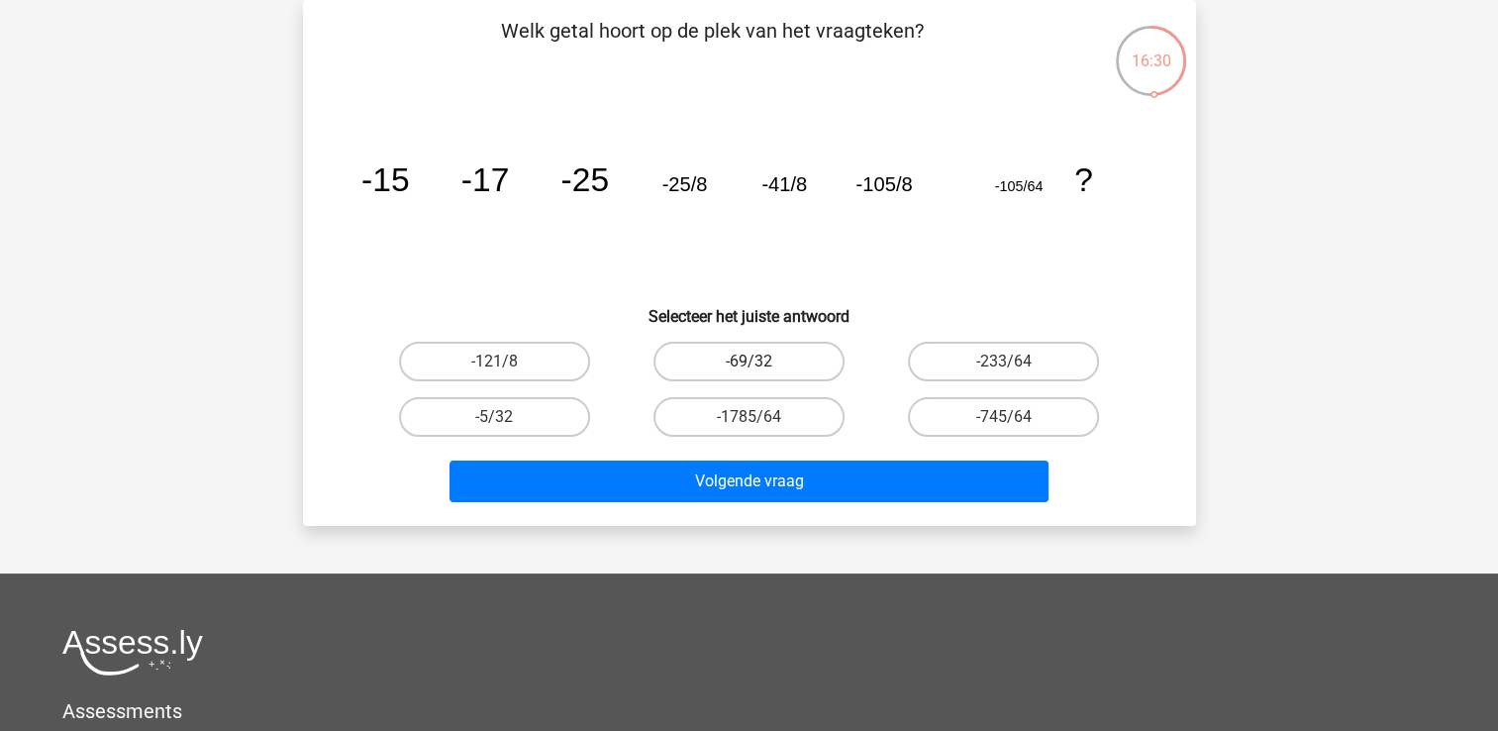
drag, startPoint x: 755, startPoint y: 353, endPoint x: 753, endPoint y: 375, distance: 21.9
click at [756, 351] on label "-69/32" at bounding box center [748, 362] width 191 height 40
click at [756, 361] on input "-69/32" at bounding box center [754, 367] width 13 height 13
radio input "true"
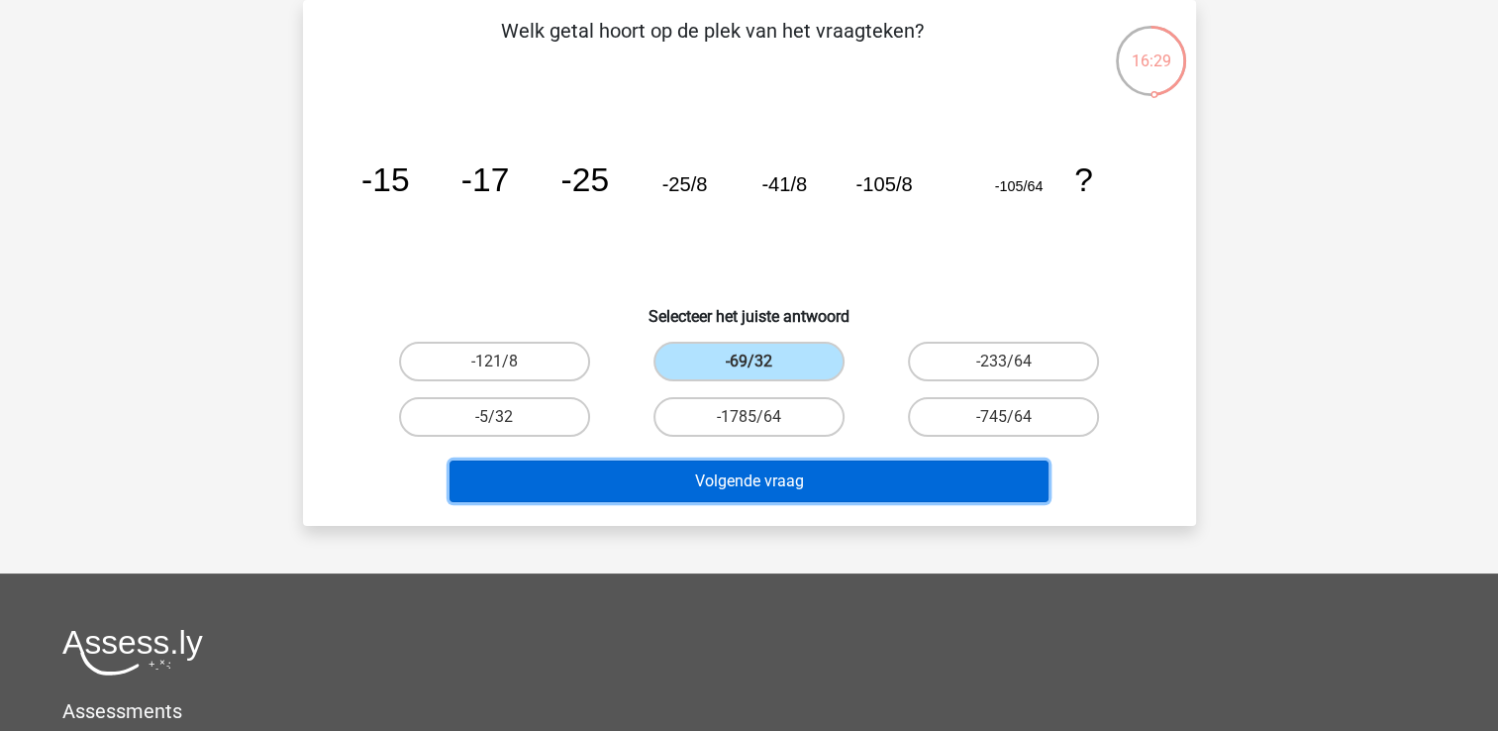
click at [752, 474] on button "Volgende vraag" at bounding box center [748, 481] width 599 height 42
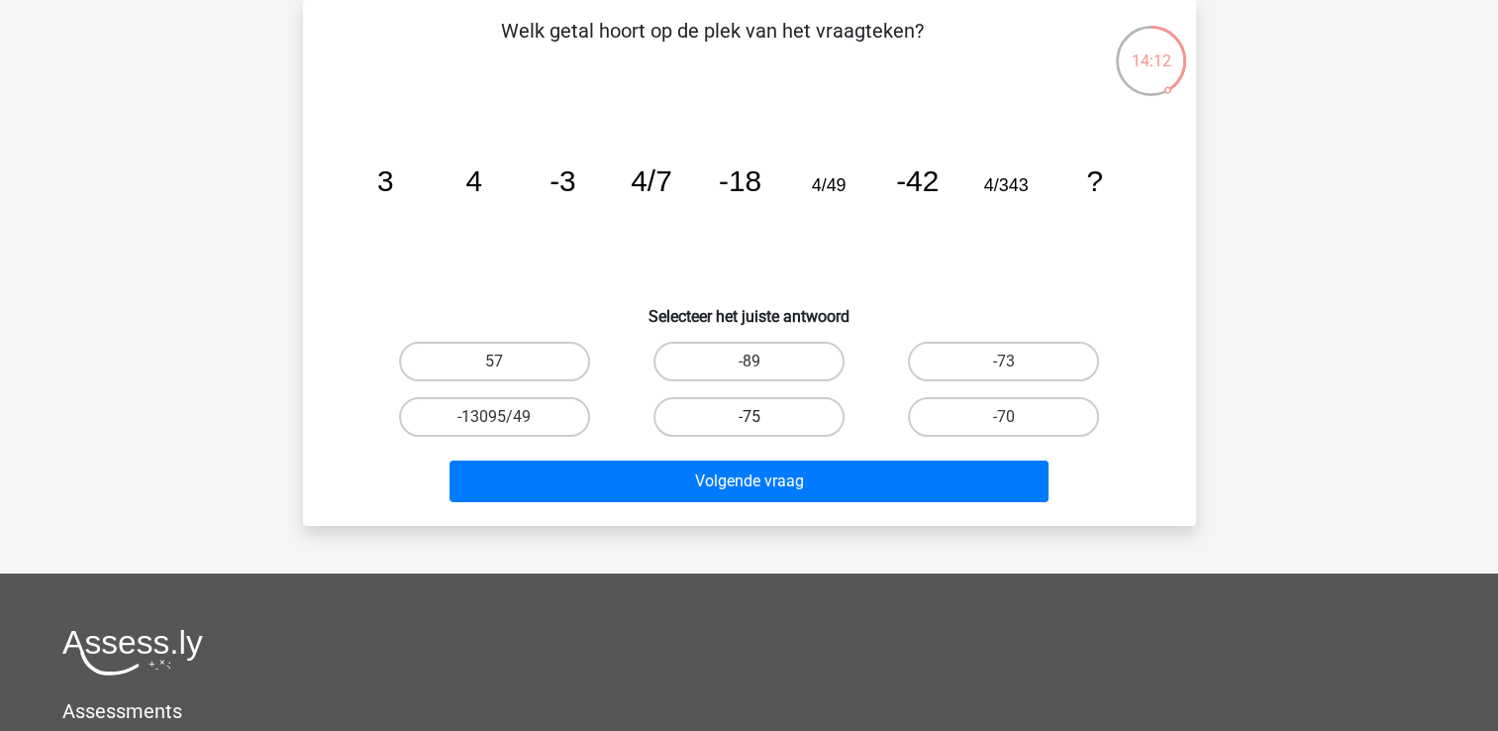
click at [796, 406] on label "-75" at bounding box center [748, 417] width 191 height 40
click at [761, 417] on input "-75" at bounding box center [754, 423] width 13 height 13
radio input "true"
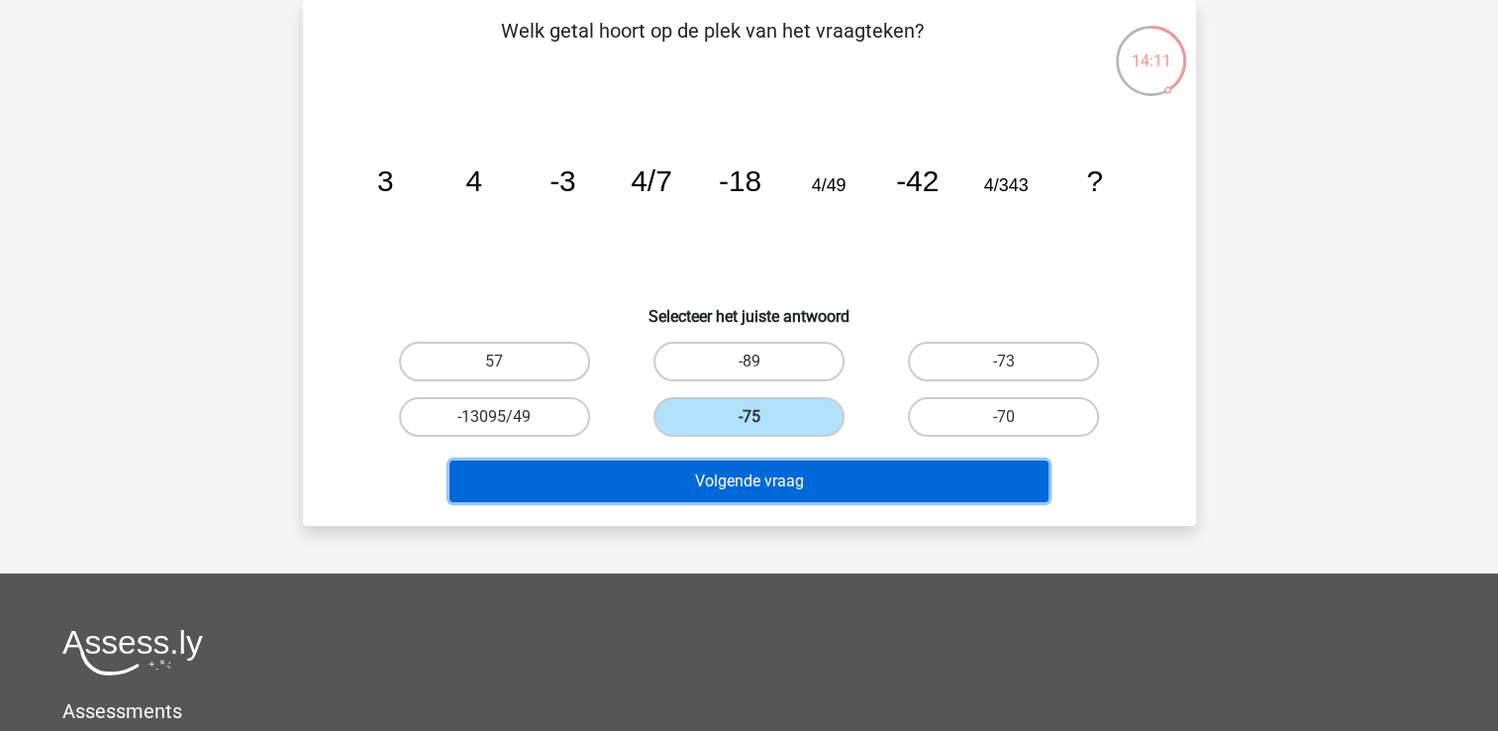
click at [793, 472] on button "Volgende vraag" at bounding box center [748, 481] width 599 height 42
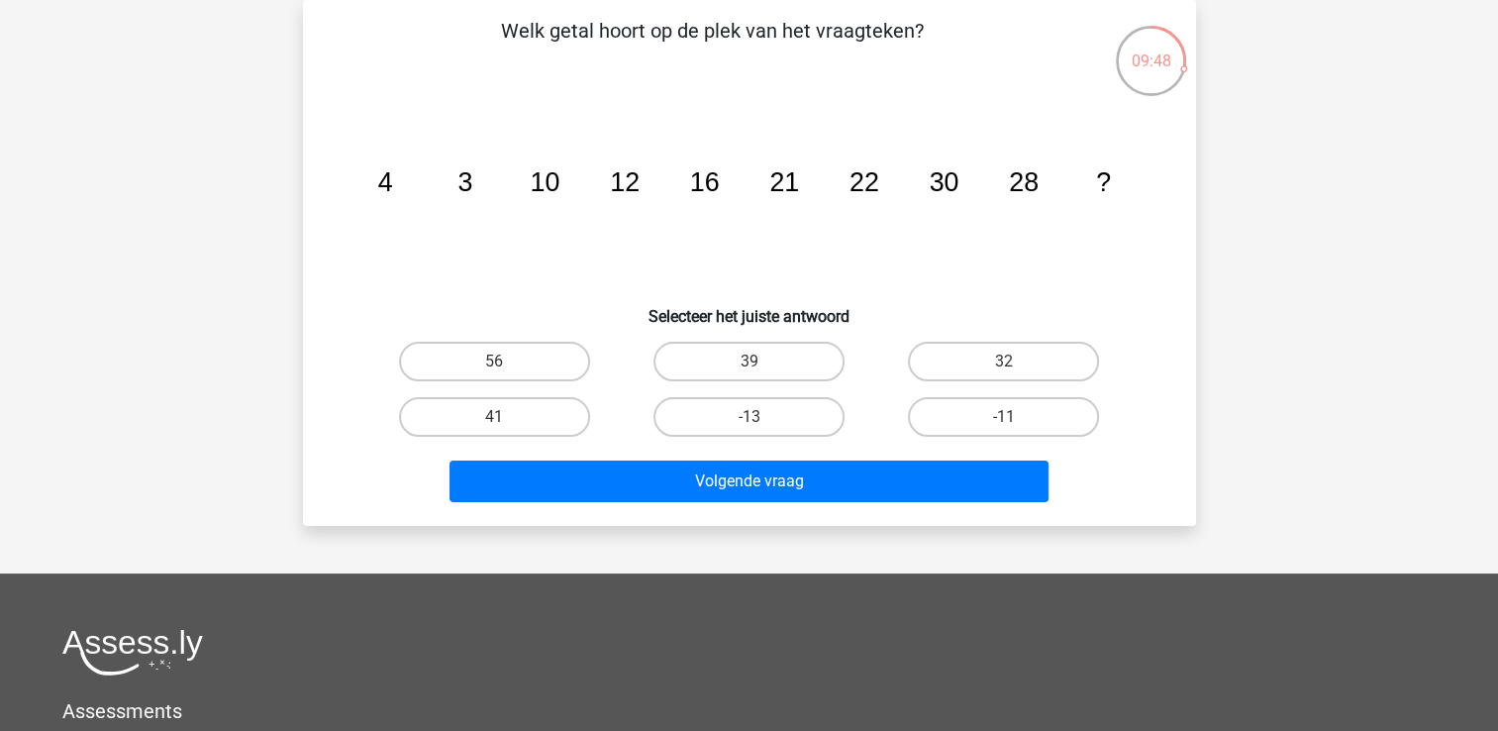
click at [1006, 418] on input "-11" at bounding box center [1010, 423] width 13 height 13
radio input "true"
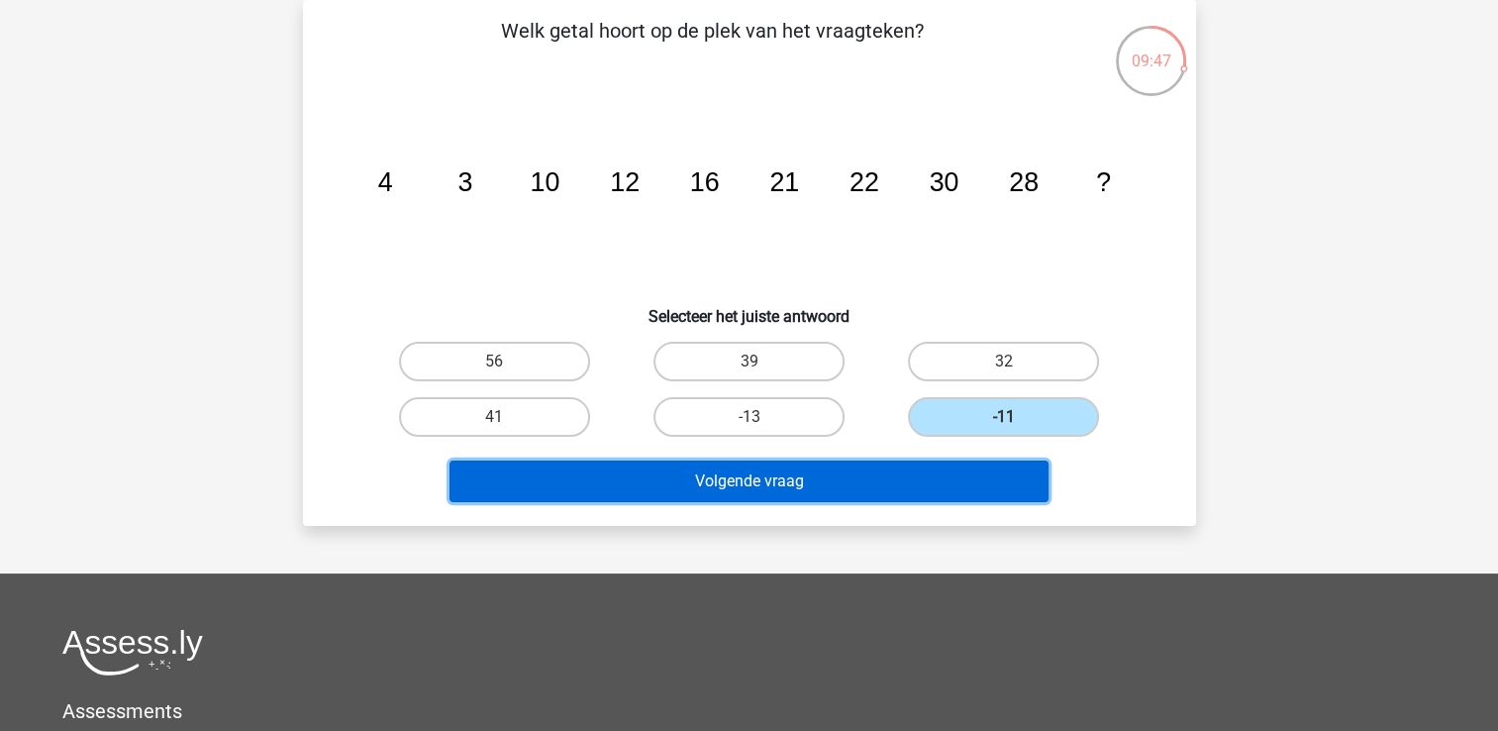
click at [913, 466] on button "Volgende vraag" at bounding box center [748, 481] width 599 height 42
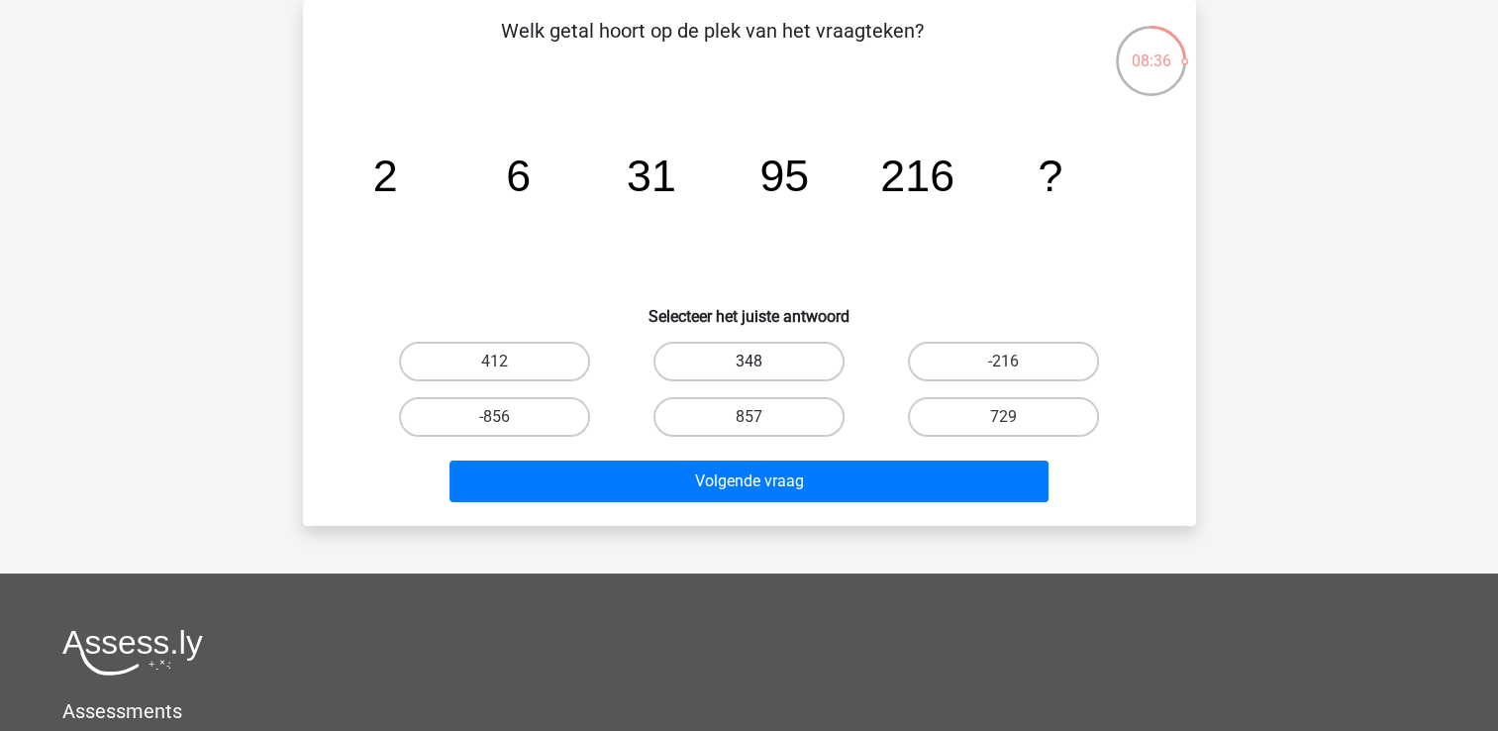
click at [807, 347] on label "348" at bounding box center [748, 362] width 191 height 40
click at [761, 361] on input "348" at bounding box center [754, 367] width 13 height 13
radio input "true"
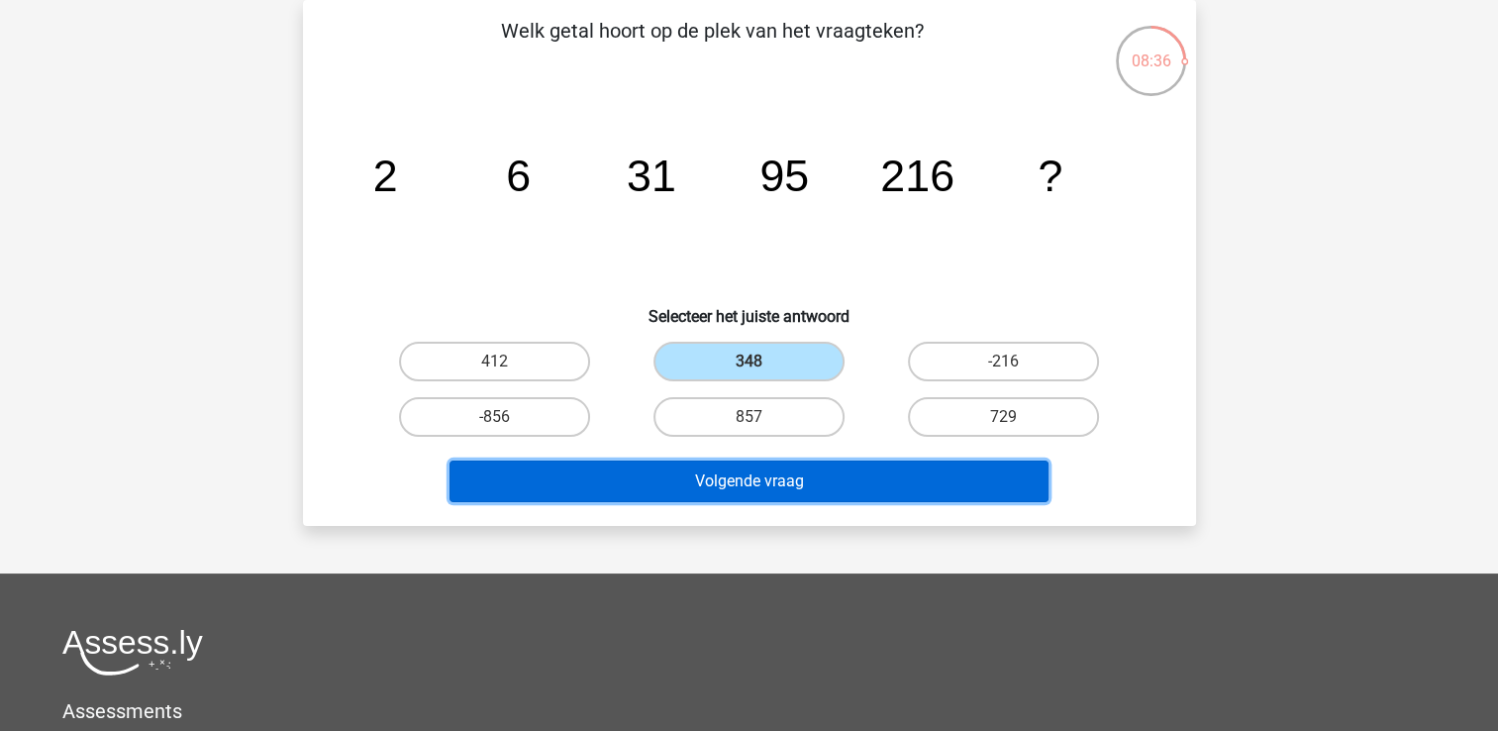
click at [841, 481] on button "Volgende vraag" at bounding box center [748, 481] width 599 height 42
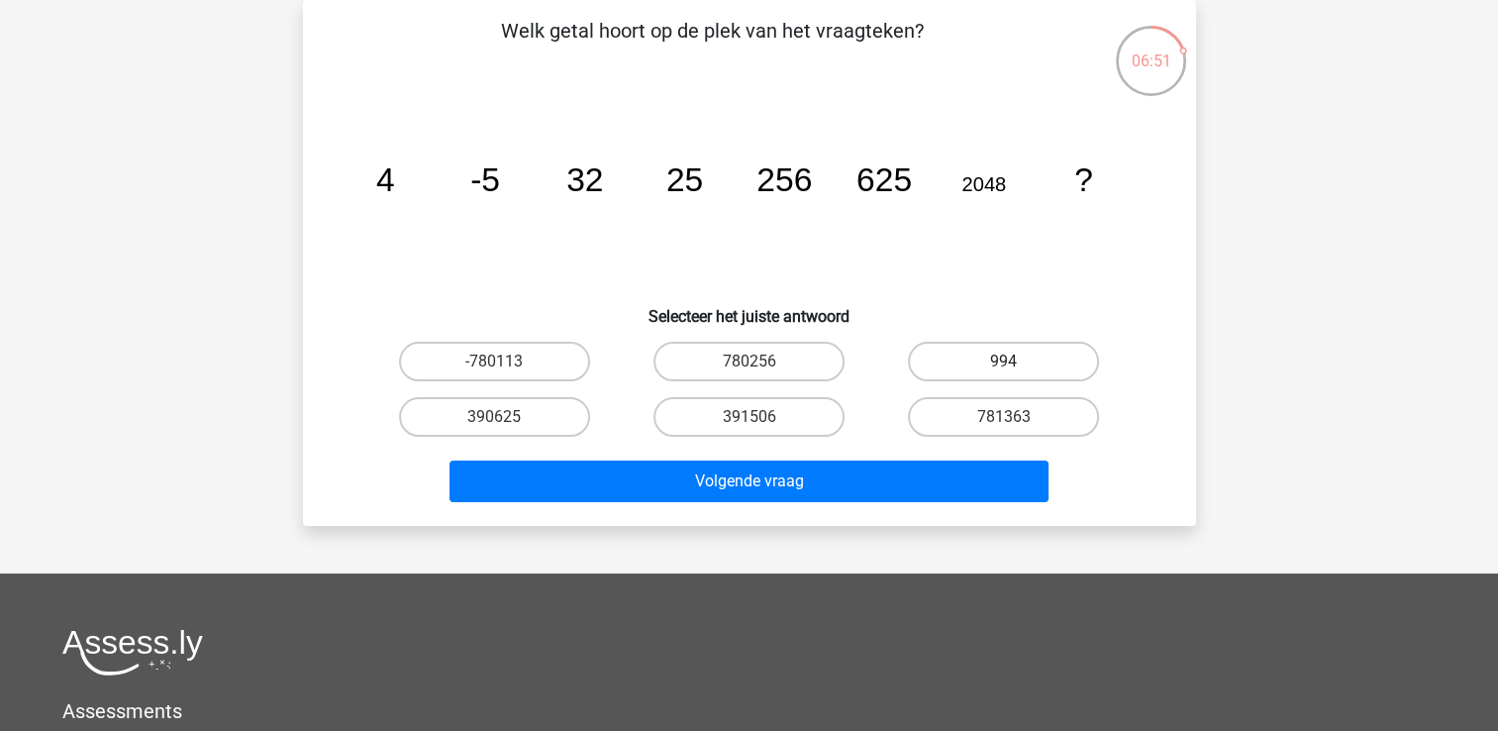
click at [929, 370] on label "994" at bounding box center [1003, 362] width 191 height 40
click at [1004, 370] on input "994" at bounding box center [1010, 367] width 13 height 13
radio input "true"
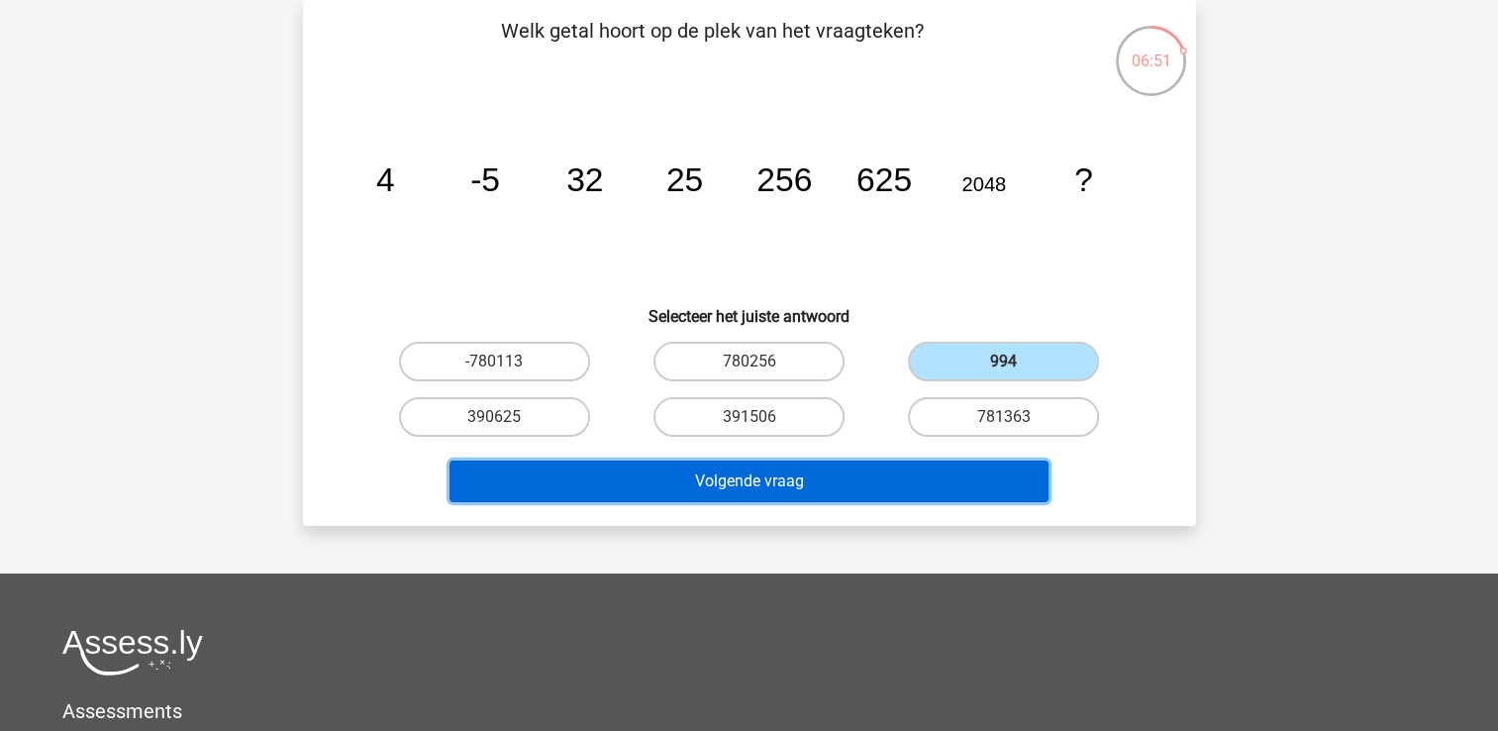
click at [850, 486] on button "Volgende vraag" at bounding box center [748, 481] width 599 height 42
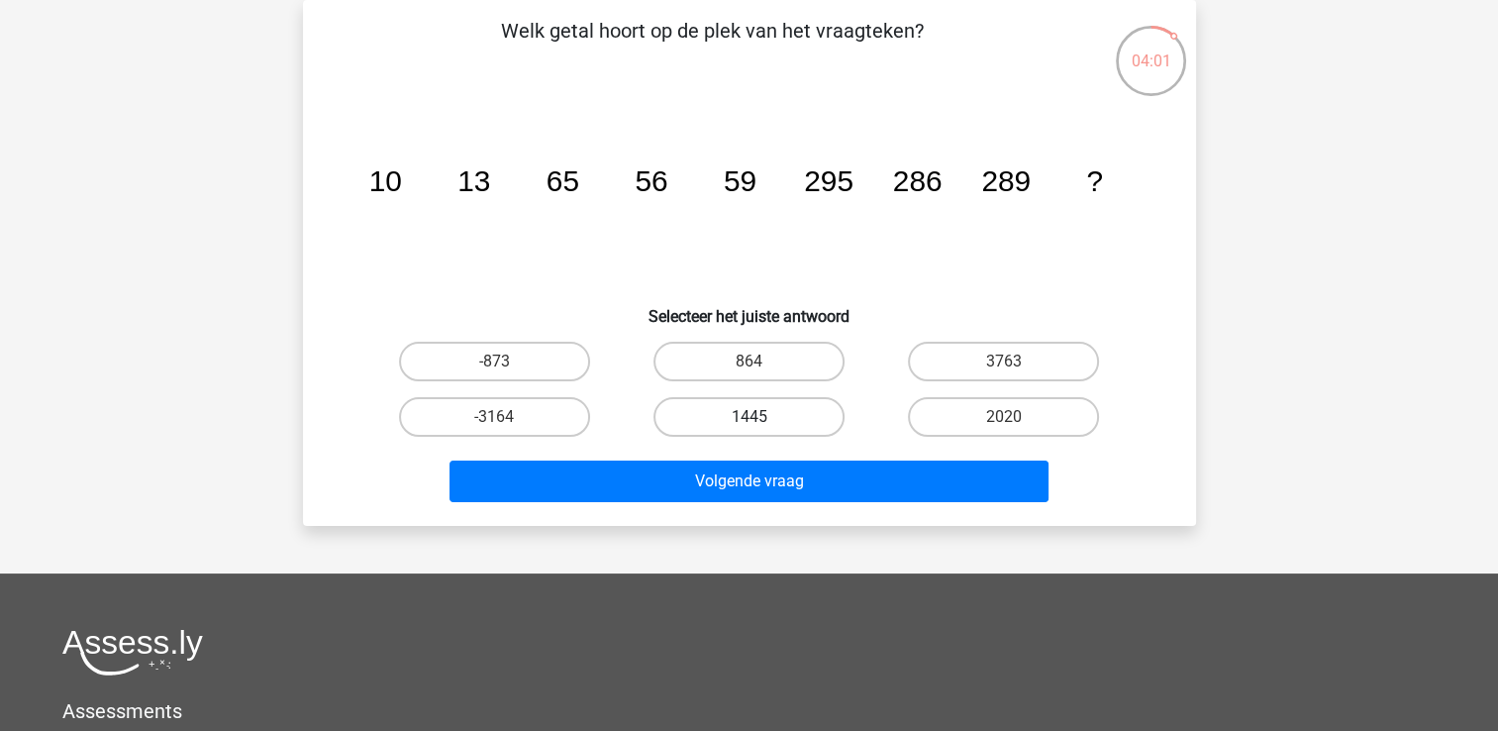
click at [793, 406] on label "1445" at bounding box center [748, 417] width 191 height 40
click at [761, 417] on input "1445" at bounding box center [754, 423] width 13 height 13
radio input "true"
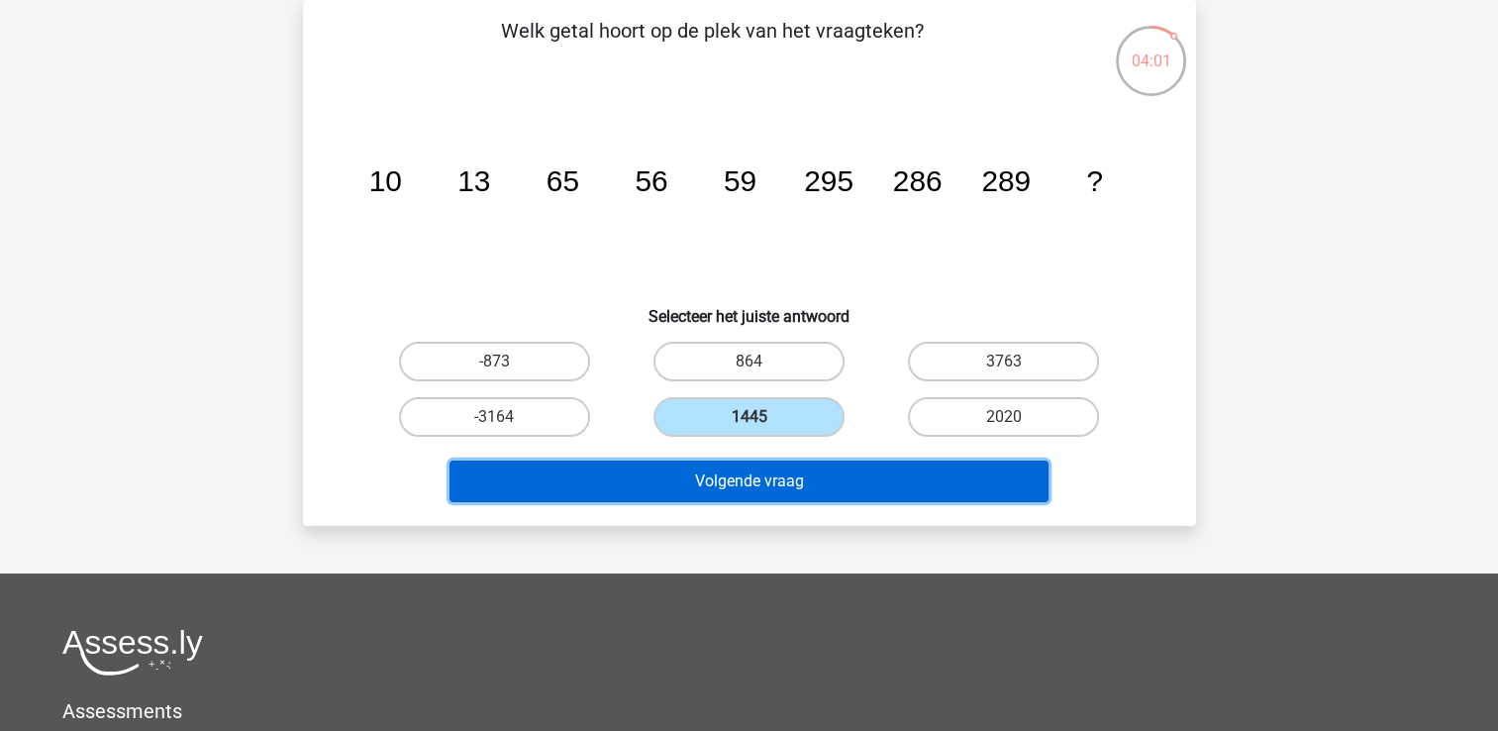
click at [784, 477] on button "Volgende vraag" at bounding box center [748, 481] width 599 height 42
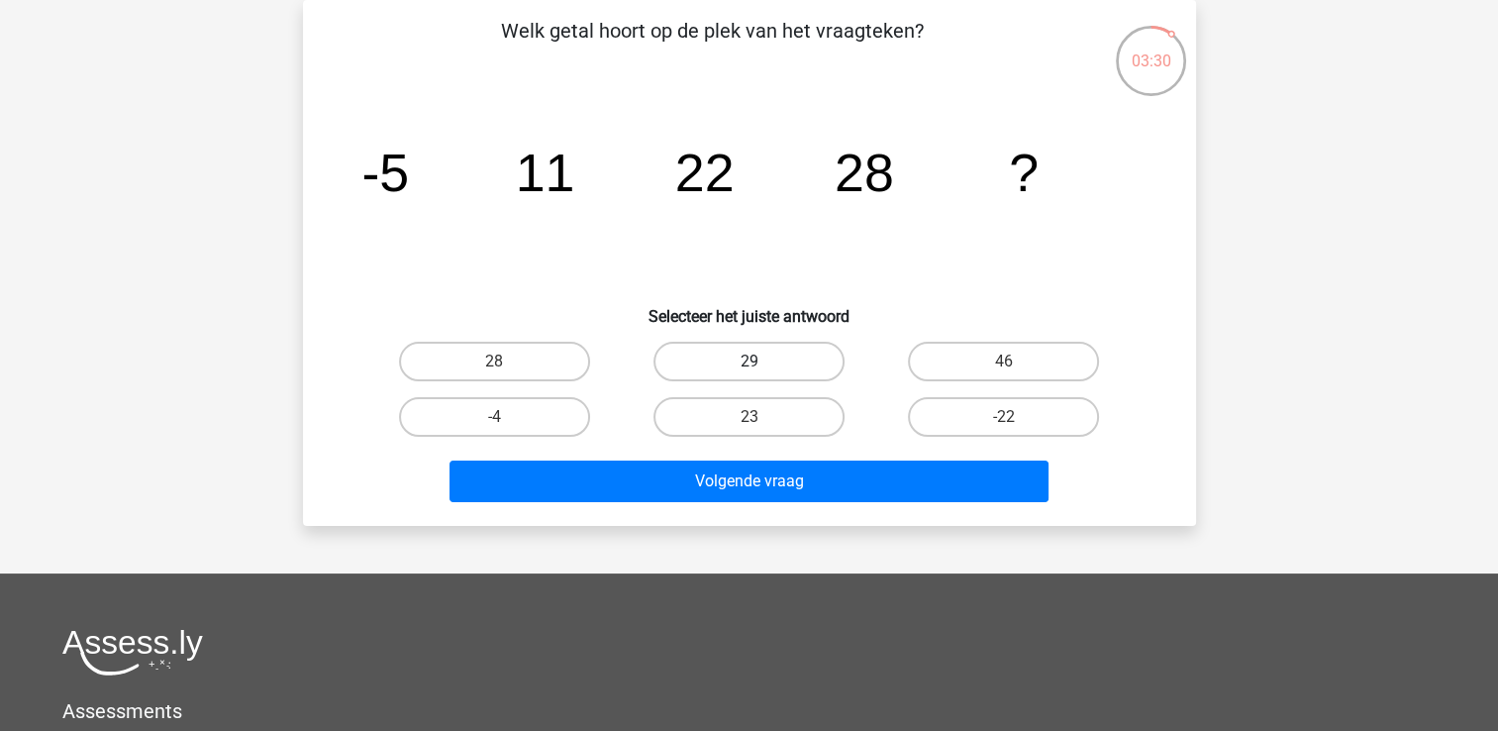
click at [795, 362] on label "29" at bounding box center [748, 362] width 191 height 40
click at [761, 362] on input "29" at bounding box center [754, 367] width 13 height 13
radio input "true"
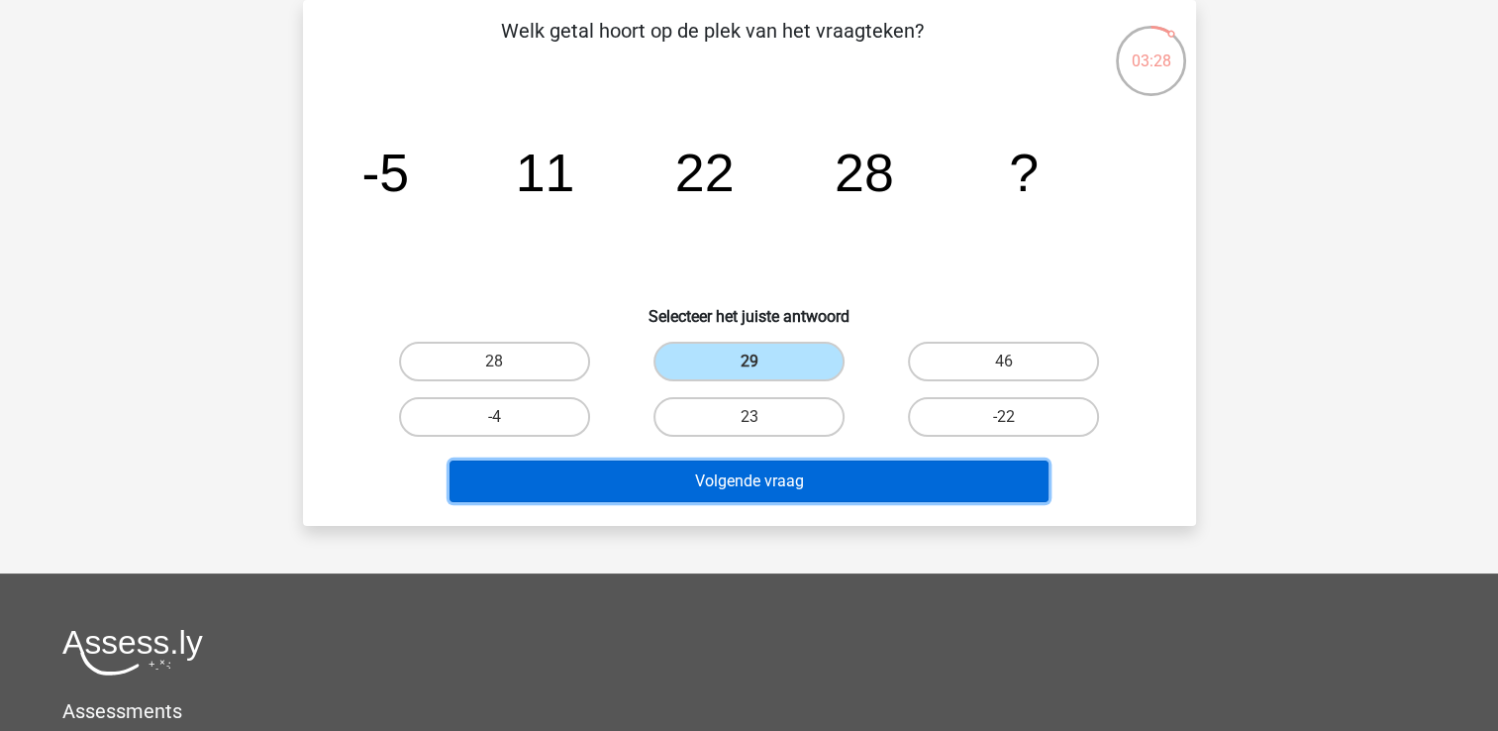
click at [920, 477] on button "Volgende vraag" at bounding box center [748, 481] width 599 height 42
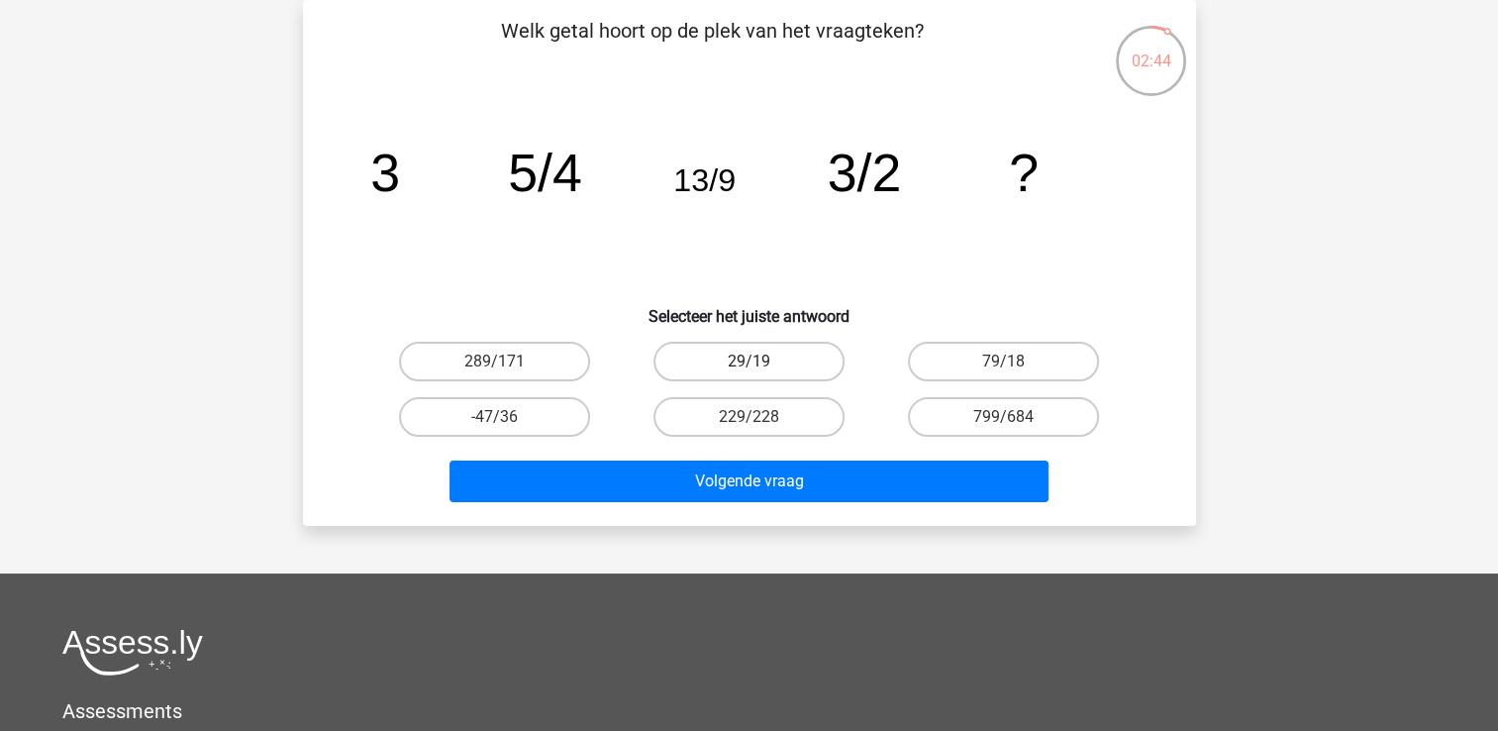
click at [714, 343] on label "29/19" at bounding box center [748, 362] width 191 height 40
click at [748, 361] on input "29/19" at bounding box center [754, 367] width 13 height 13
radio input "true"
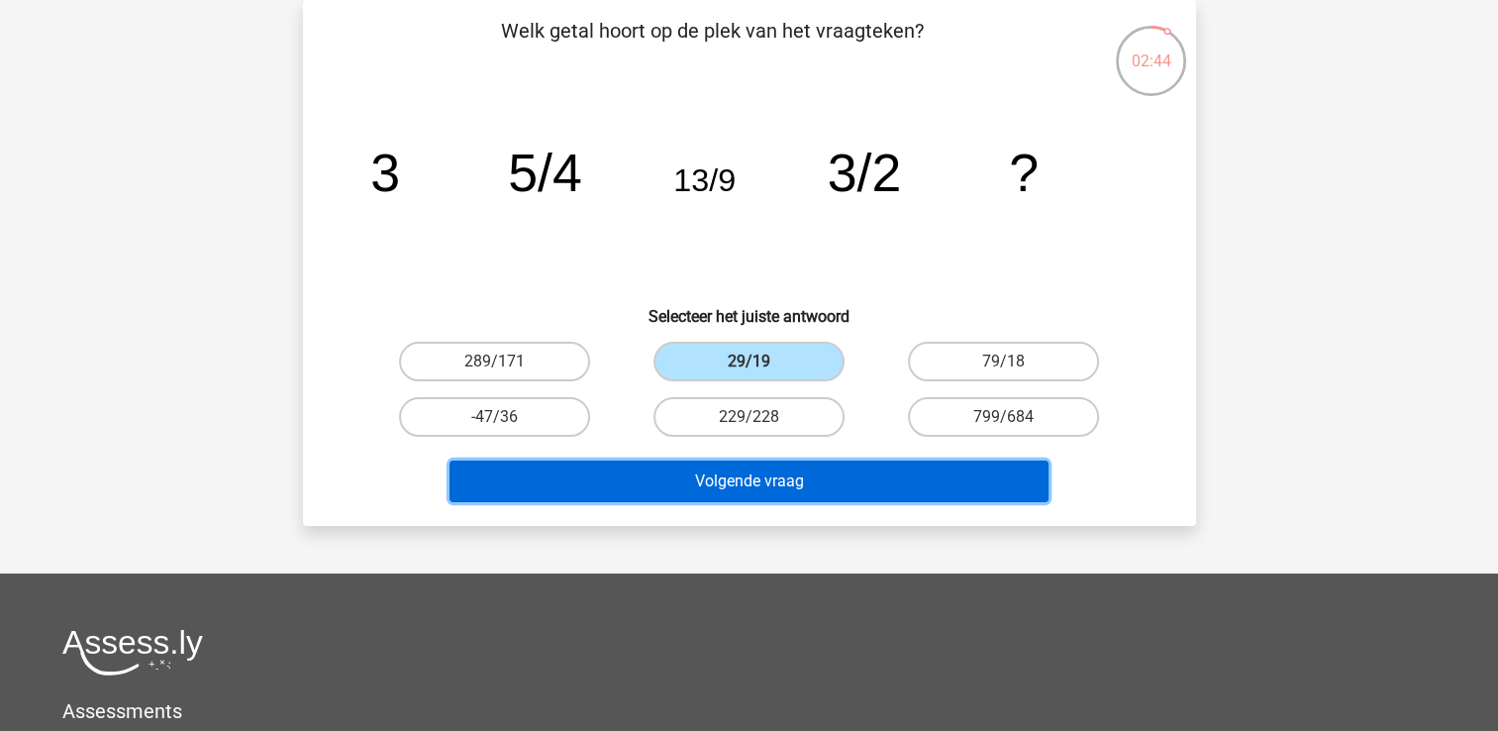
click at [769, 470] on button "Volgende vraag" at bounding box center [748, 481] width 599 height 42
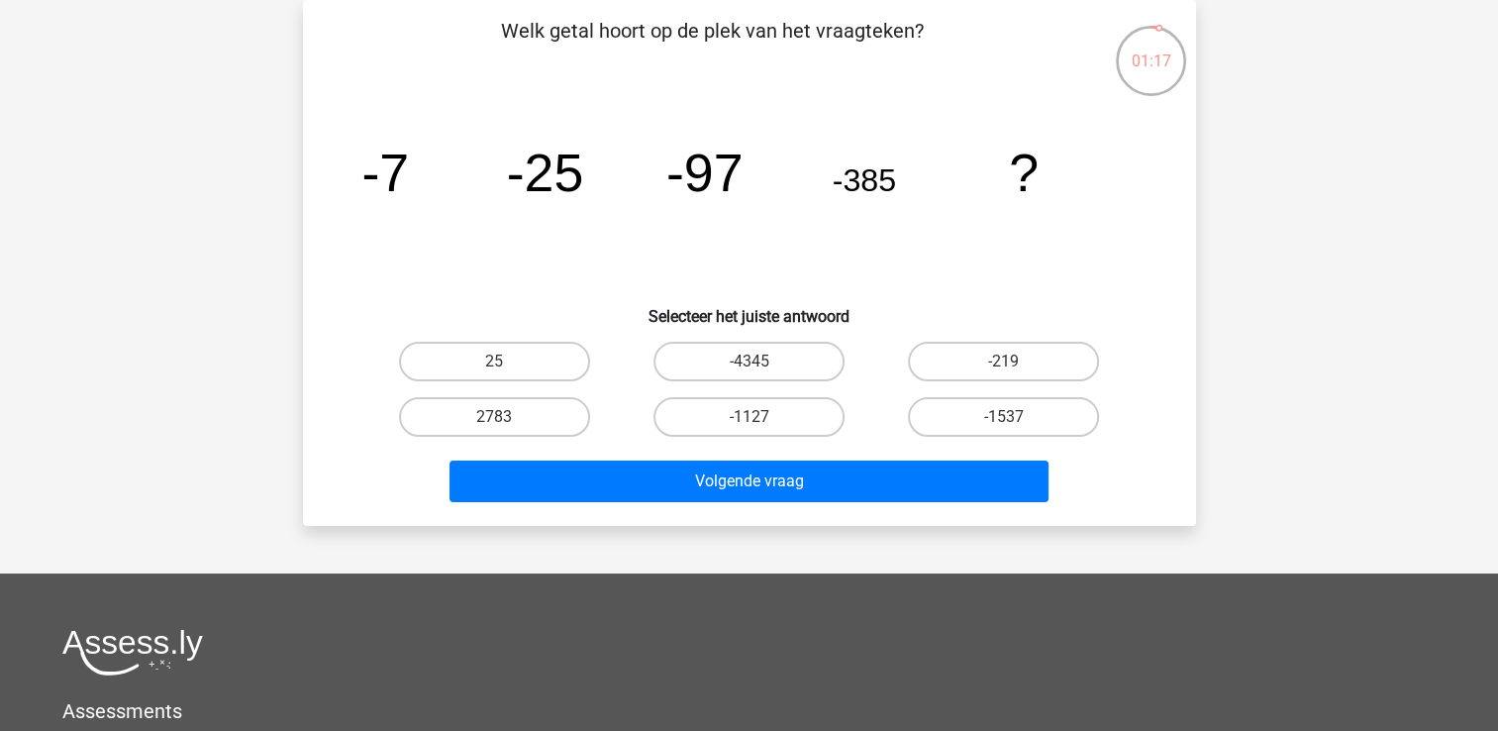
click at [1004, 417] on input "-1537" at bounding box center [1010, 423] width 13 height 13
radio input "true"
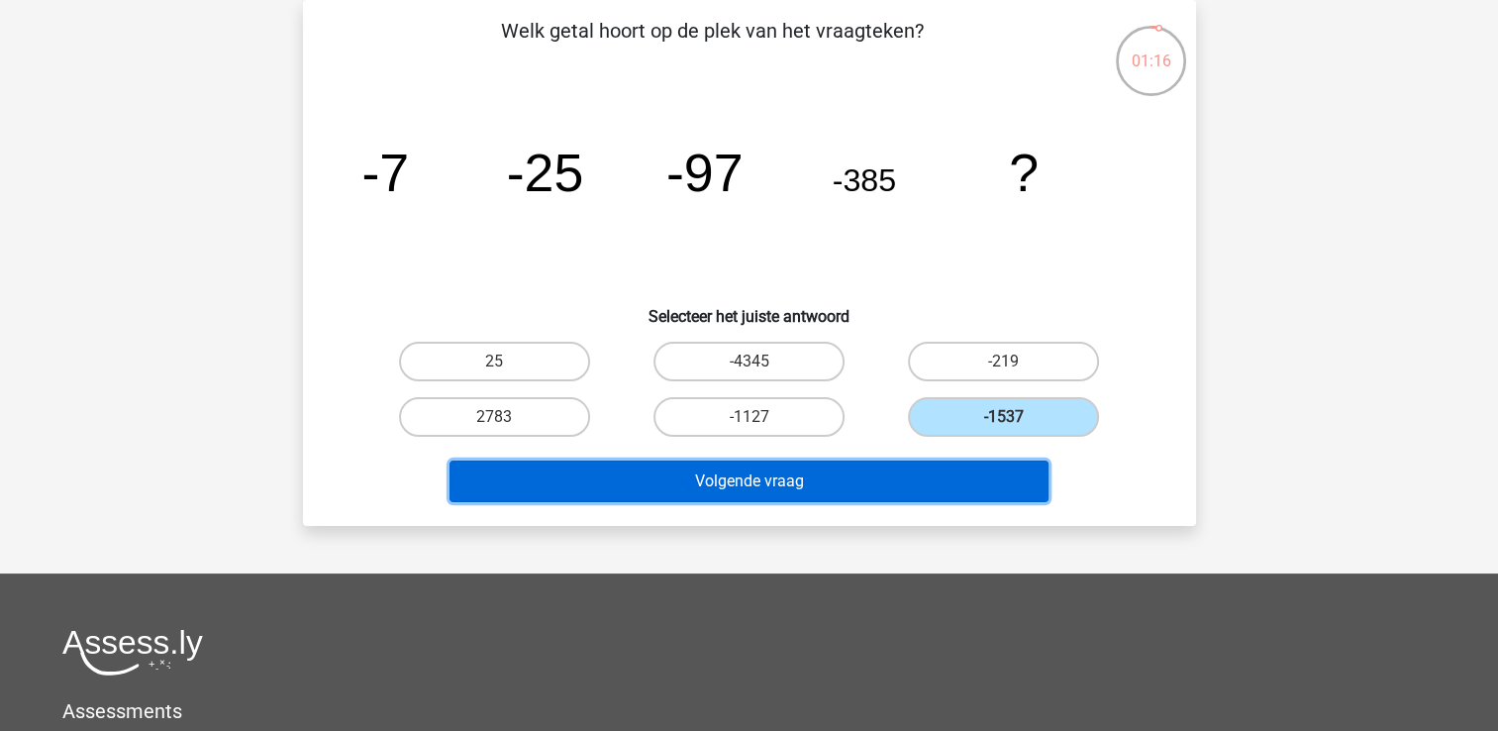
click at [897, 478] on button "Volgende vraag" at bounding box center [748, 481] width 599 height 42
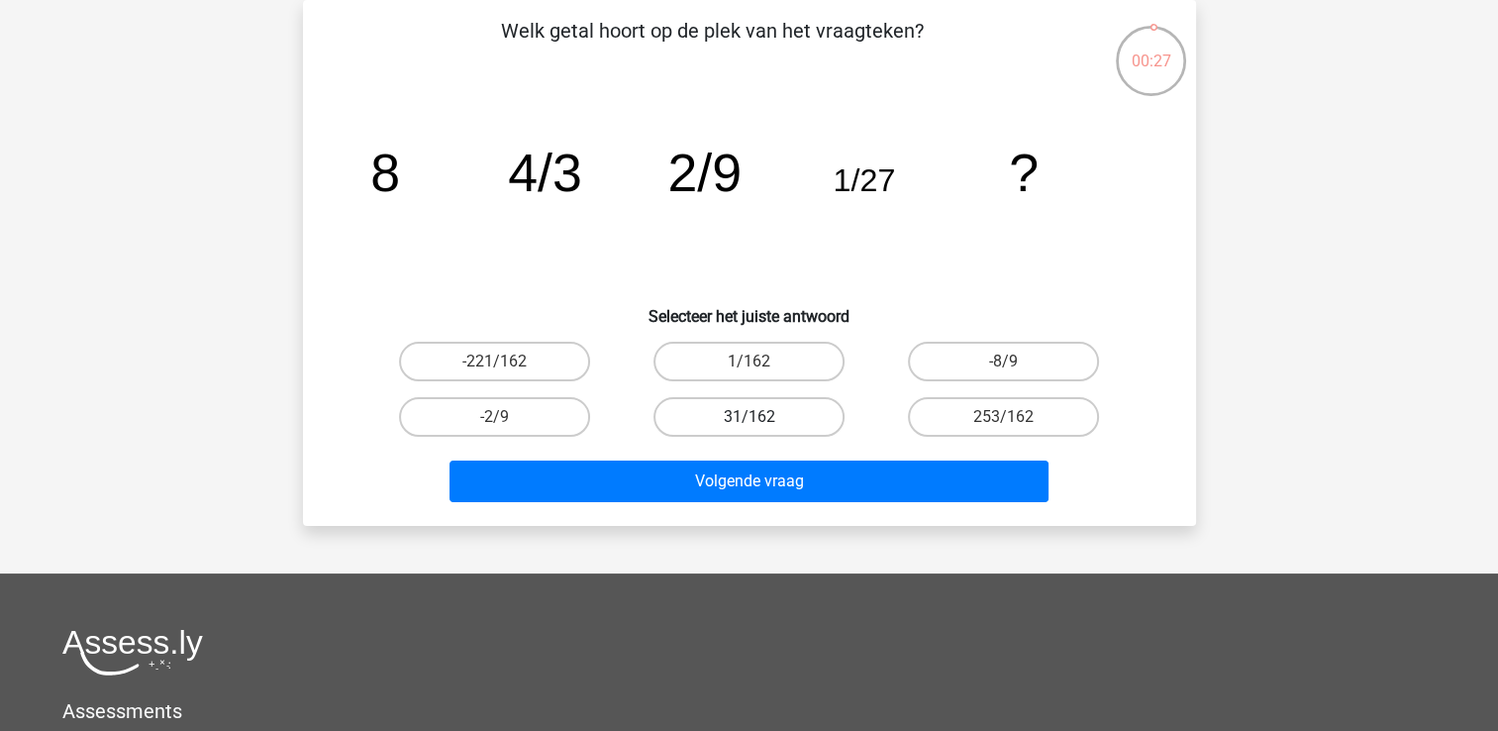
click at [733, 414] on label "31/162" at bounding box center [748, 417] width 191 height 40
click at [748, 417] on input "31/162" at bounding box center [754, 423] width 13 height 13
radio input "true"
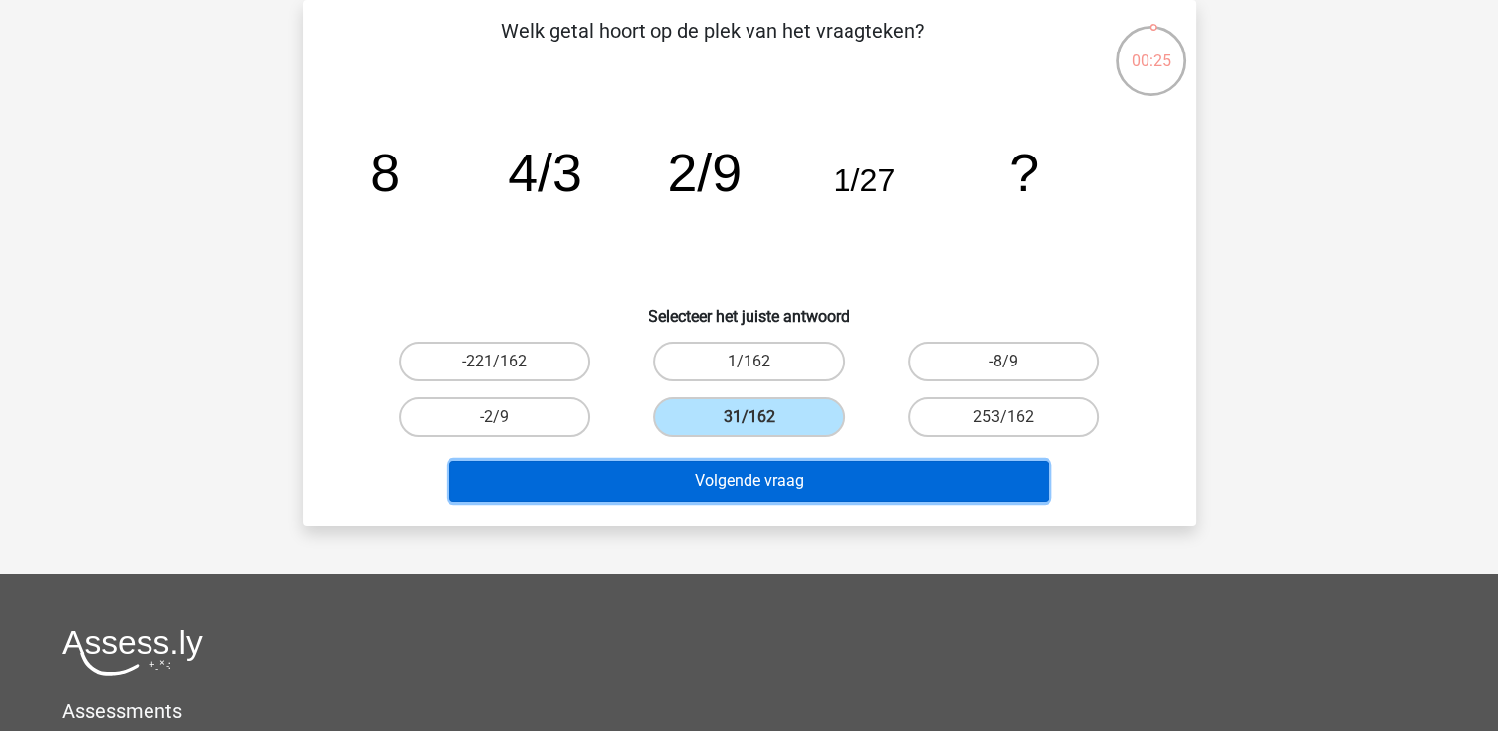
click at [764, 487] on button "Volgende vraag" at bounding box center [748, 481] width 599 height 42
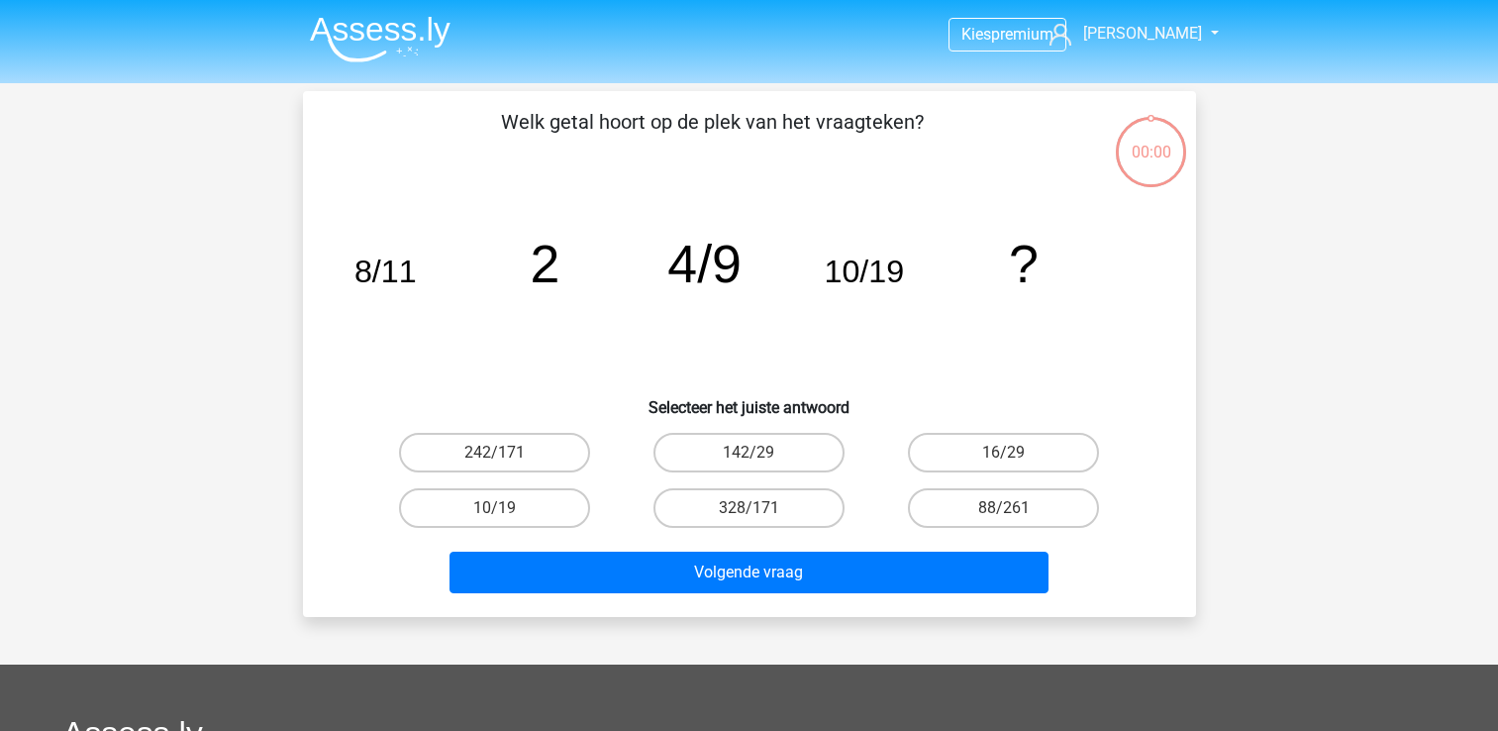
scroll to position [91, 0]
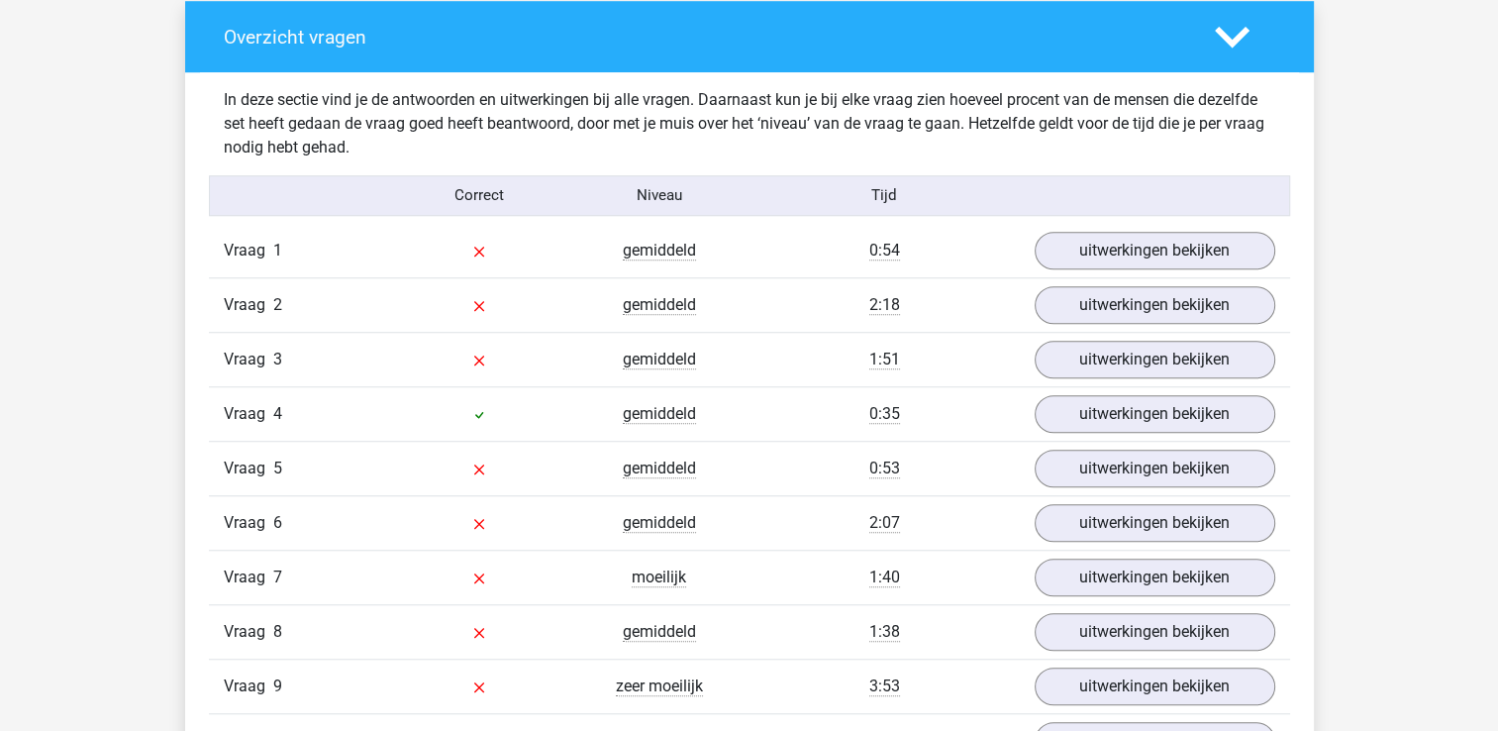
scroll to position [1485, 0]
click at [1144, 255] on link "uitwerkingen bekijken" at bounding box center [1154, 251] width 276 height 44
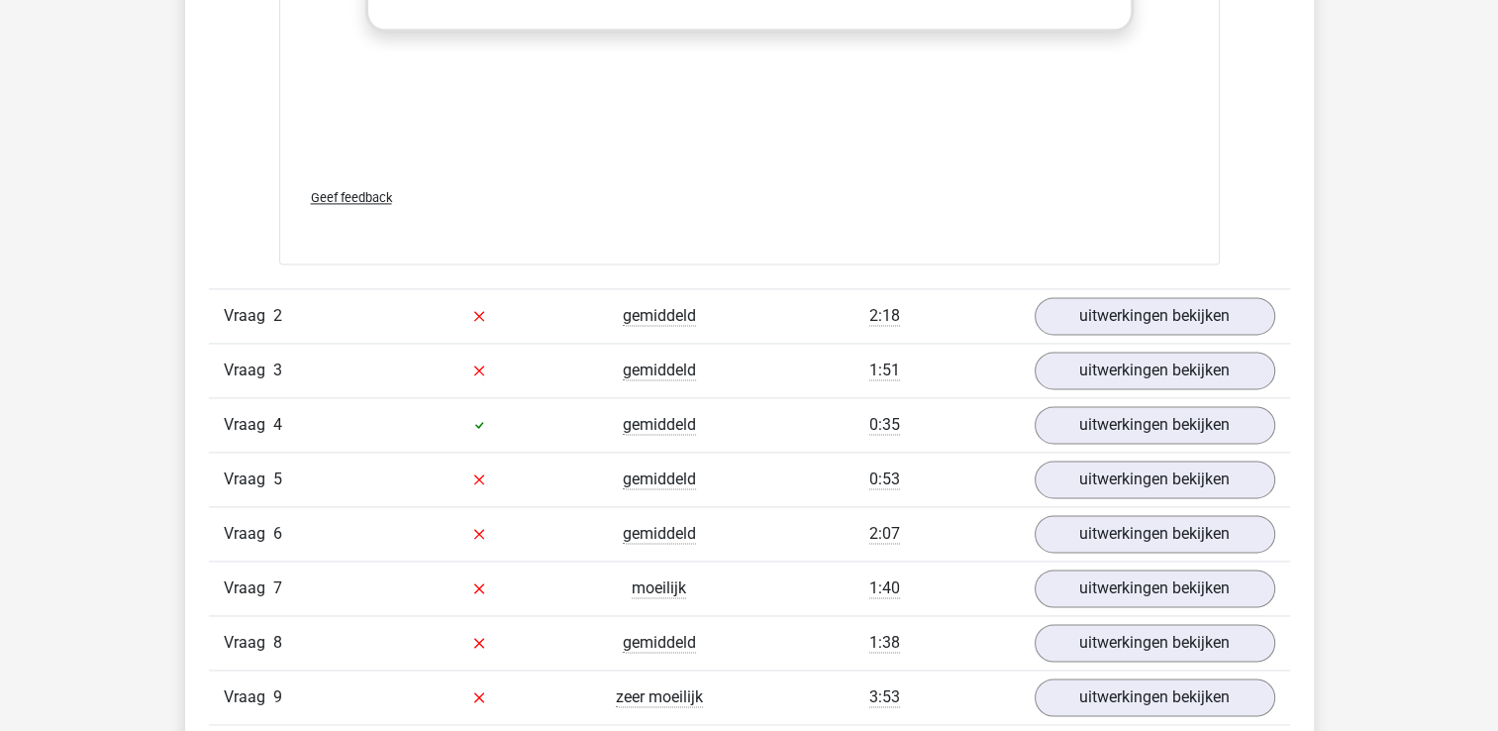
scroll to position [2871, 0]
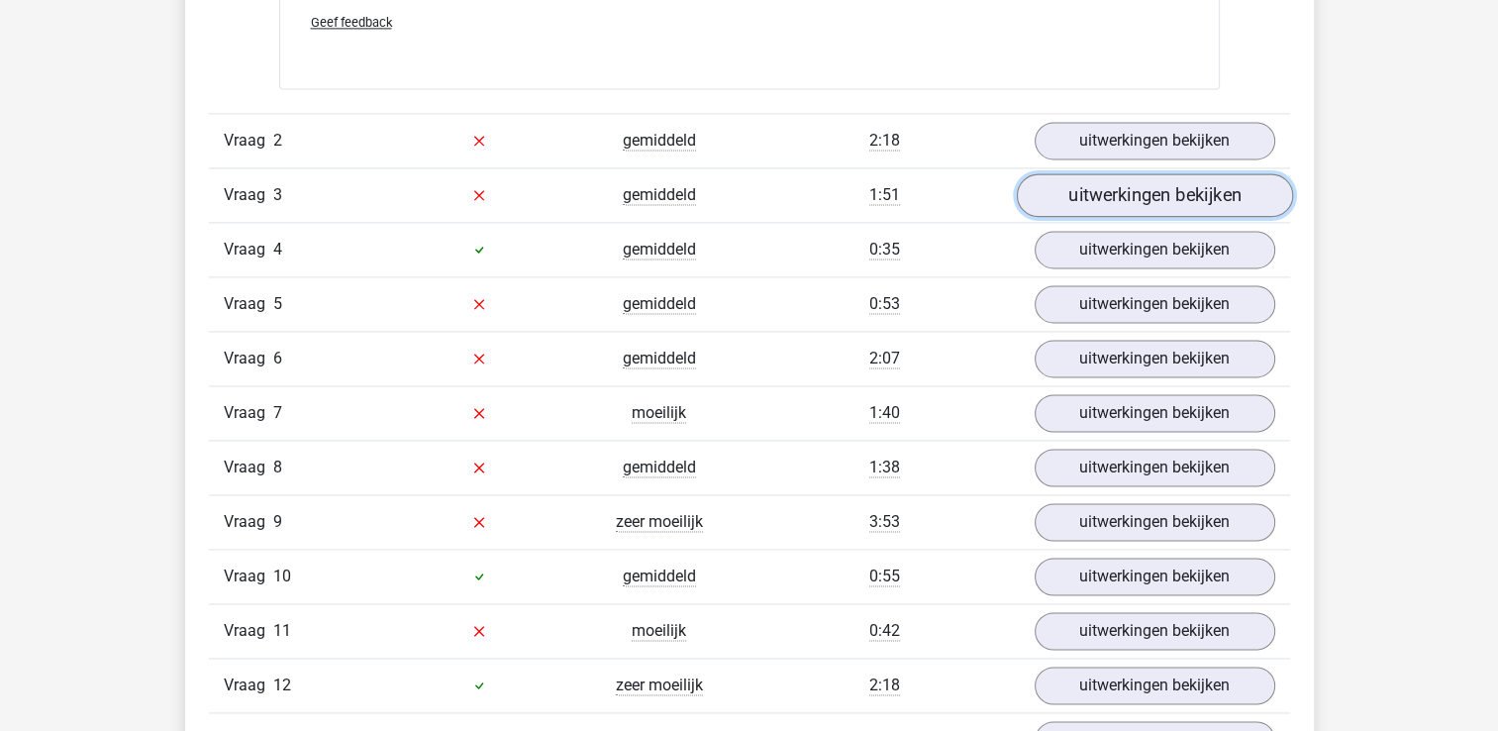
click at [1188, 193] on link "uitwerkingen bekijken" at bounding box center [1154, 195] width 276 height 44
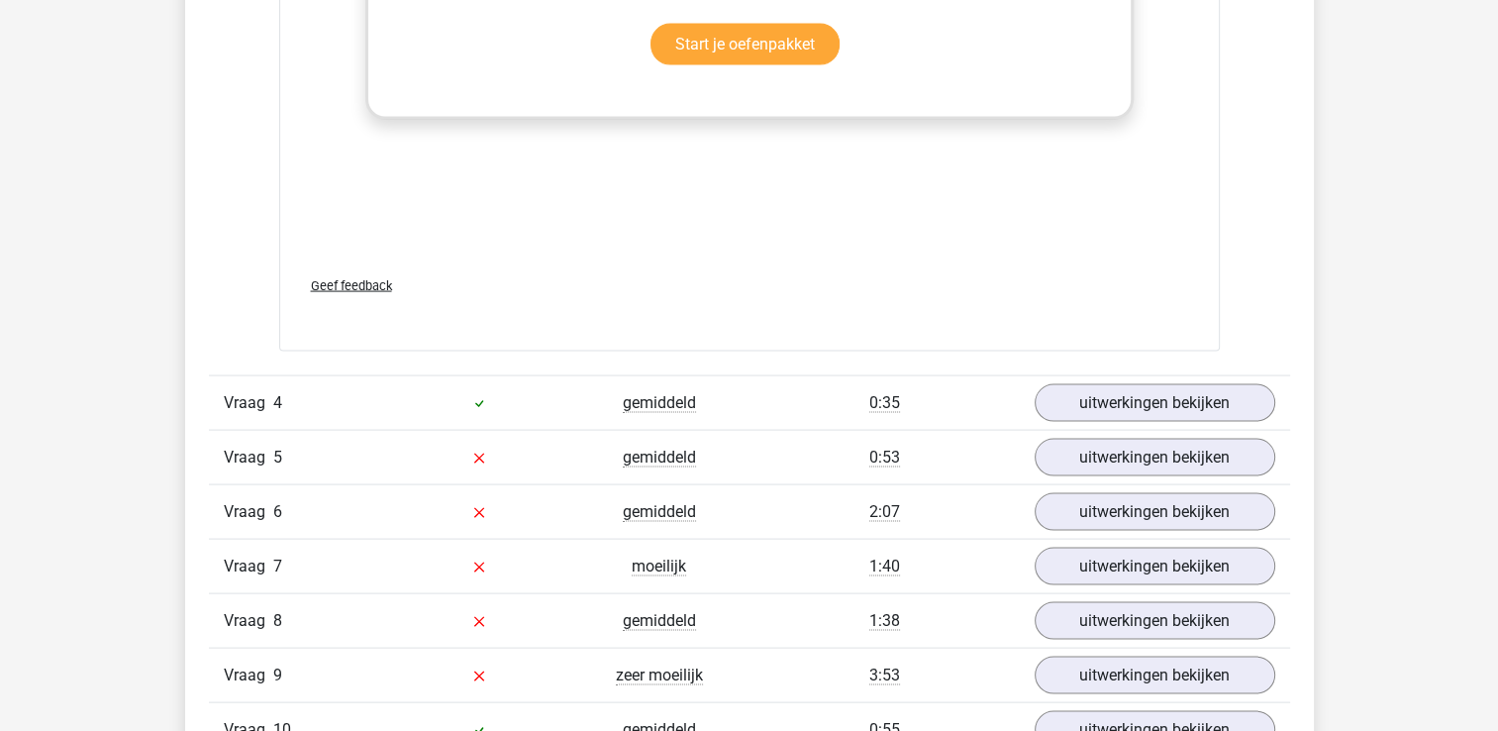
scroll to position [3960, 0]
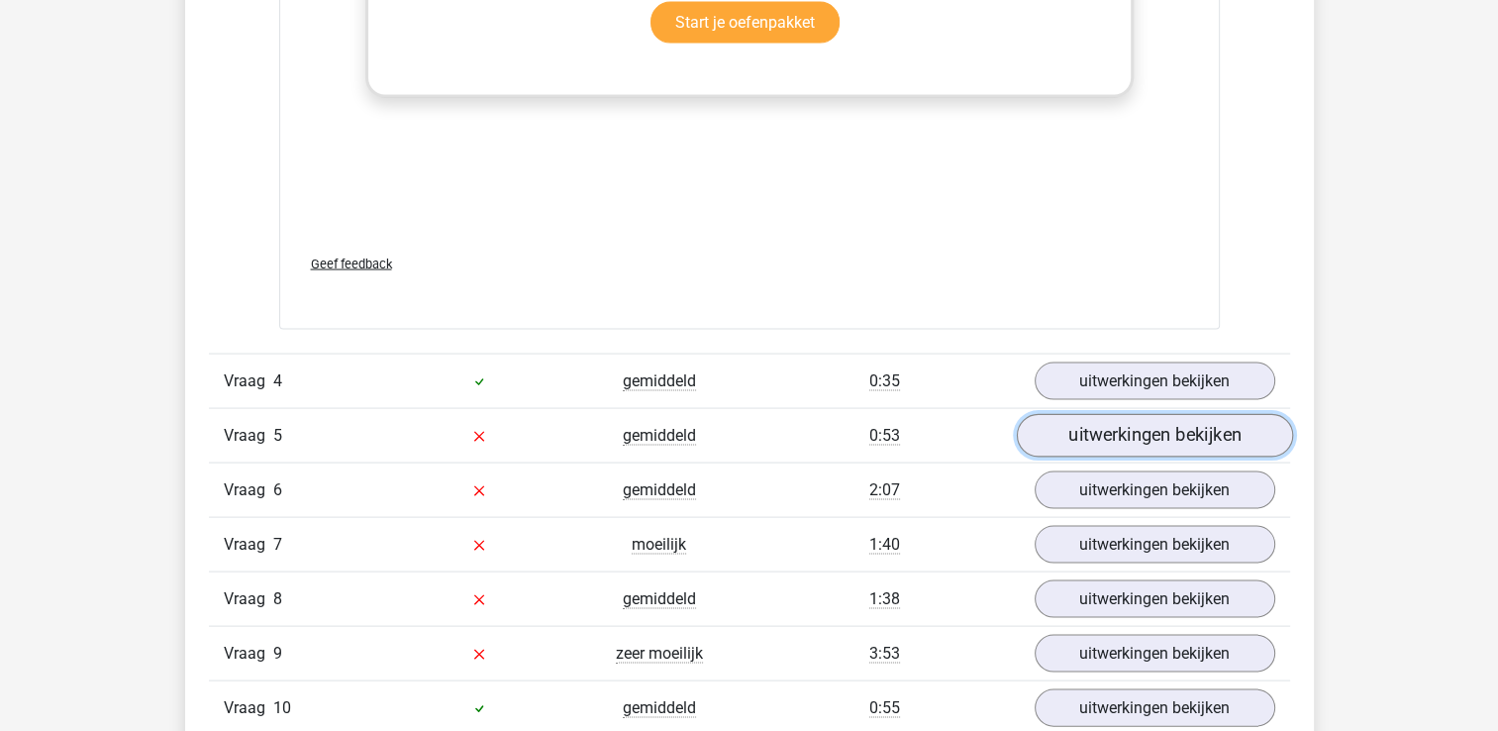
click at [1084, 430] on link "uitwerkingen bekijken" at bounding box center [1154, 437] width 276 height 44
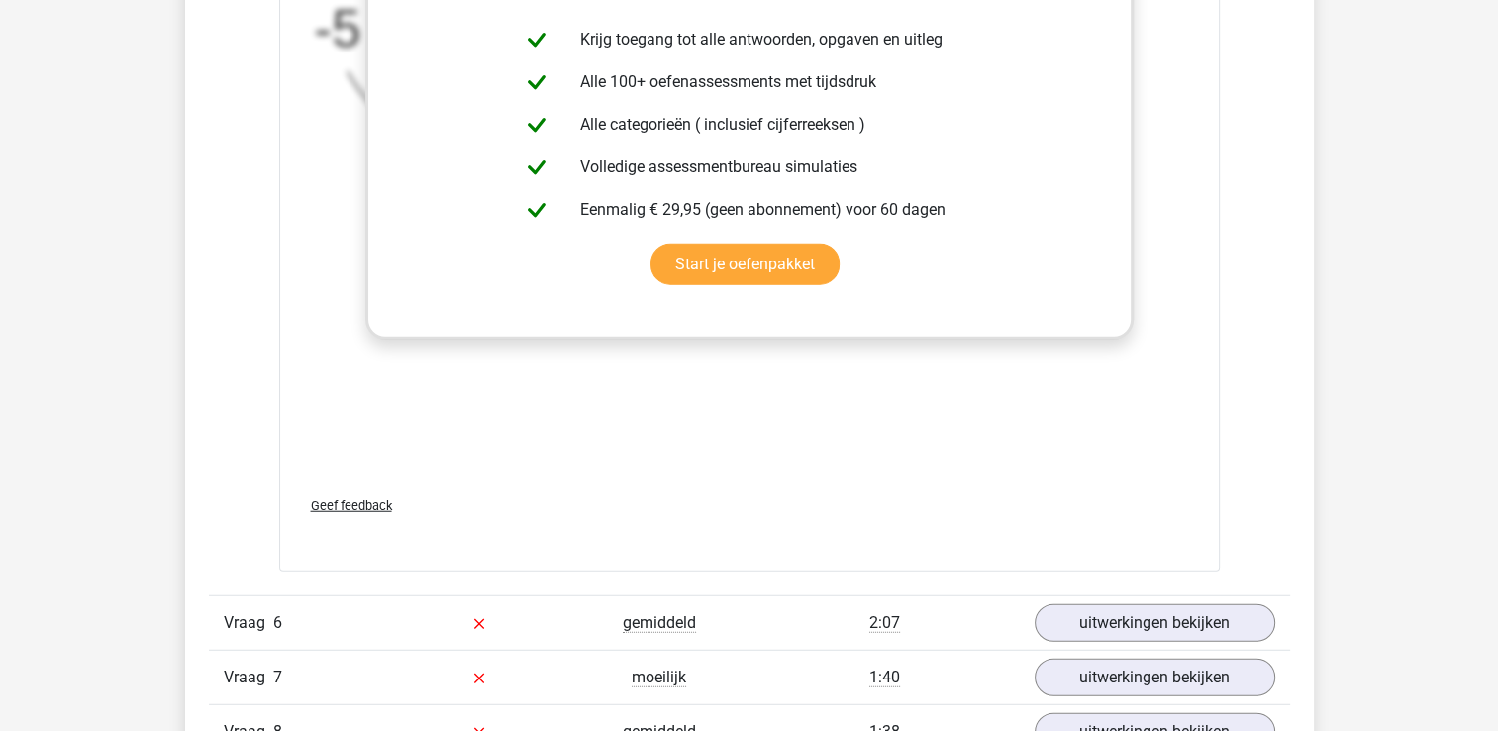
scroll to position [5346, 0]
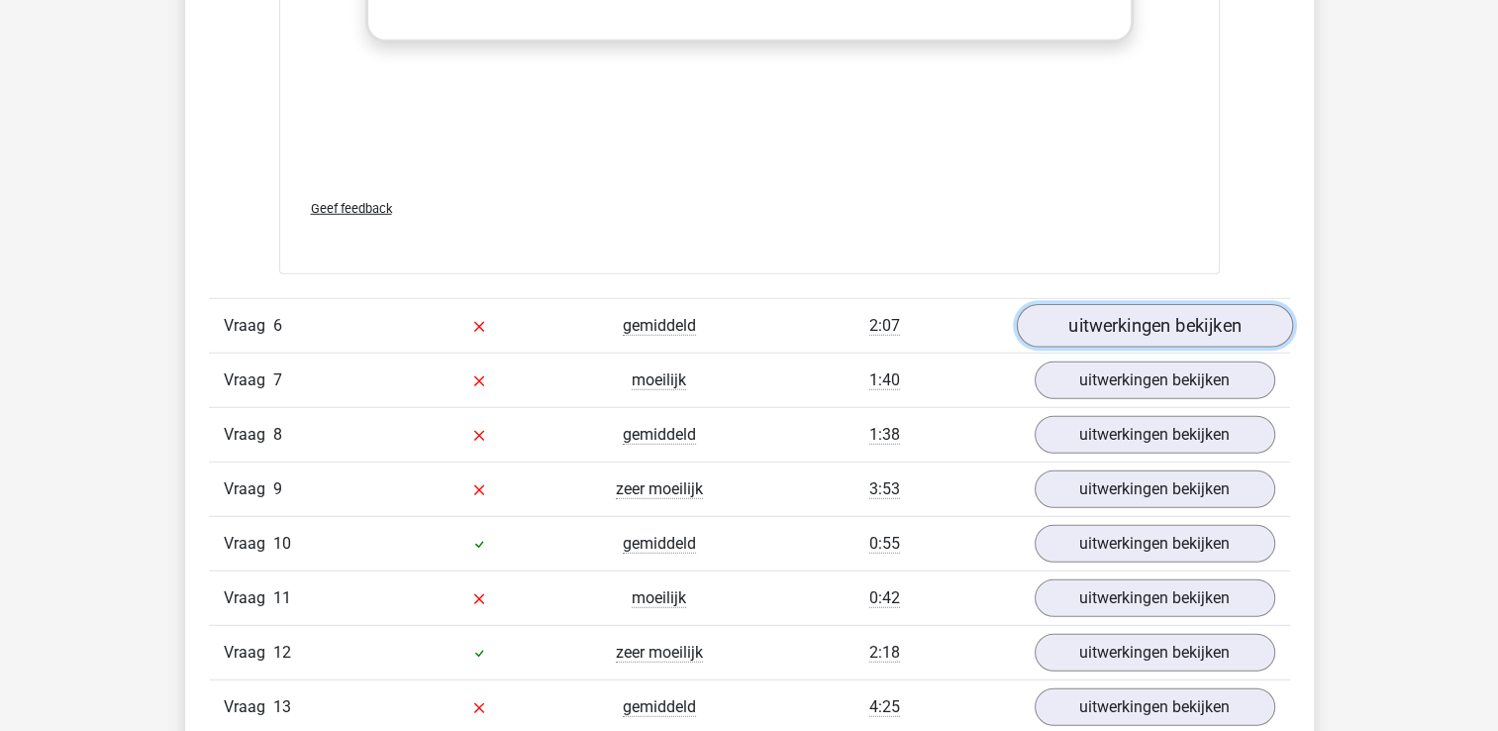
click at [1114, 324] on link "uitwerkingen bekijken" at bounding box center [1154, 326] width 276 height 44
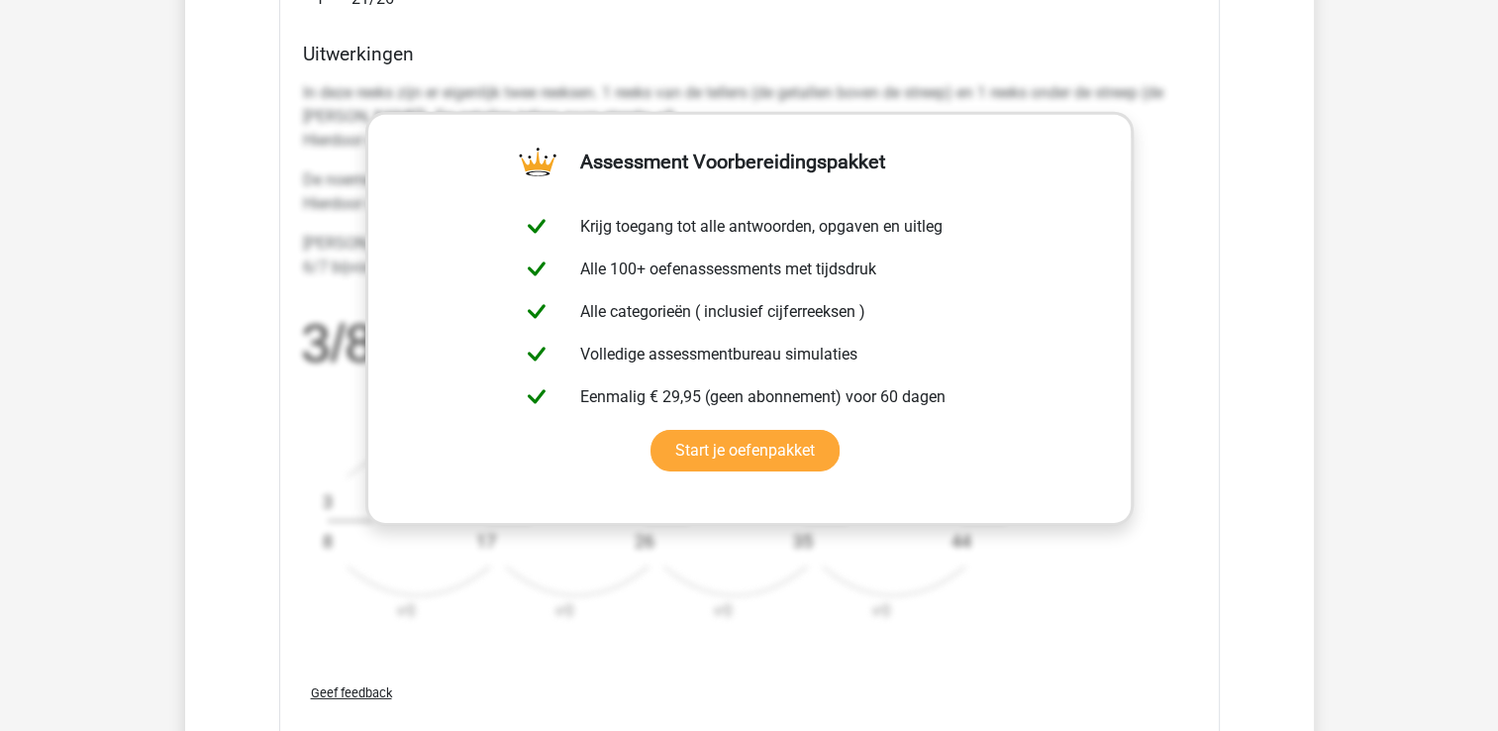
scroll to position [6534, 0]
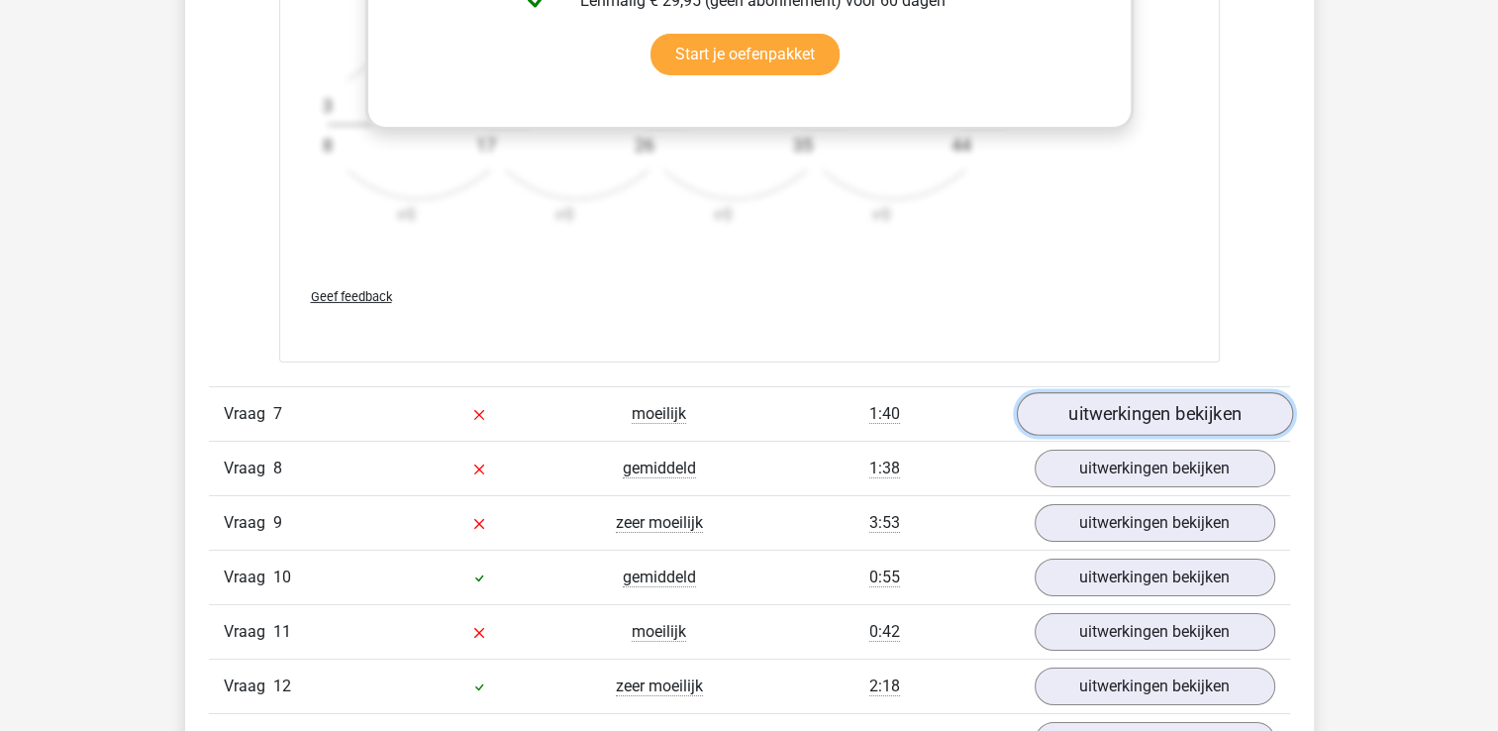
click at [1125, 413] on link "uitwerkingen bekijken" at bounding box center [1154, 414] width 276 height 44
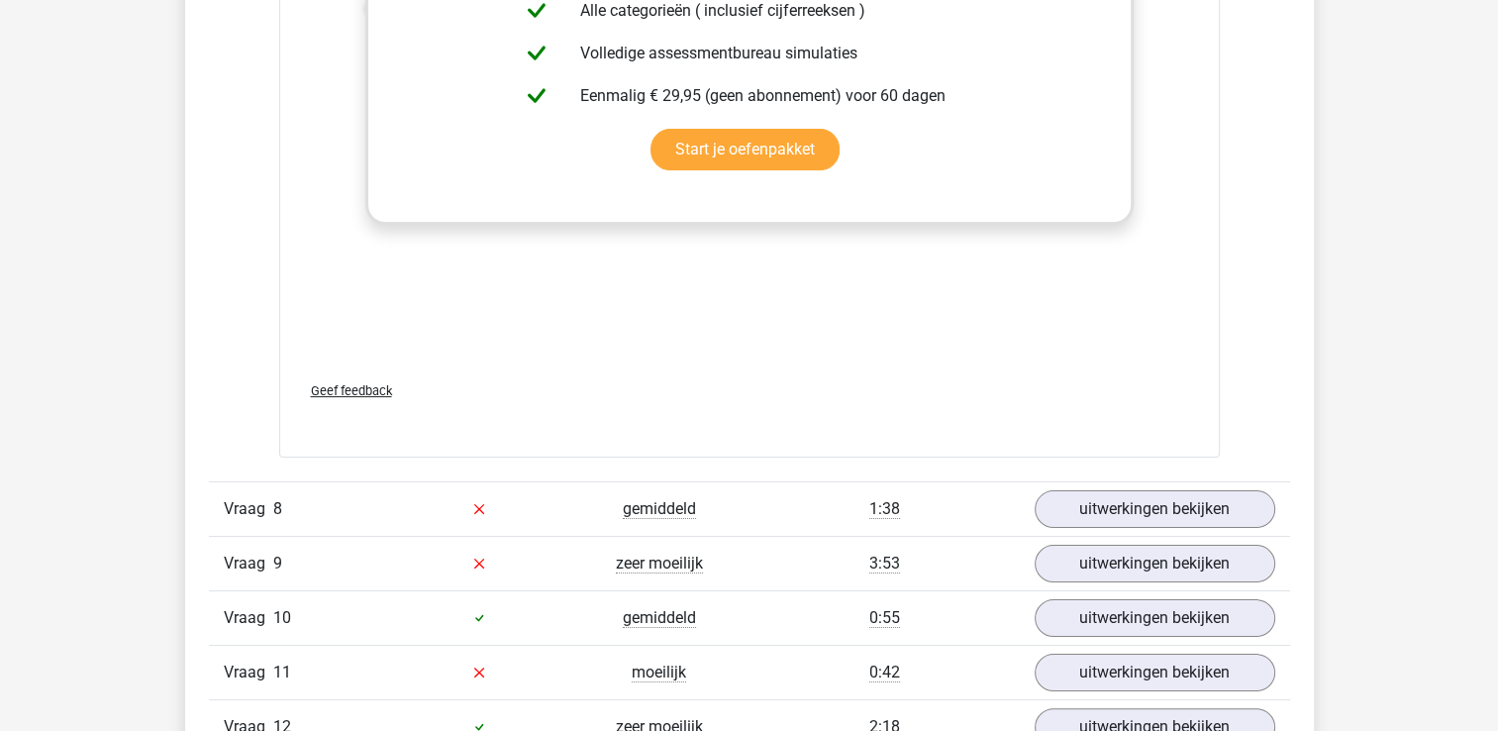
scroll to position [7919, 0]
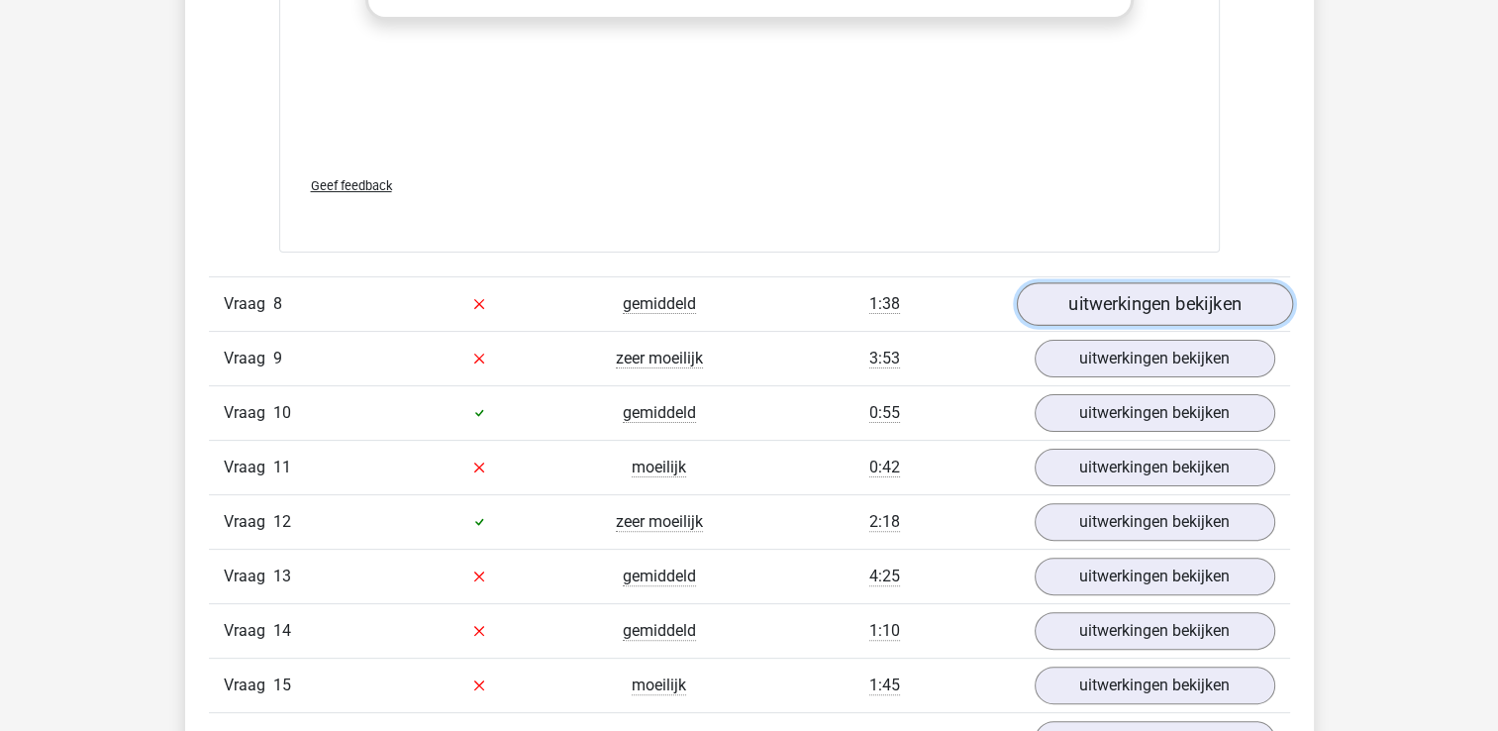
click at [1117, 302] on link "uitwerkingen bekijken" at bounding box center [1154, 304] width 276 height 44
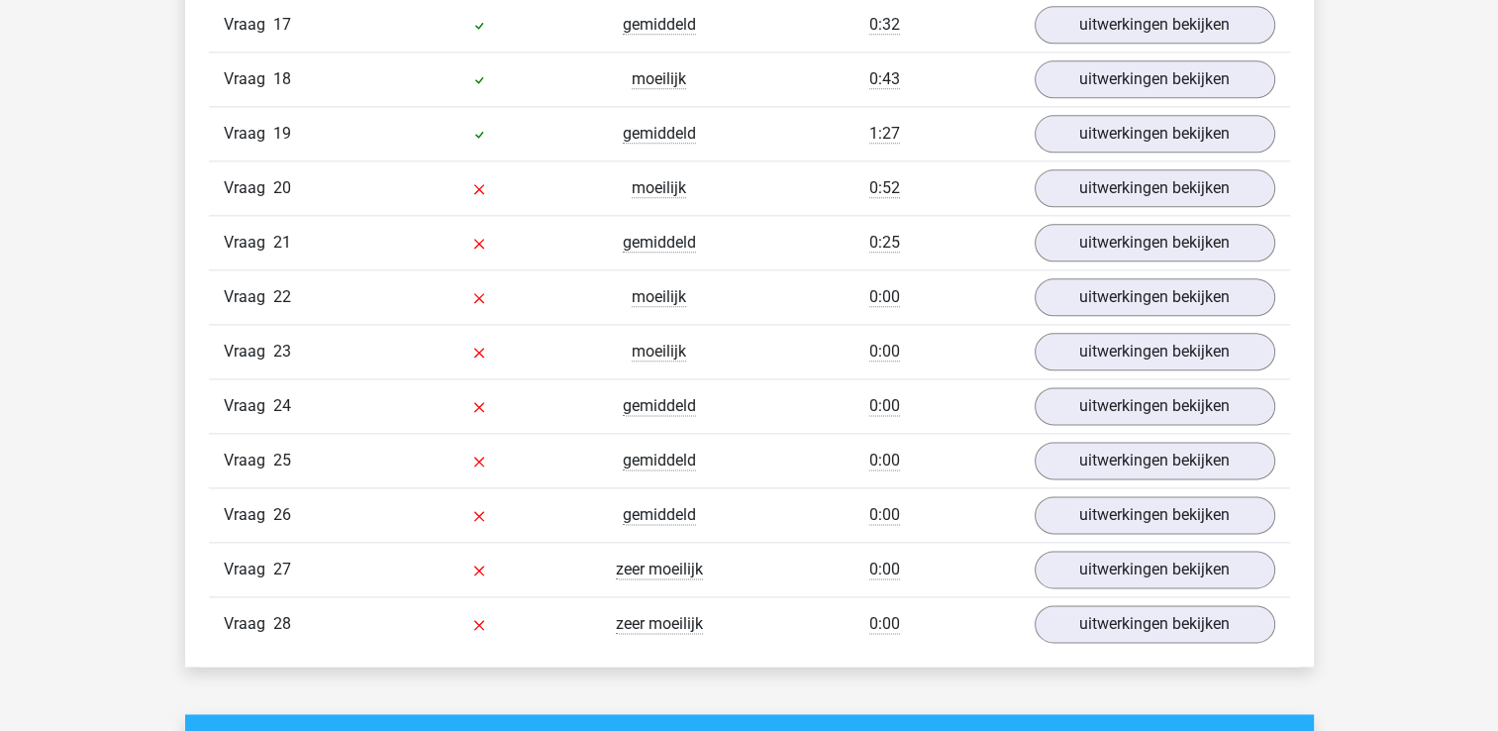
scroll to position [9899, 0]
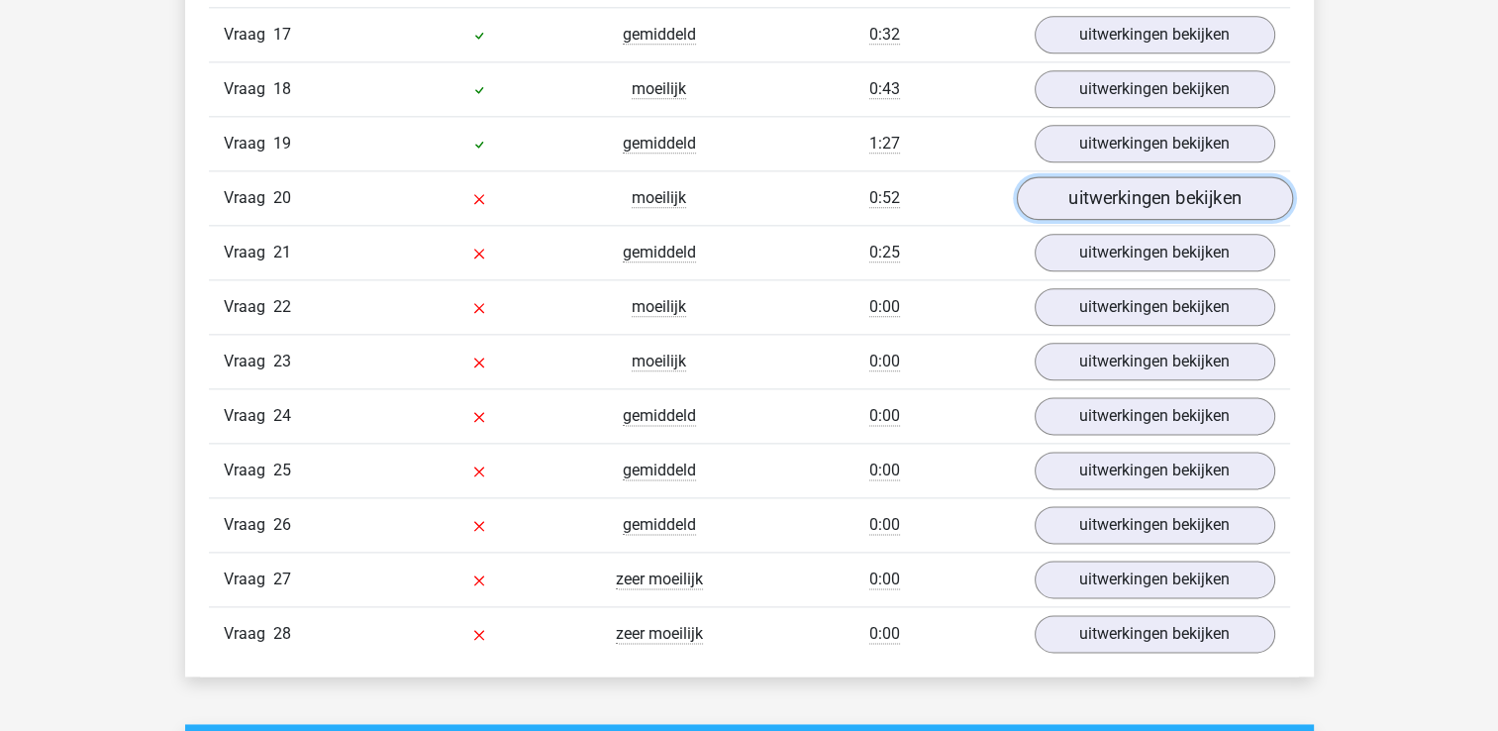
click at [1092, 190] on link "uitwerkingen bekijken" at bounding box center [1154, 198] width 276 height 44
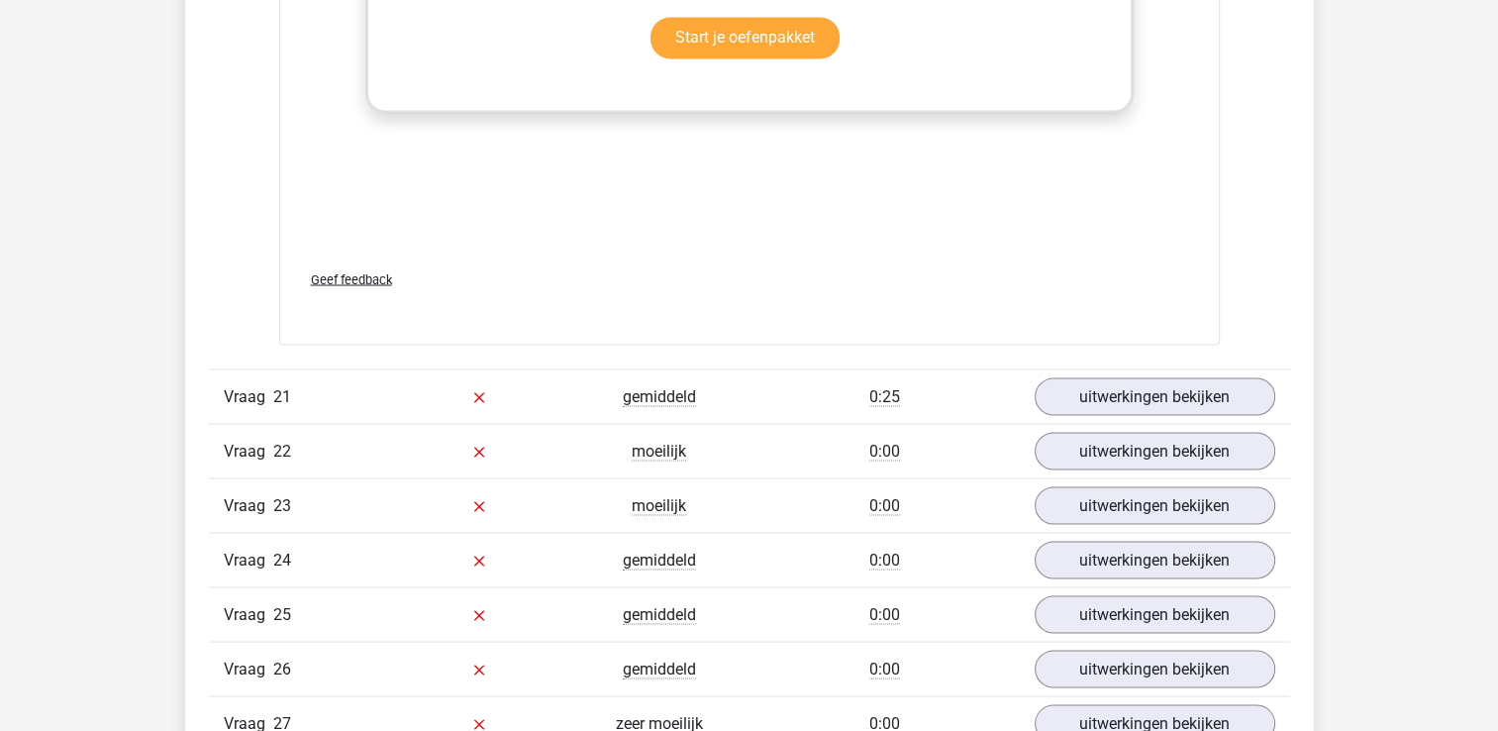
scroll to position [10988, 0]
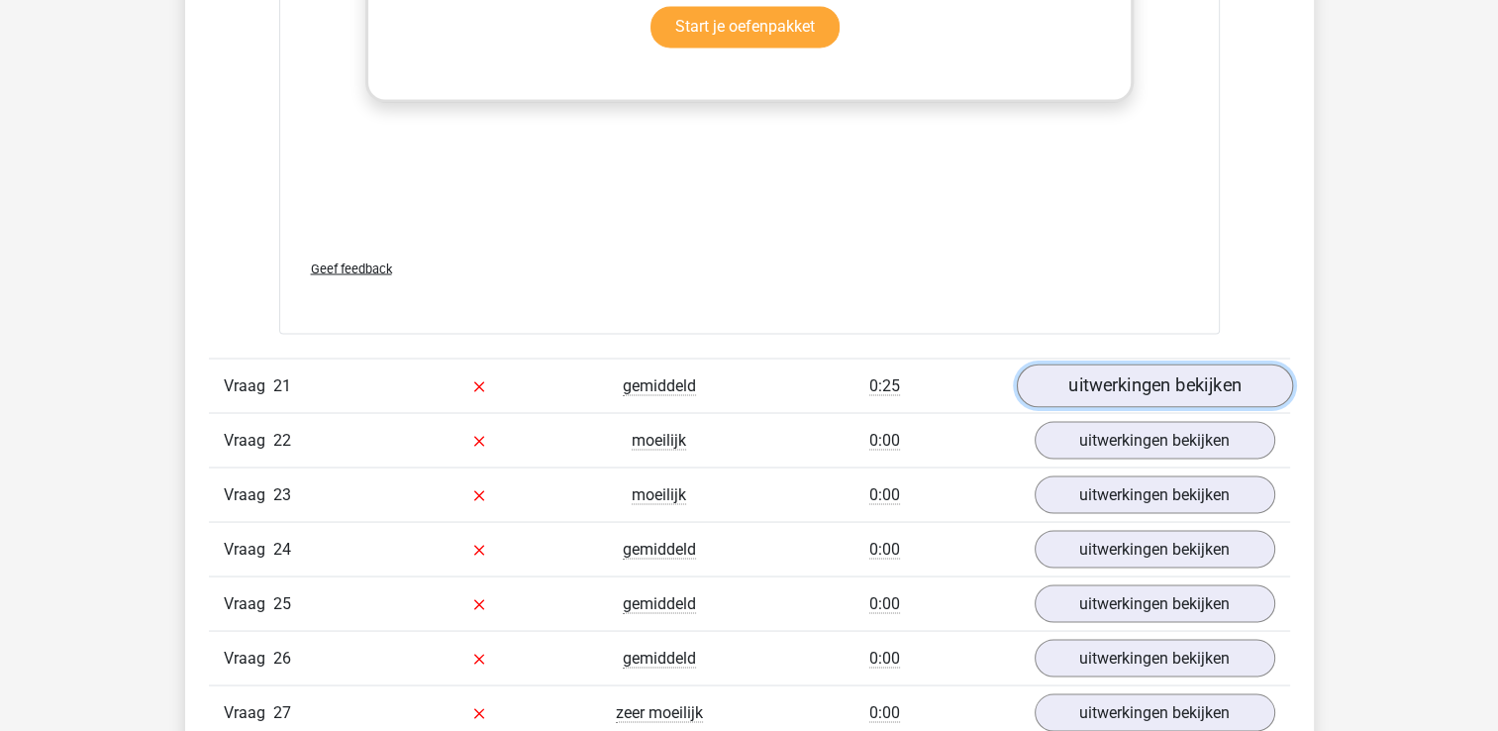
click at [1162, 364] on link "uitwerkingen bekijken" at bounding box center [1154, 385] width 276 height 44
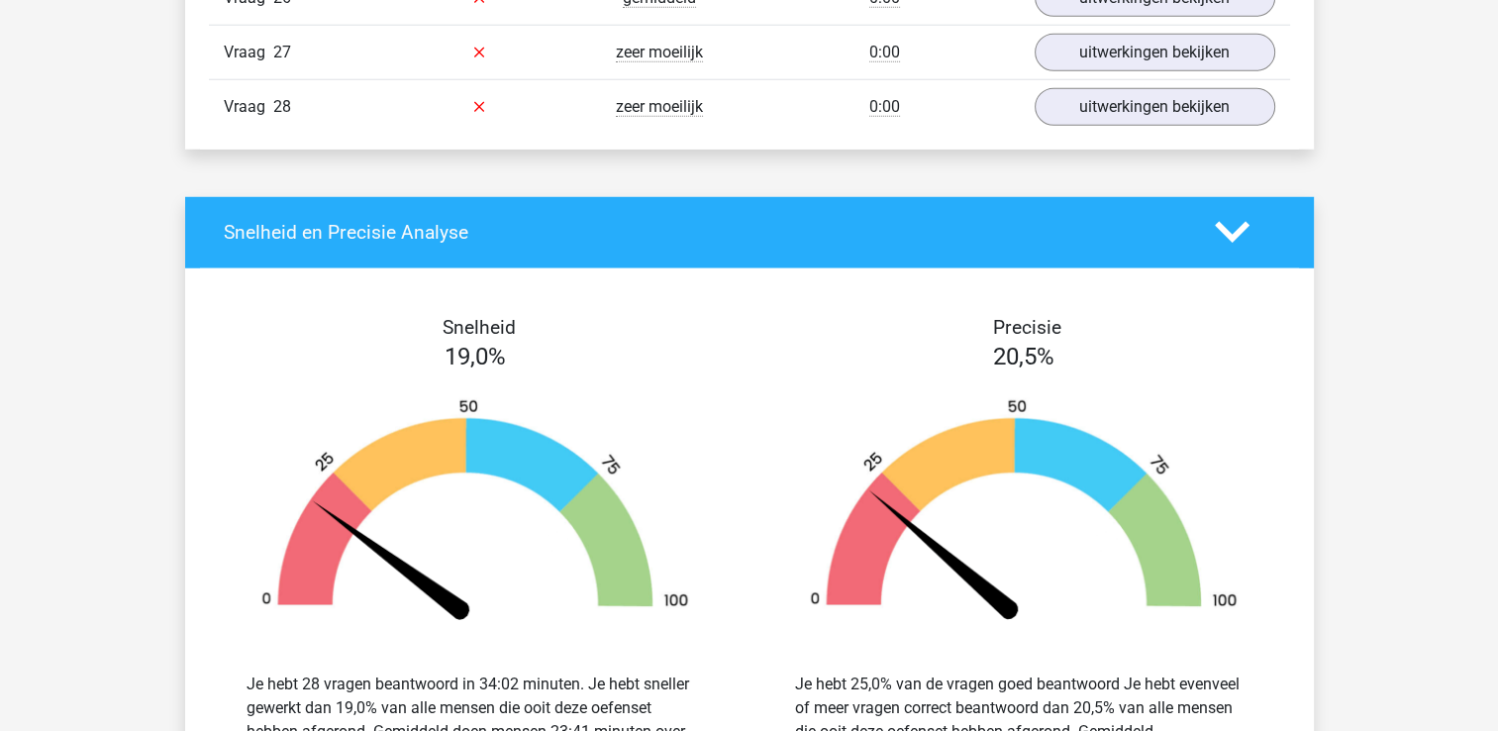
scroll to position [13265, 0]
